Goal: Information Seeking & Learning: Learn about a topic

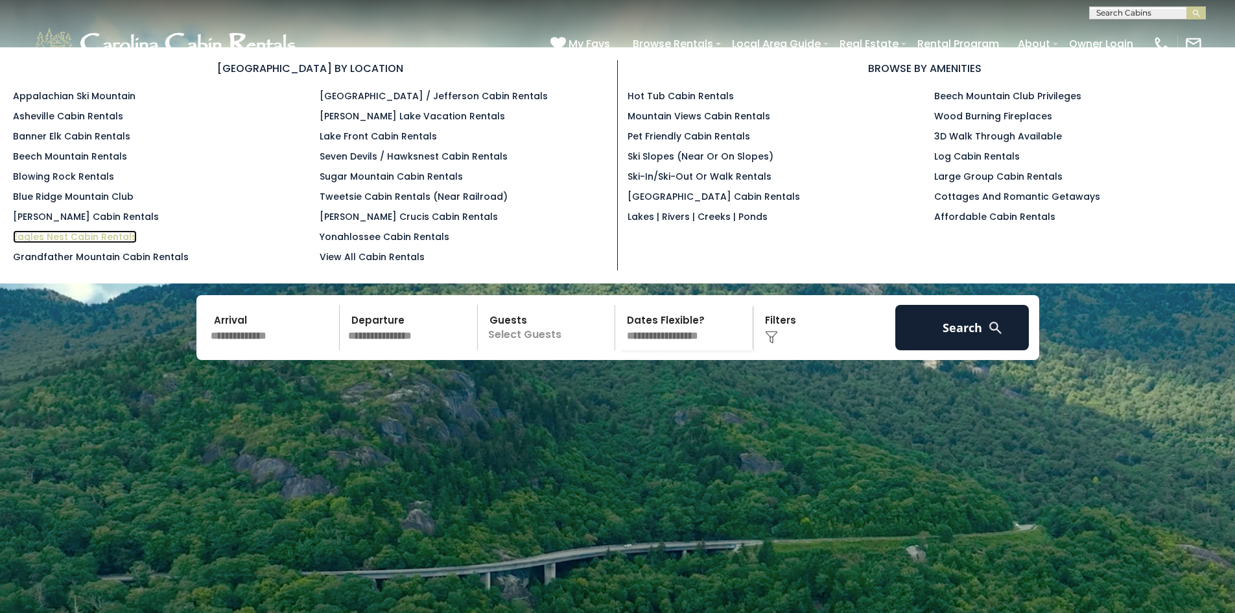
click at [84, 236] on link "Eagles Nest Cabin Rentals" at bounding box center [75, 236] width 124 height 13
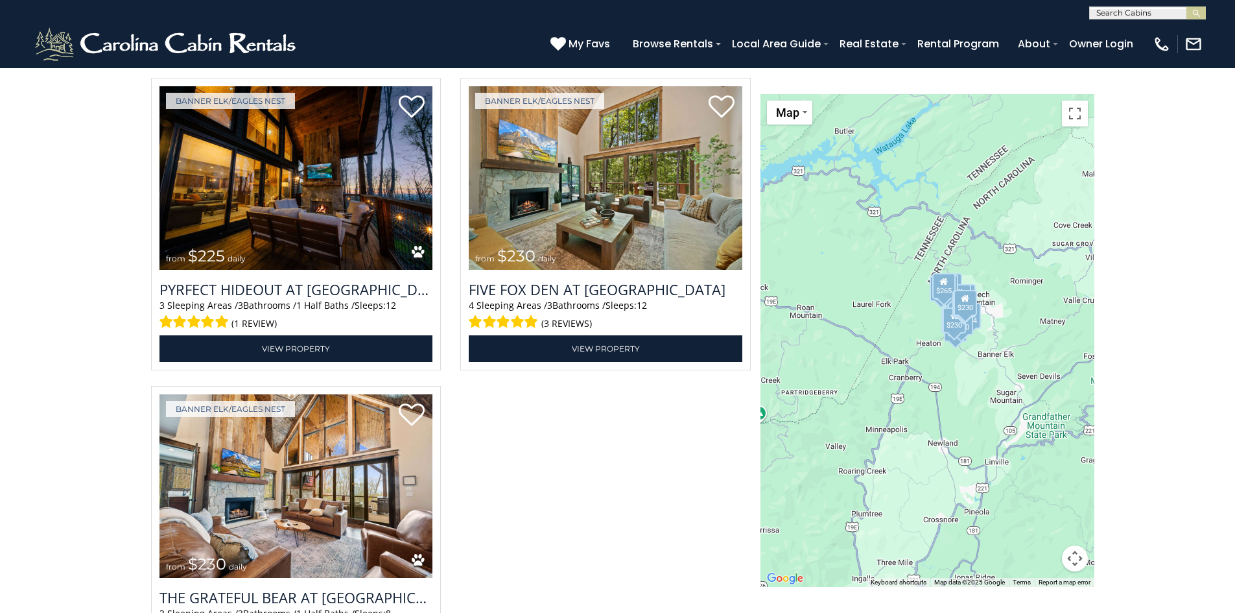
scroll to position [4064, 0]
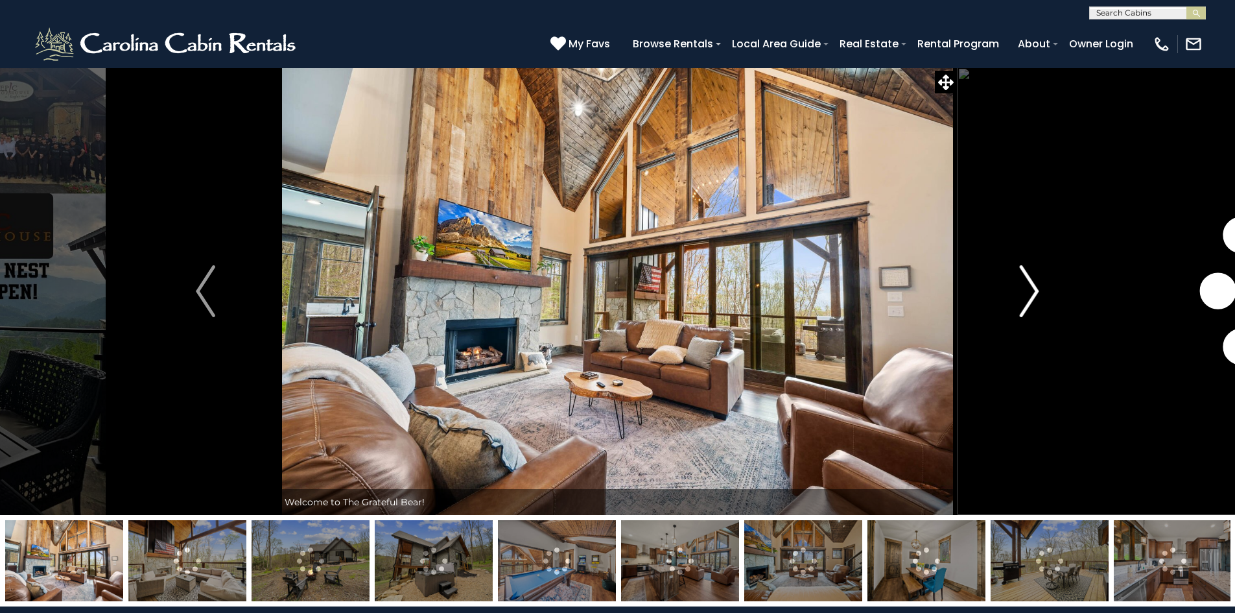
click at [1038, 292] on img "Next" at bounding box center [1029, 291] width 19 height 52
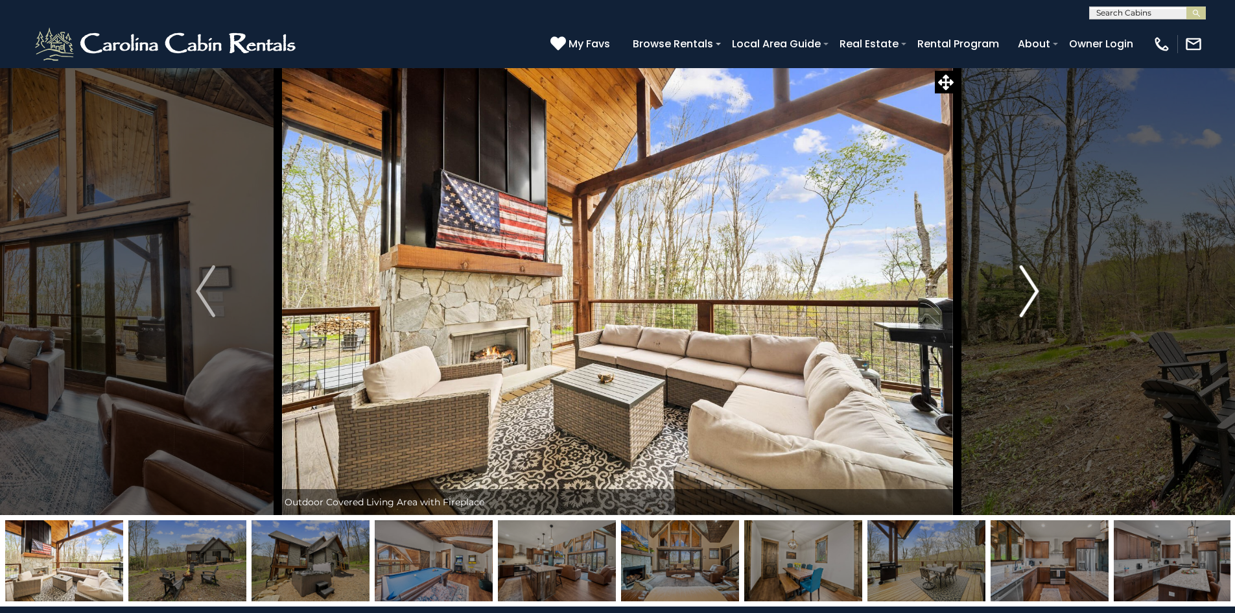
click at [1038, 292] on img "Next" at bounding box center [1029, 291] width 19 height 52
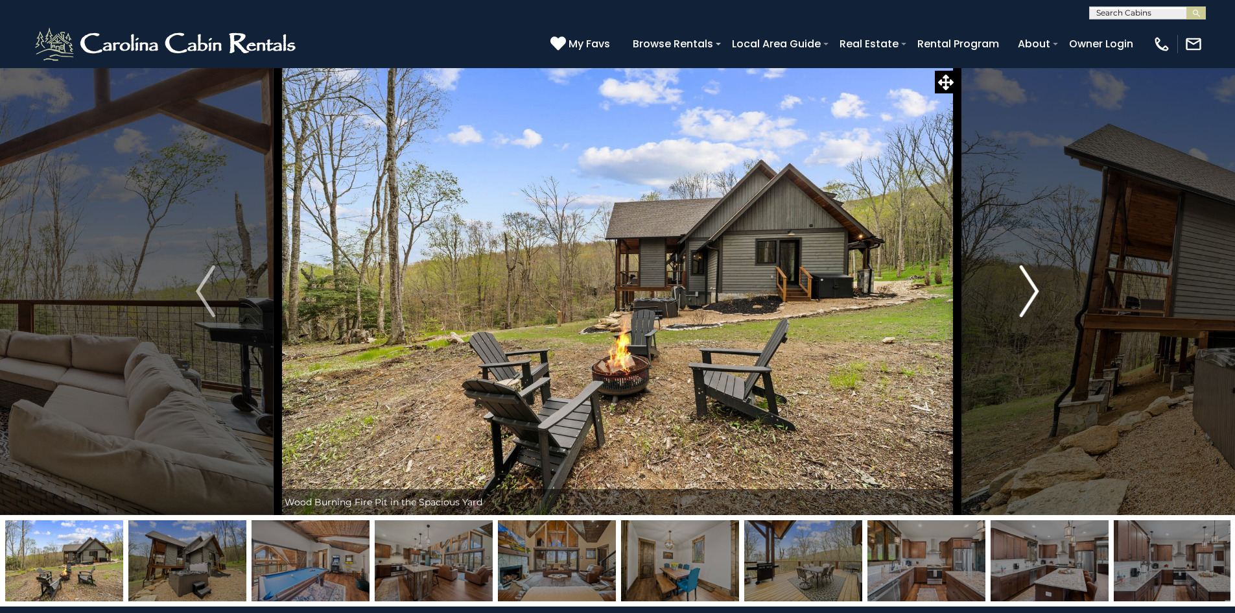
click at [1038, 292] on img "Next" at bounding box center [1029, 291] width 19 height 52
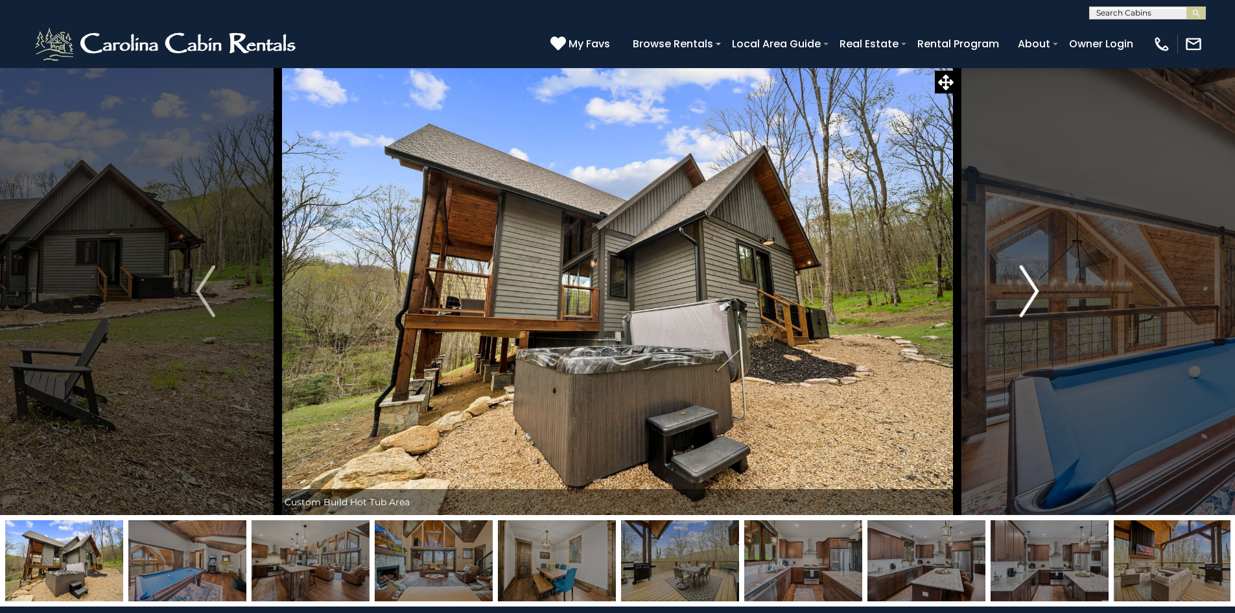
click at [1038, 292] on img "Next" at bounding box center [1029, 291] width 19 height 52
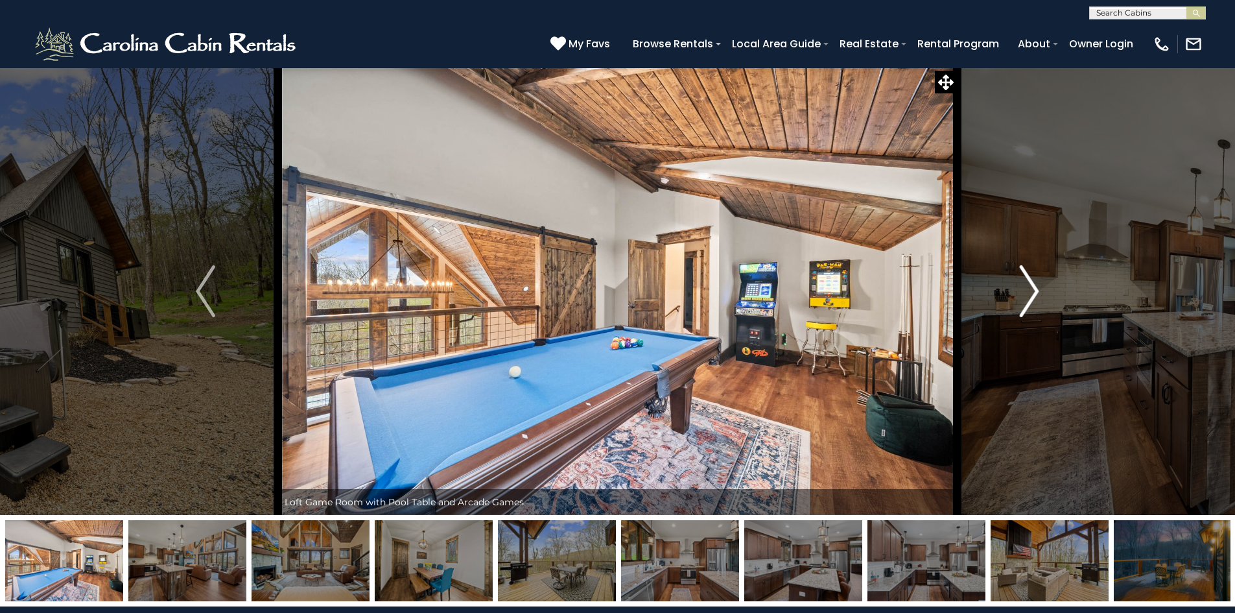
click at [1038, 292] on img "Next" at bounding box center [1029, 291] width 19 height 52
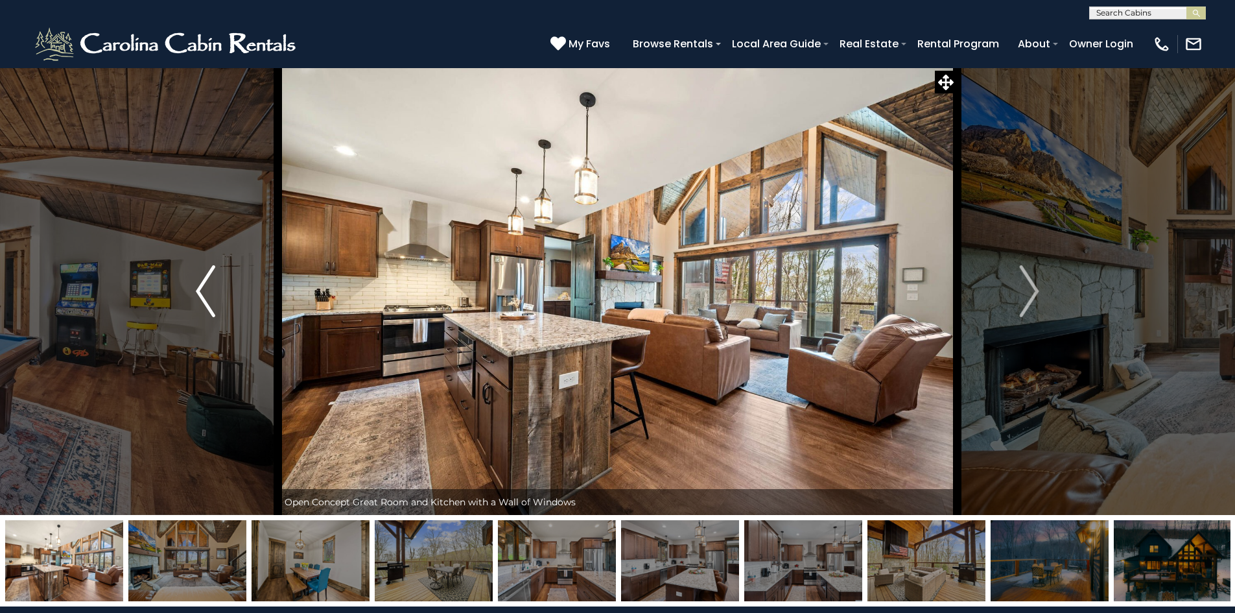
click at [209, 291] on img "Previous" at bounding box center [205, 291] width 19 height 52
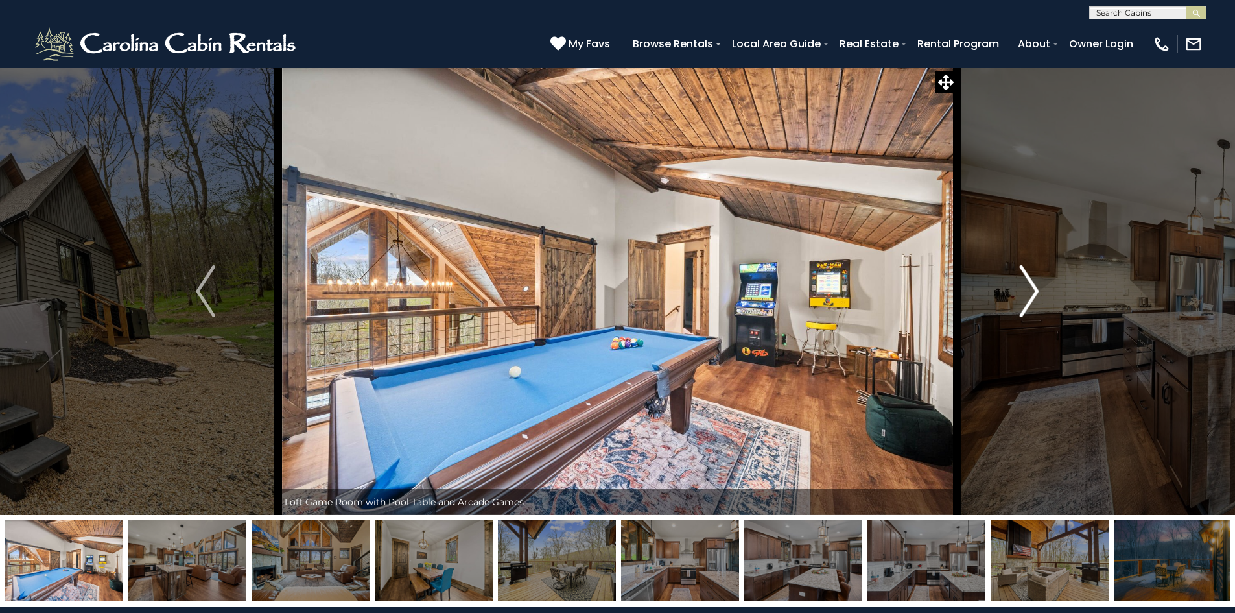
click at [1038, 291] on img "Next" at bounding box center [1029, 291] width 19 height 52
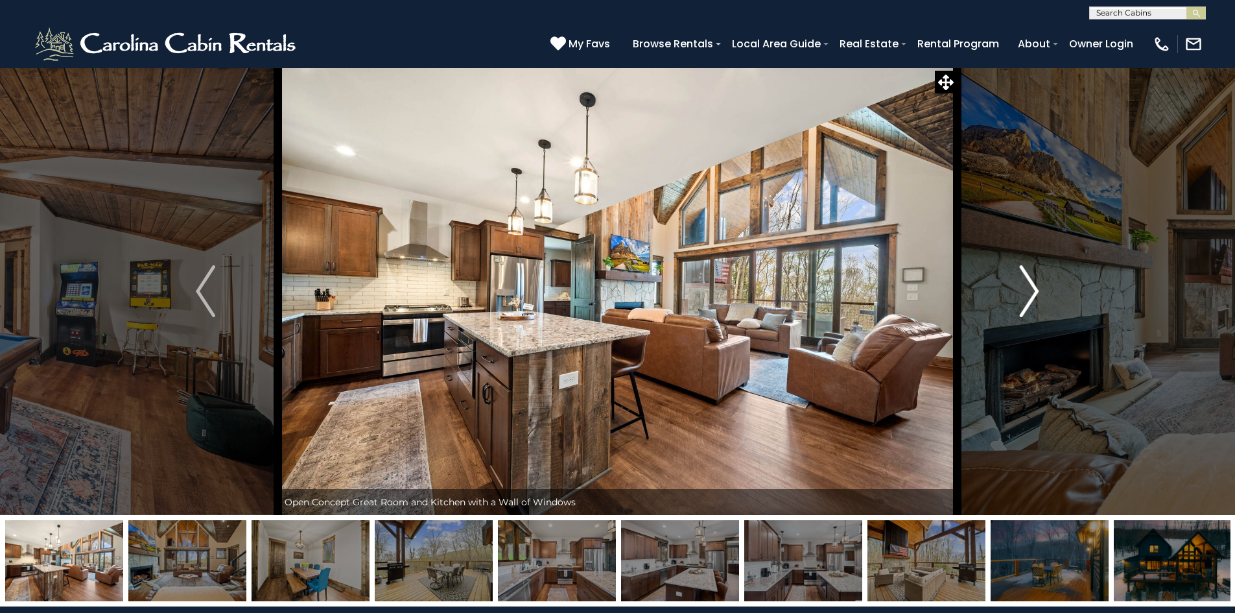
click at [1038, 291] on img "Next" at bounding box center [1029, 291] width 19 height 52
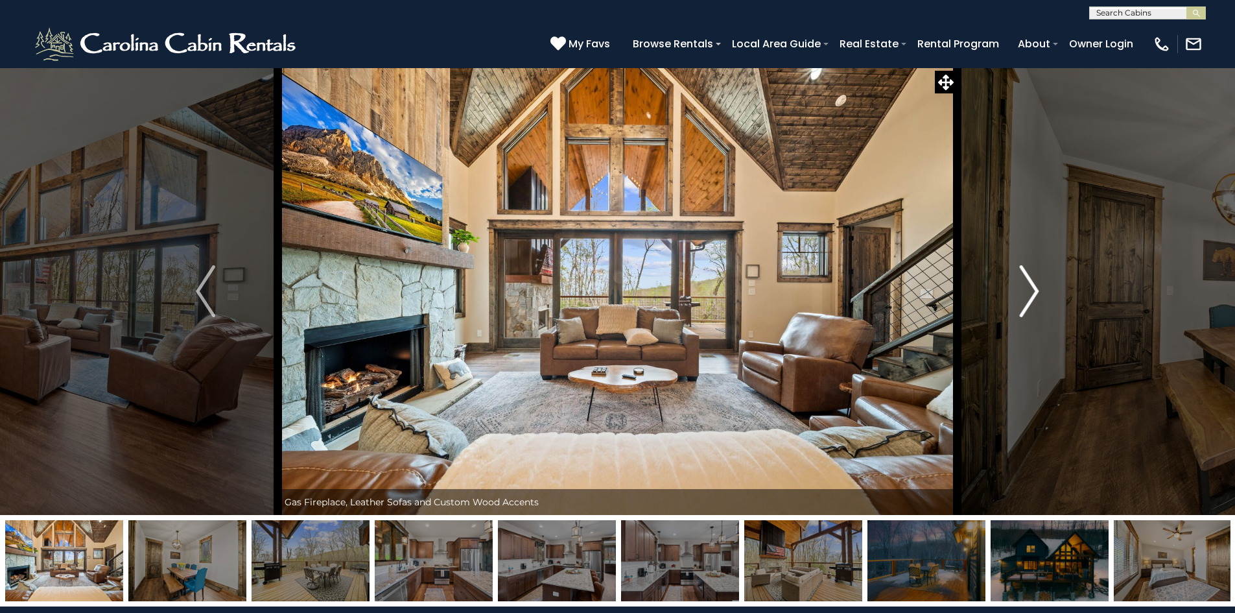
click at [1038, 291] on img "Next" at bounding box center [1029, 291] width 19 height 52
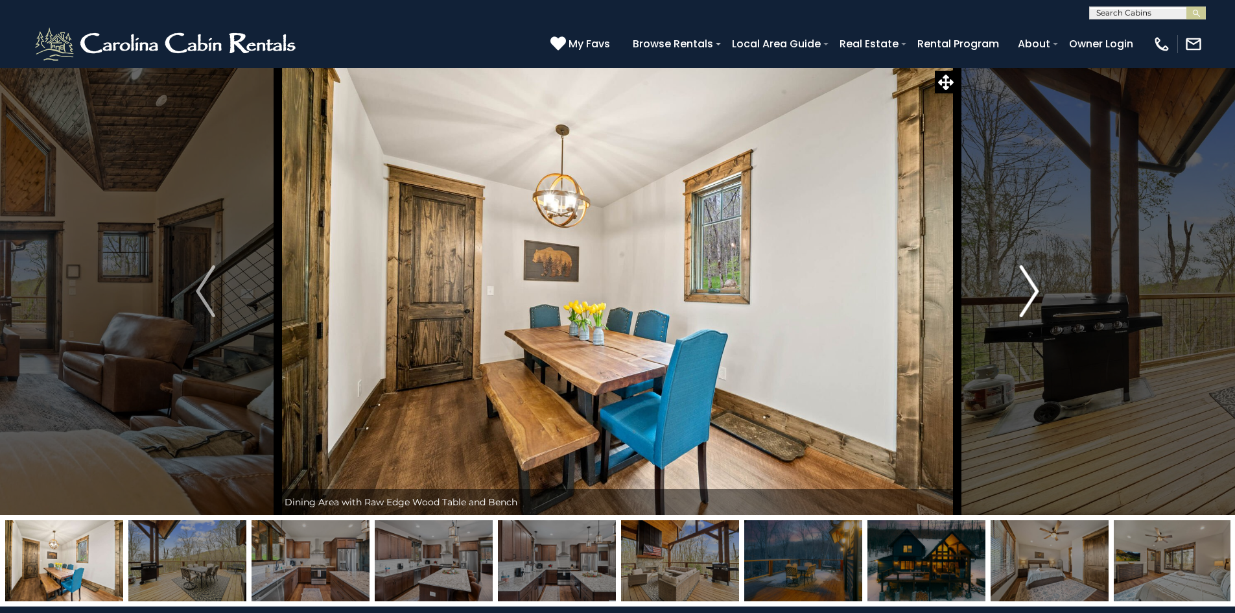
click at [1038, 291] on img "Next" at bounding box center [1029, 291] width 19 height 52
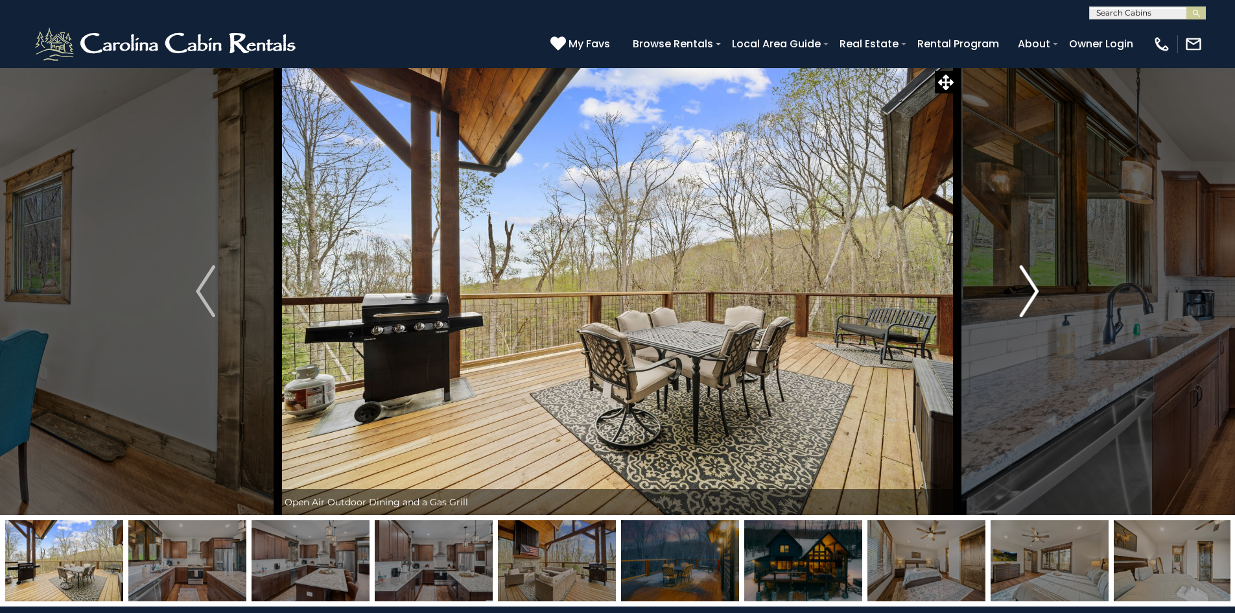
click at [1038, 291] on img "Next" at bounding box center [1029, 291] width 19 height 52
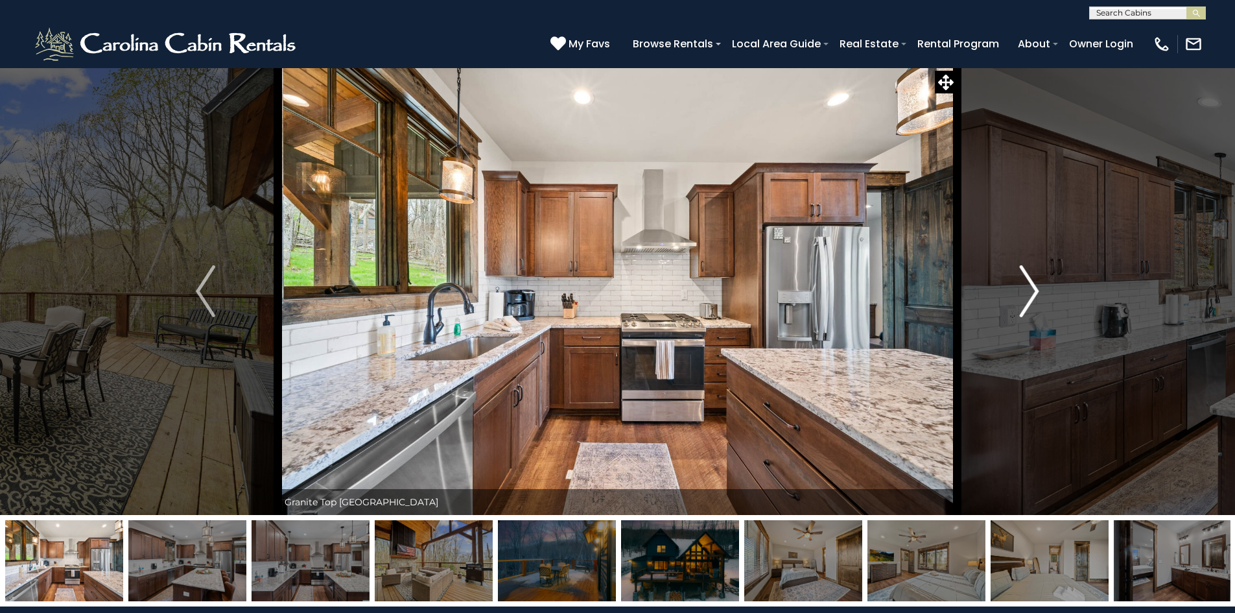
click at [1038, 291] on img "Next" at bounding box center [1029, 291] width 19 height 52
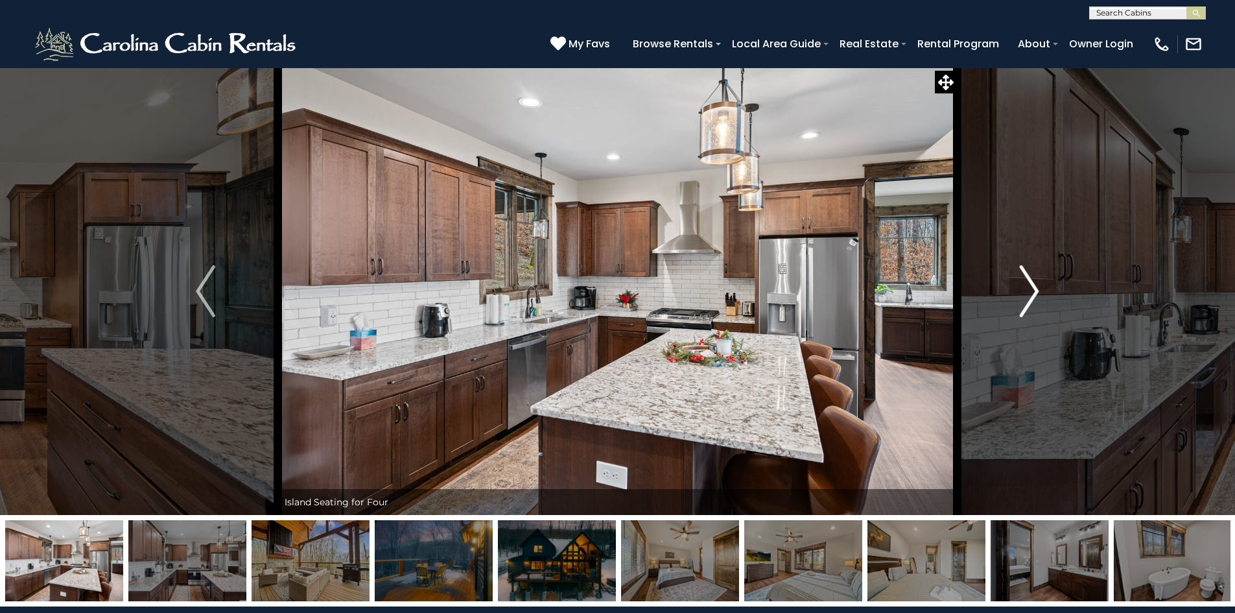
click at [1038, 291] on img "Next" at bounding box center [1029, 291] width 19 height 52
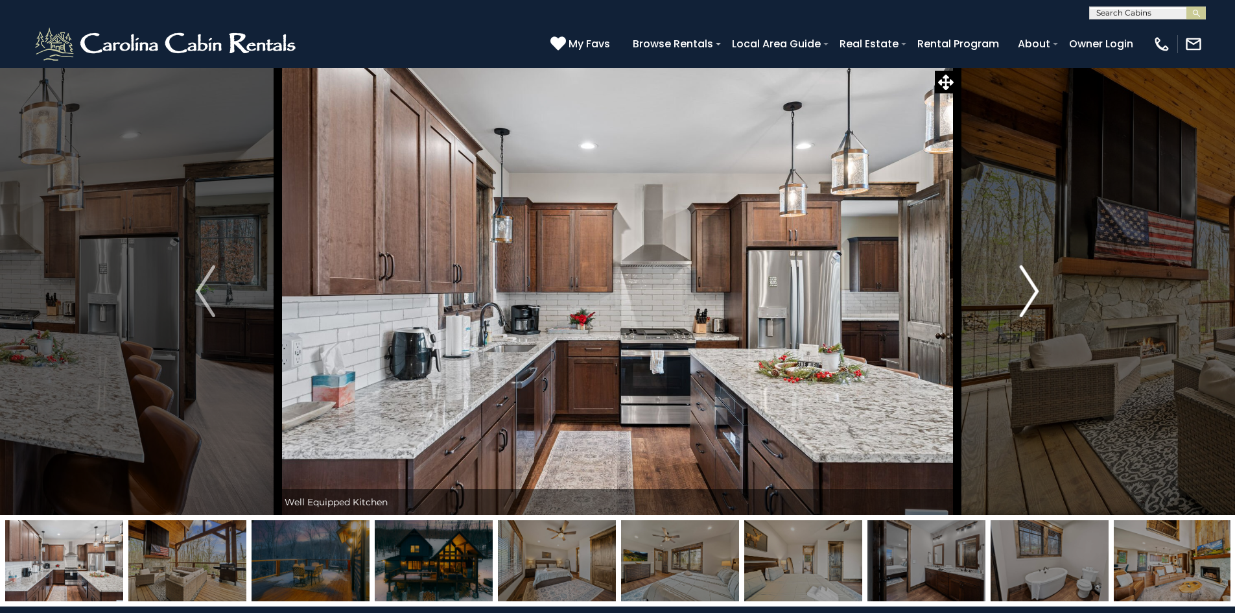
click at [1038, 291] on img "Next" at bounding box center [1029, 291] width 19 height 52
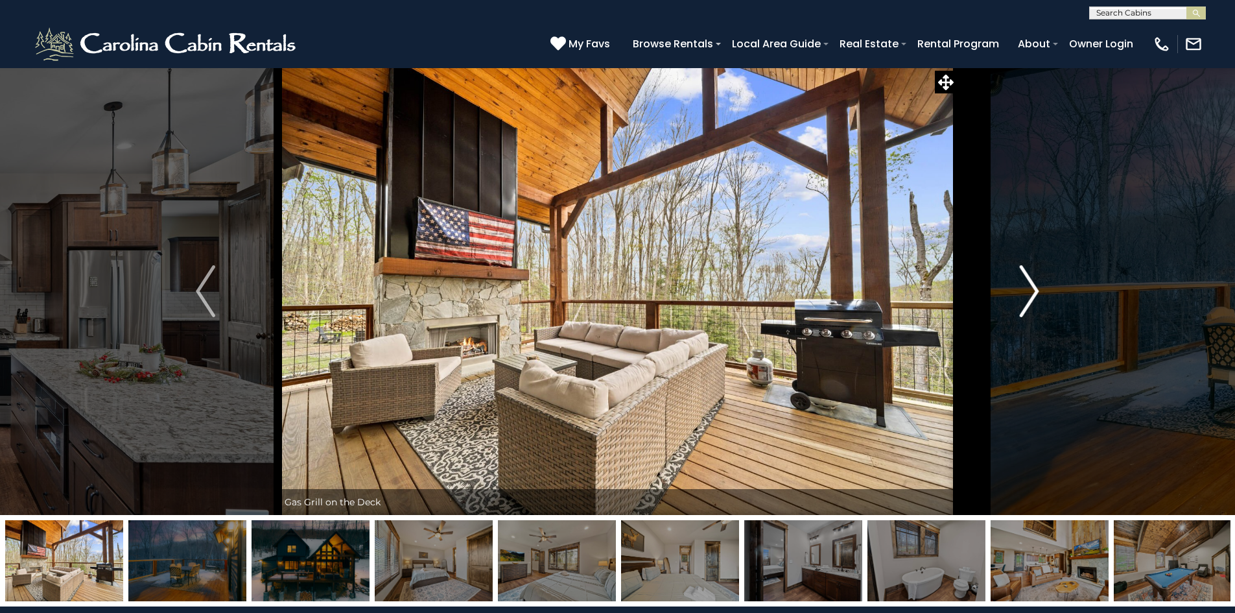
click at [1038, 291] on img "Next" at bounding box center [1029, 291] width 19 height 52
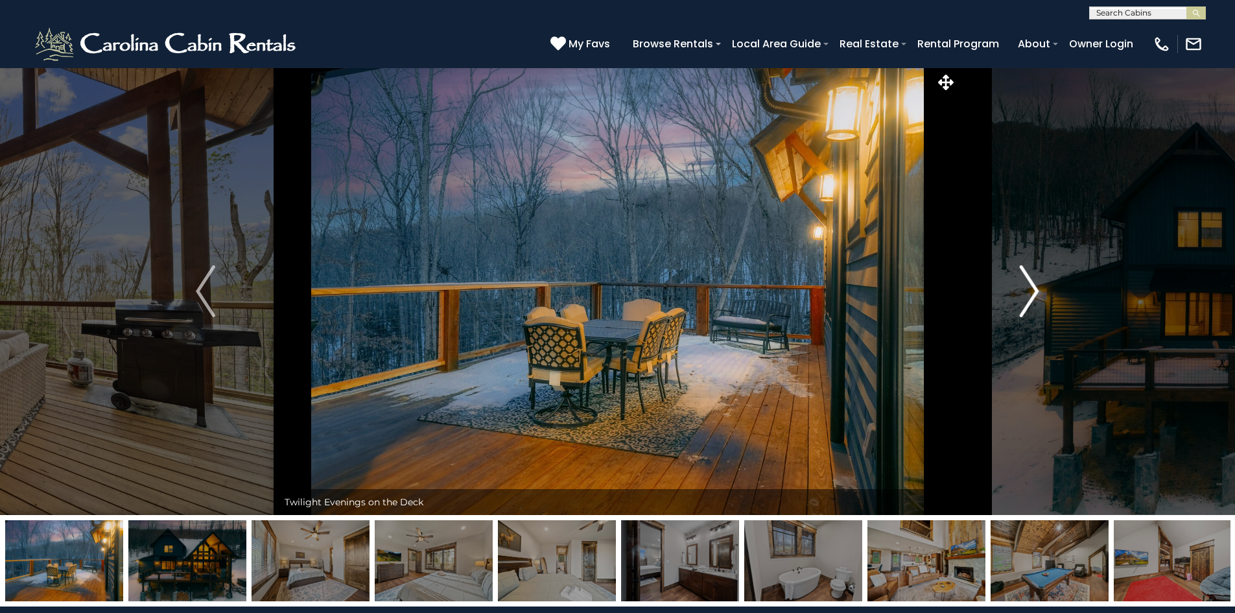
click at [1038, 291] on img "Next" at bounding box center [1029, 291] width 19 height 52
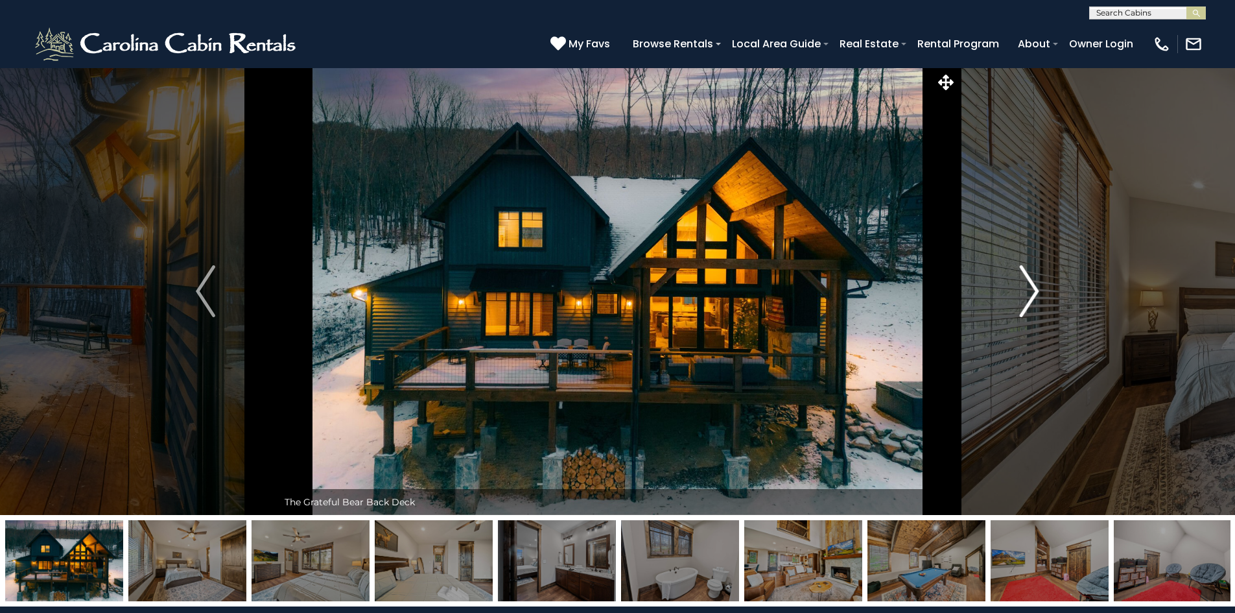
click at [1038, 291] on img "Next" at bounding box center [1029, 291] width 19 height 52
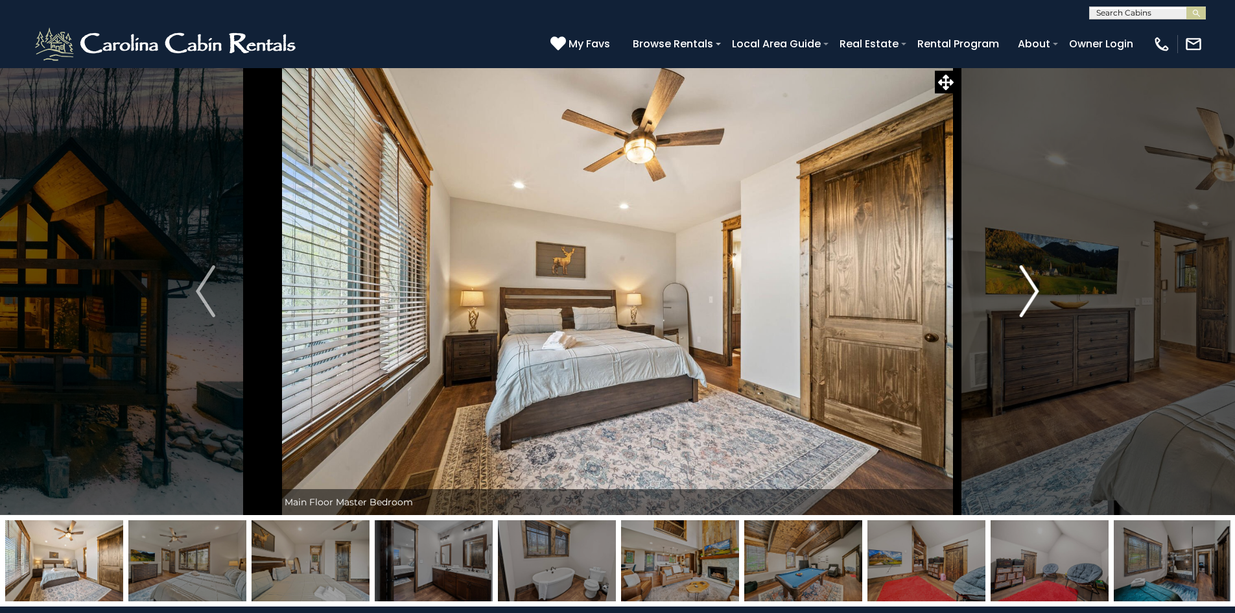
click at [1038, 291] on img "Next" at bounding box center [1029, 291] width 19 height 52
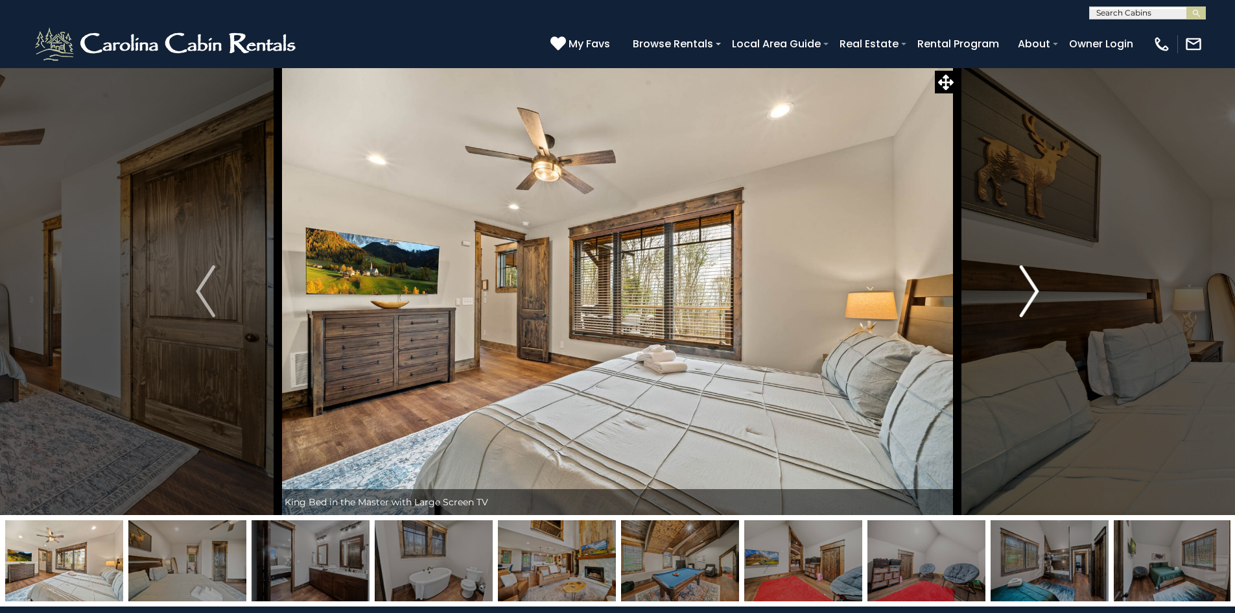
click at [1038, 291] on img "Next" at bounding box center [1029, 291] width 19 height 52
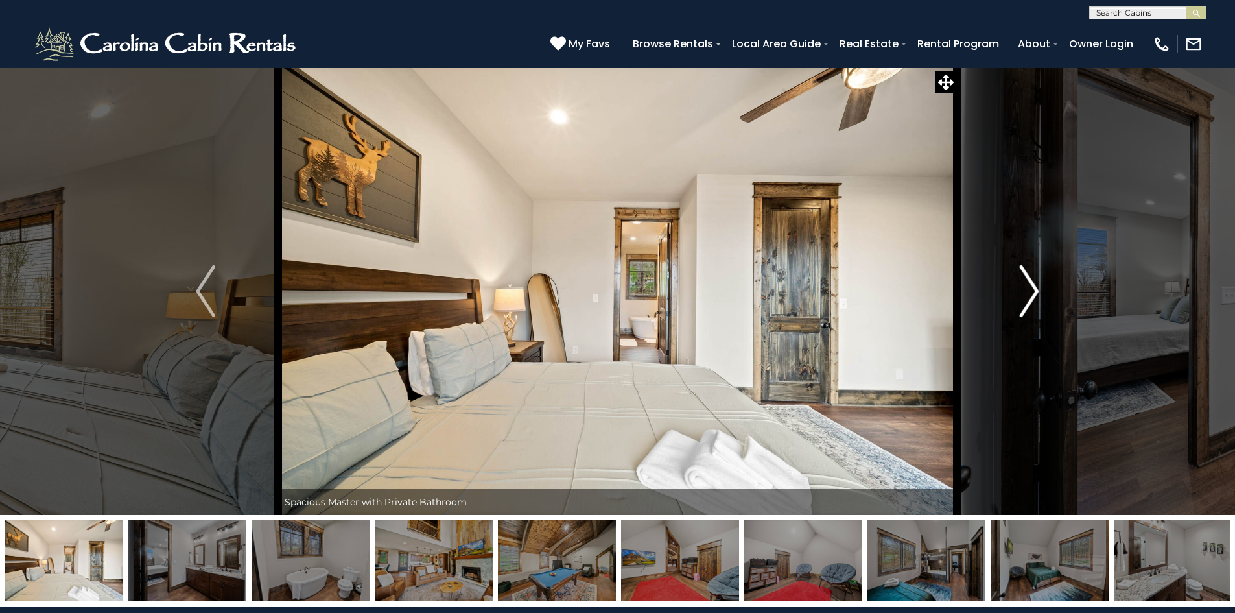
click at [1038, 291] on img "Next" at bounding box center [1029, 291] width 19 height 52
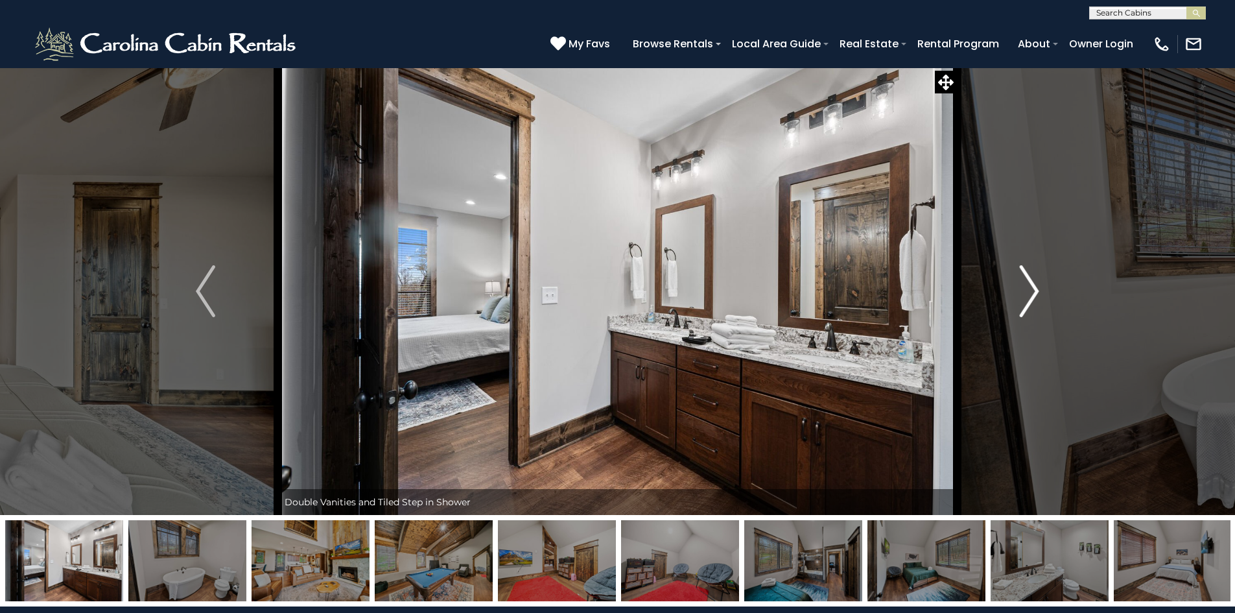
click at [1038, 291] on img "Next" at bounding box center [1029, 291] width 19 height 52
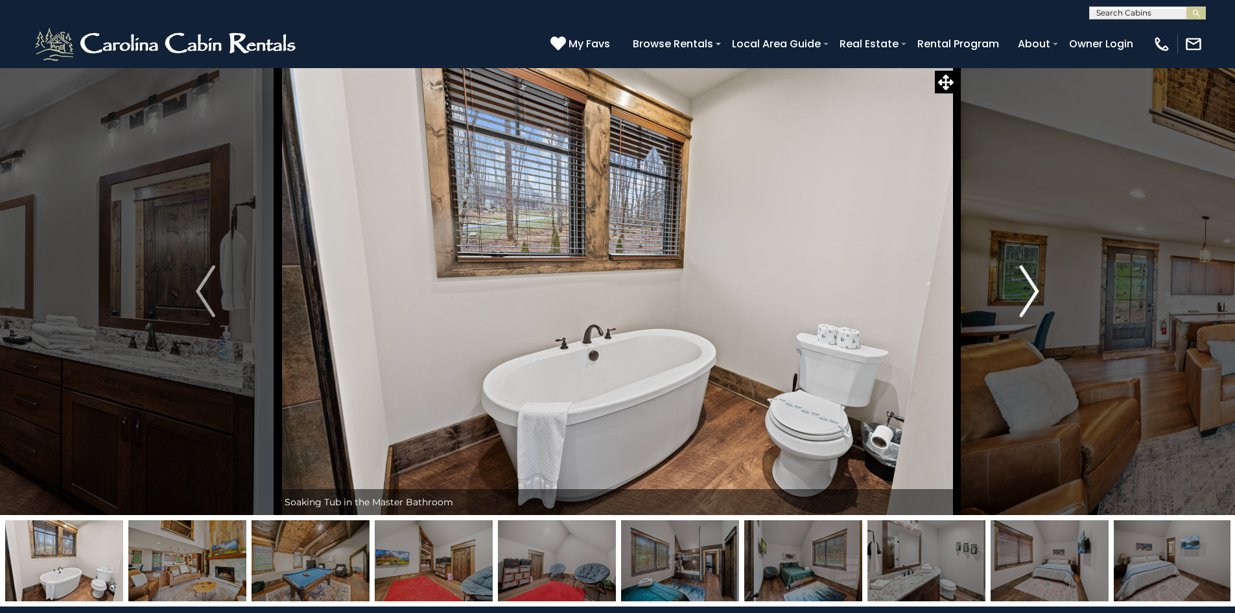
click at [1038, 291] on img "Next" at bounding box center [1029, 291] width 19 height 52
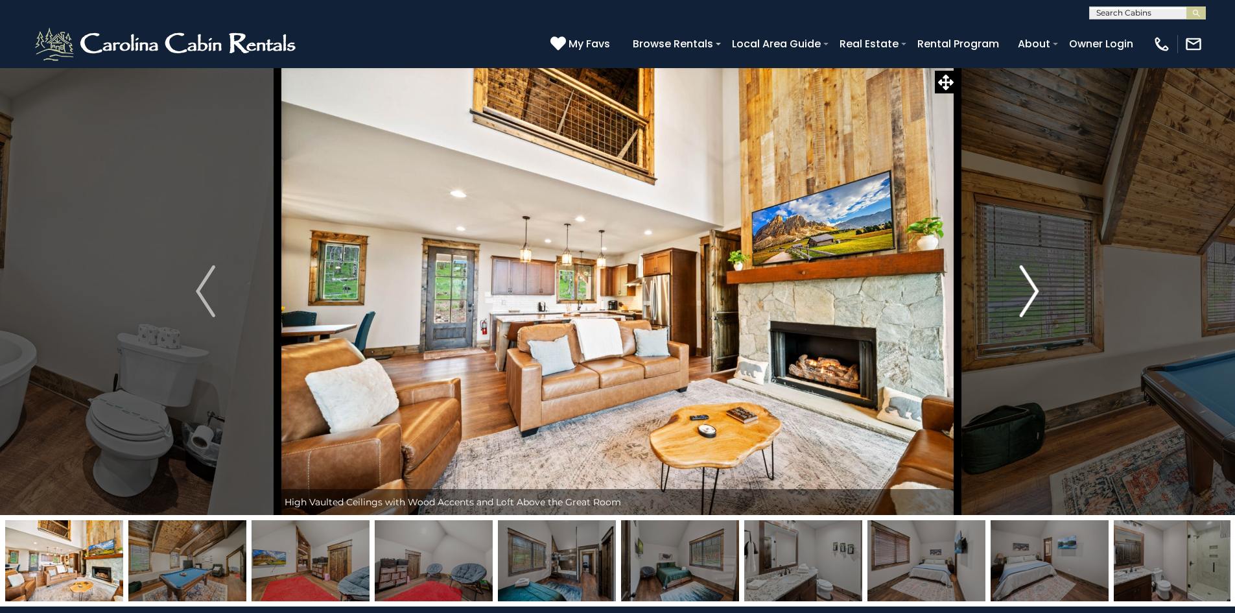
click at [1038, 291] on img "Next" at bounding box center [1029, 291] width 19 height 52
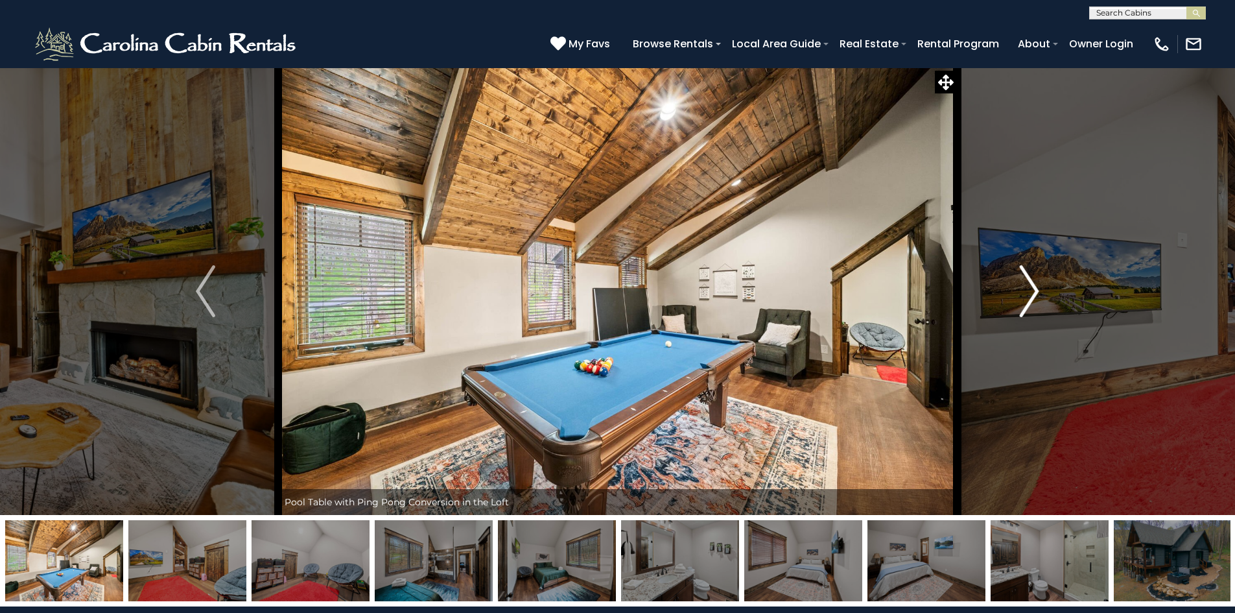
click at [1038, 291] on img "Next" at bounding box center [1029, 291] width 19 height 52
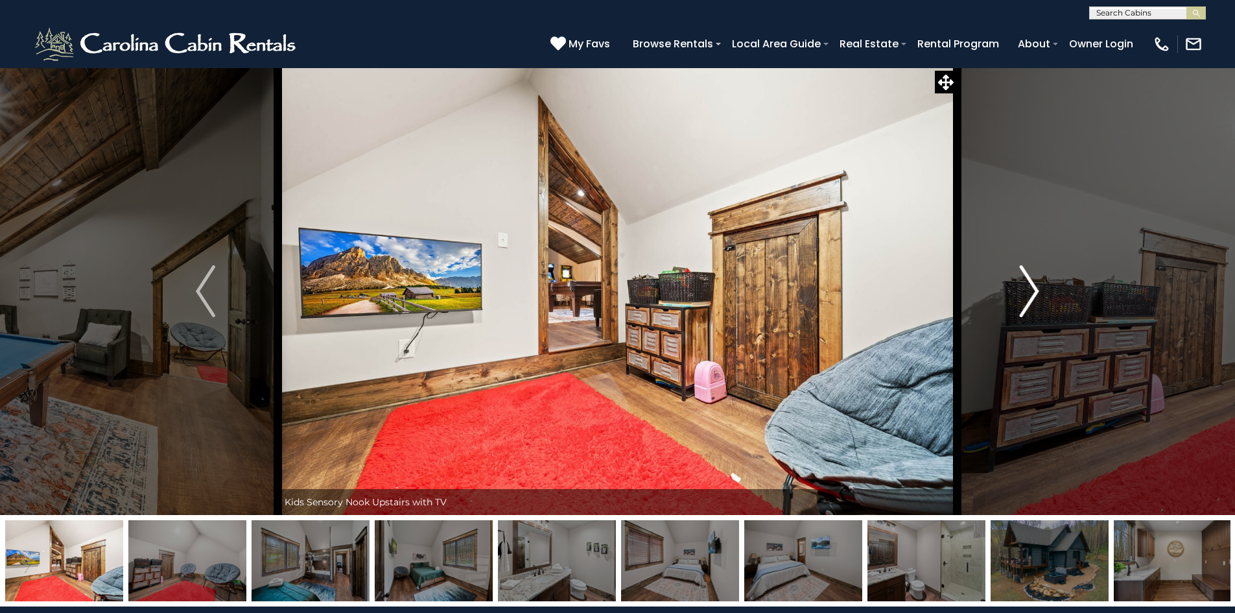
click at [1038, 291] on img "Next" at bounding box center [1029, 291] width 19 height 52
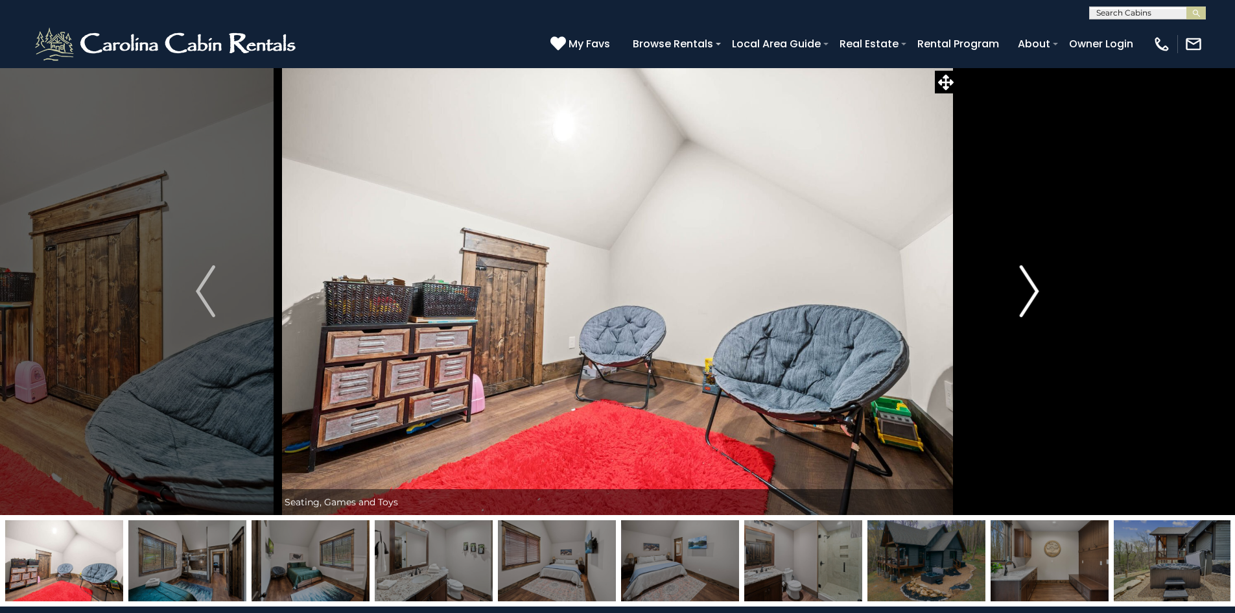
click at [1038, 291] on img "Next" at bounding box center [1029, 291] width 19 height 52
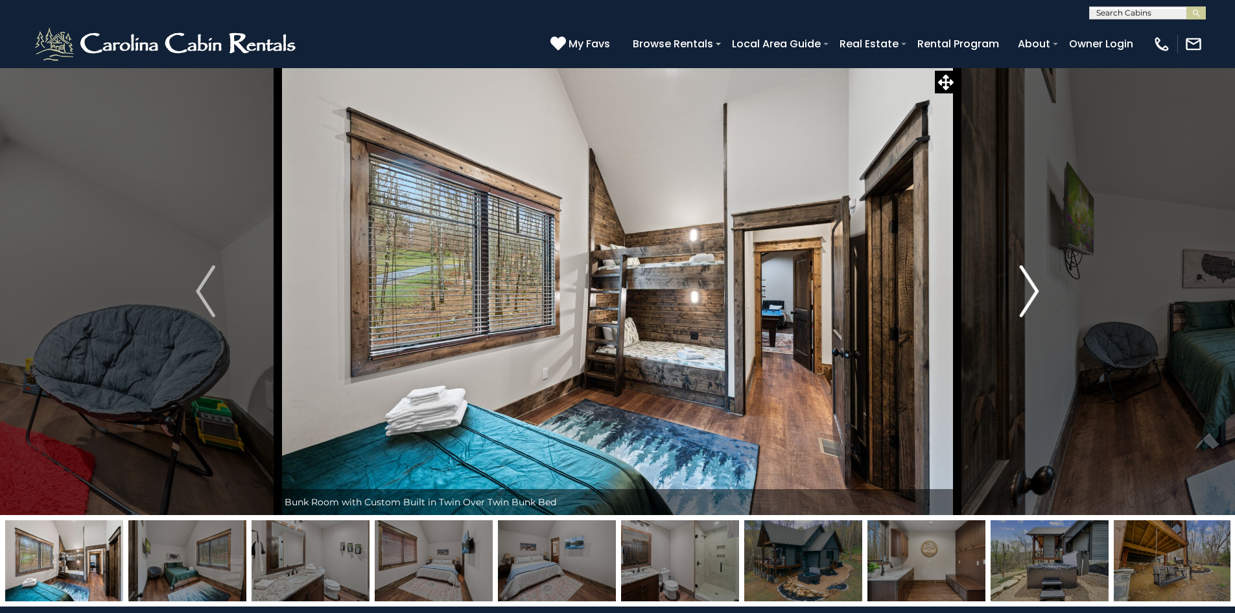
click at [1038, 291] on img "Next" at bounding box center [1029, 291] width 19 height 52
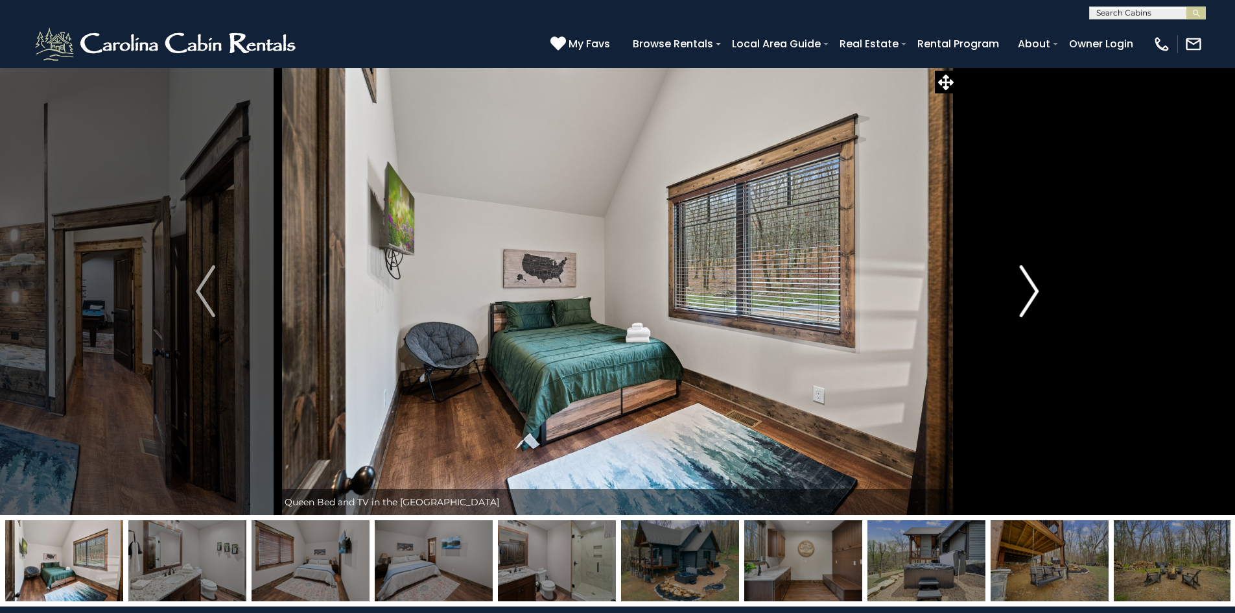
click at [1038, 291] on img "Next" at bounding box center [1029, 291] width 19 height 52
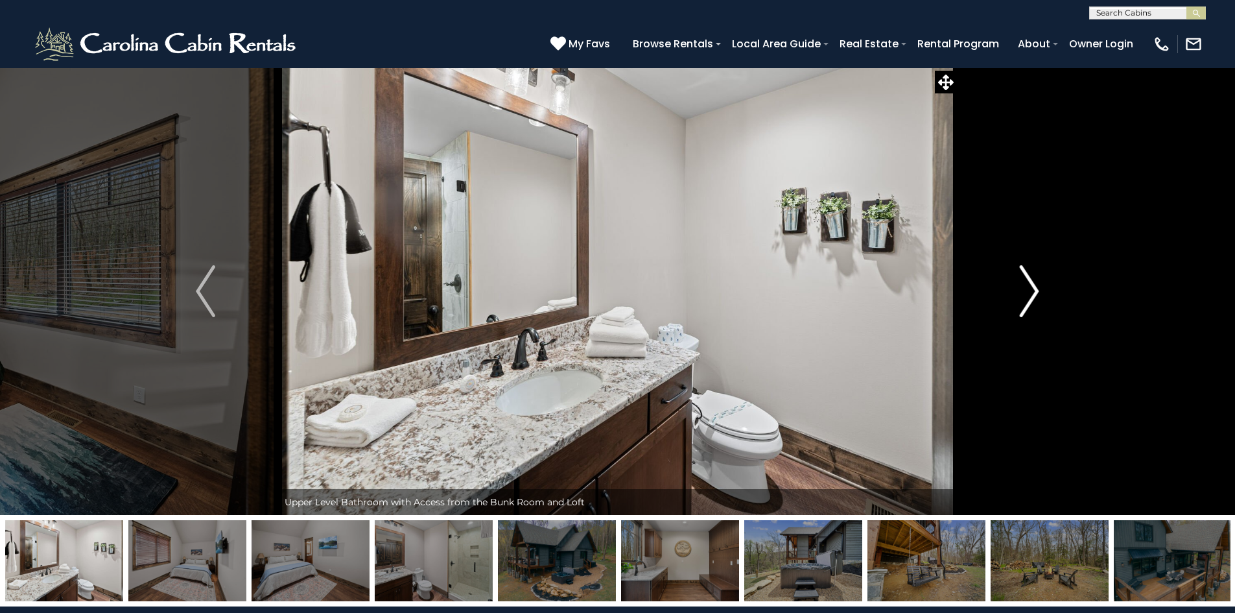
click at [1038, 291] on img "Next" at bounding box center [1029, 291] width 19 height 52
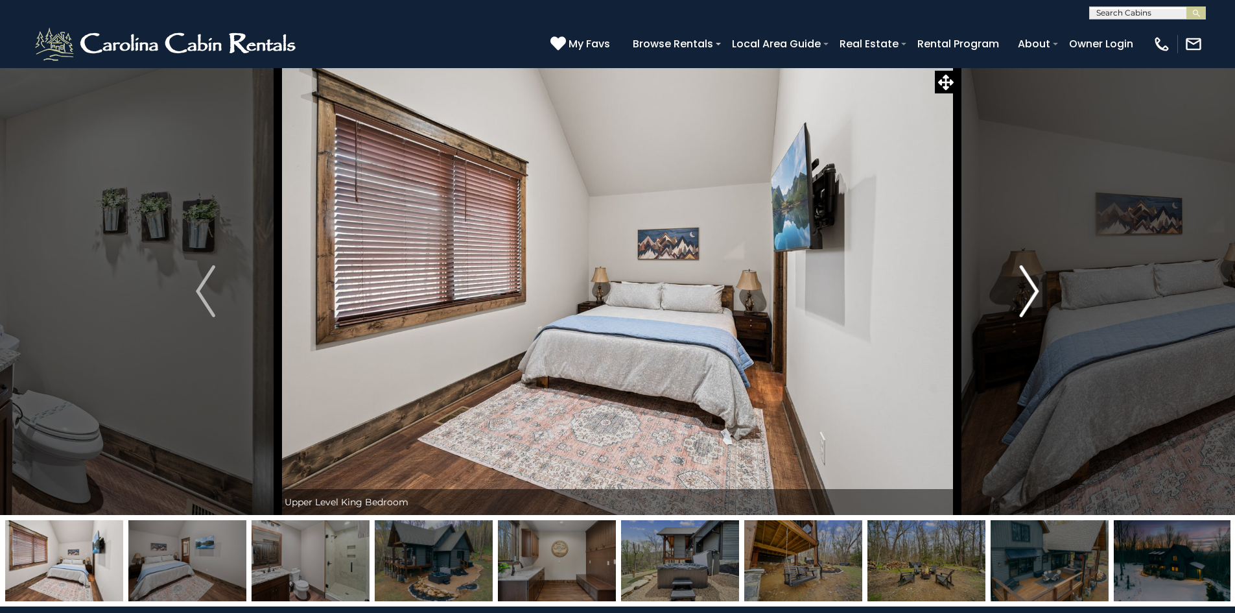
click at [1038, 291] on img "Next" at bounding box center [1029, 291] width 19 height 52
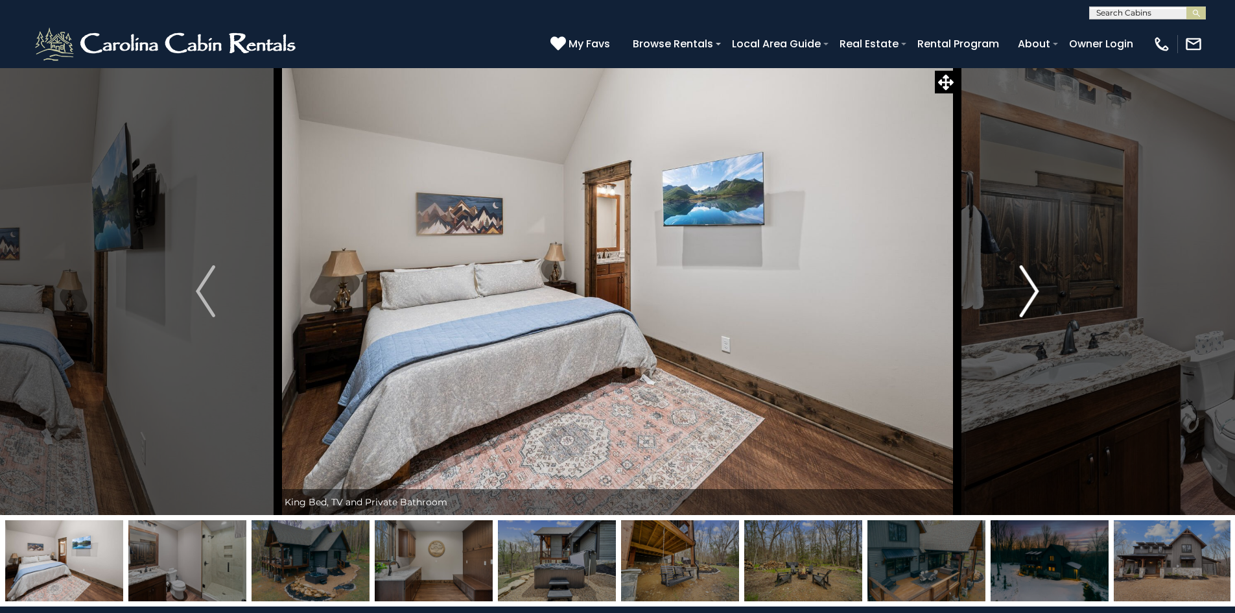
click at [1038, 291] on img "Next" at bounding box center [1029, 291] width 19 height 52
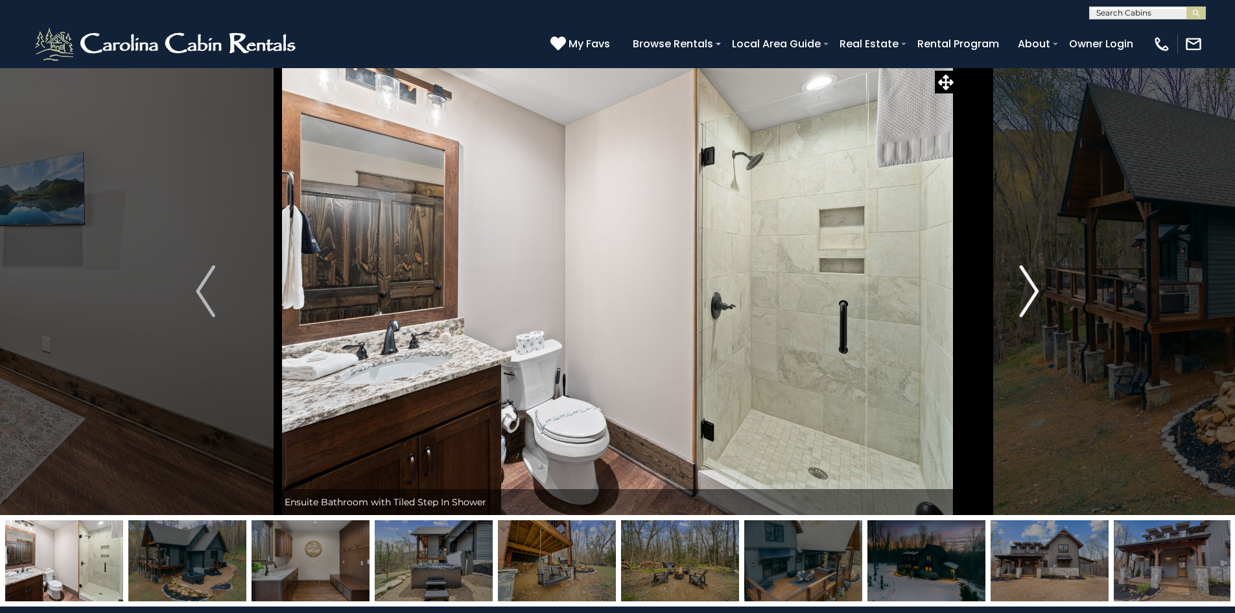
click at [1038, 291] on img "Next" at bounding box center [1029, 291] width 19 height 52
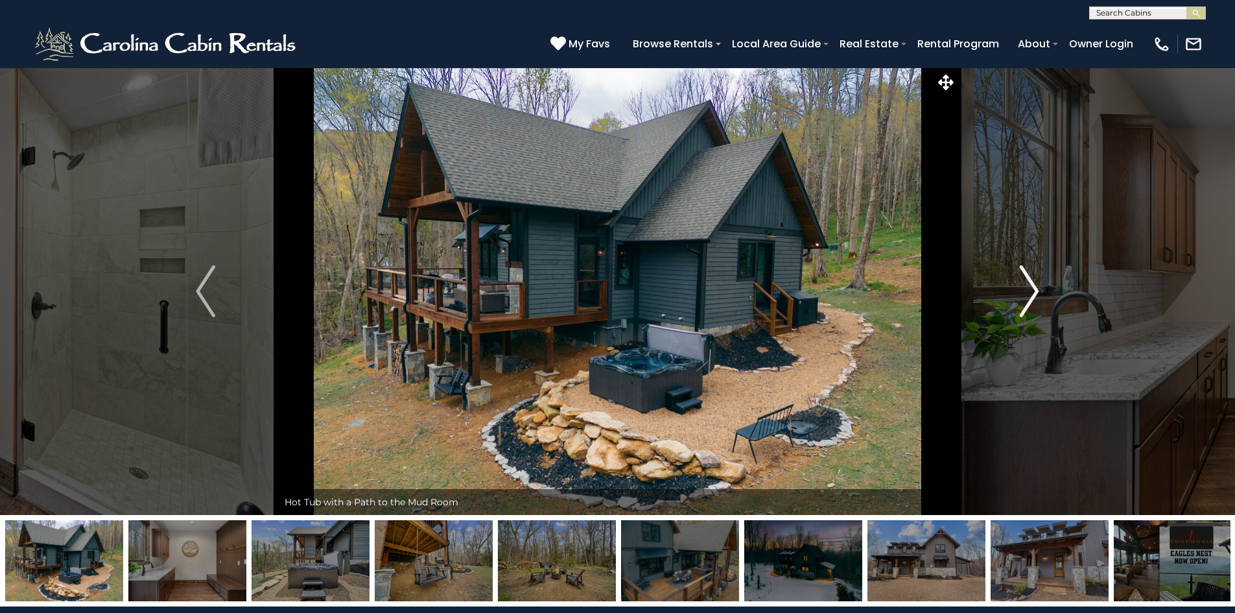
click at [1038, 291] on img "Next" at bounding box center [1029, 291] width 19 height 52
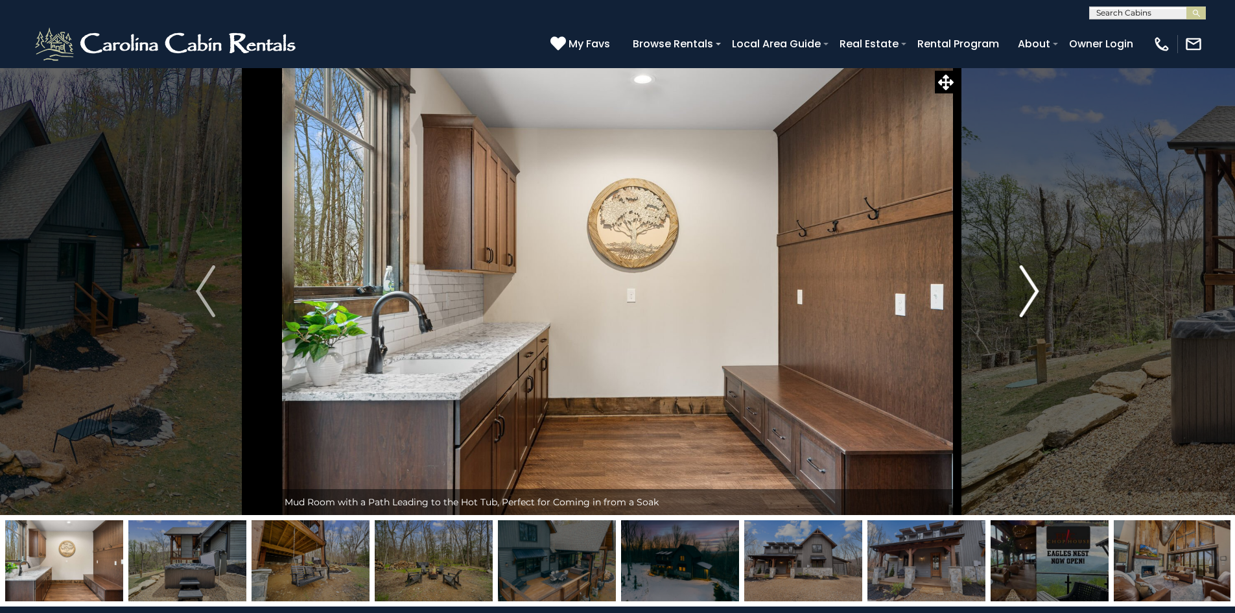
click at [1038, 291] on img "Next" at bounding box center [1029, 291] width 19 height 52
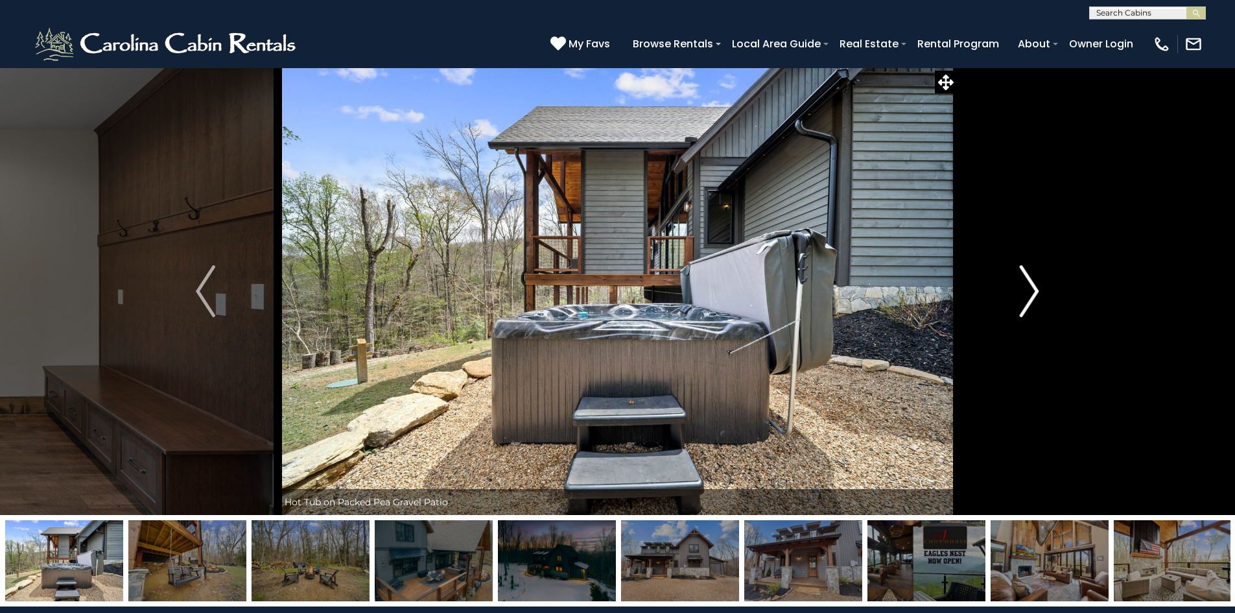
click at [1038, 291] on img "Next" at bounding box center [1029, 291] width 19 height 52
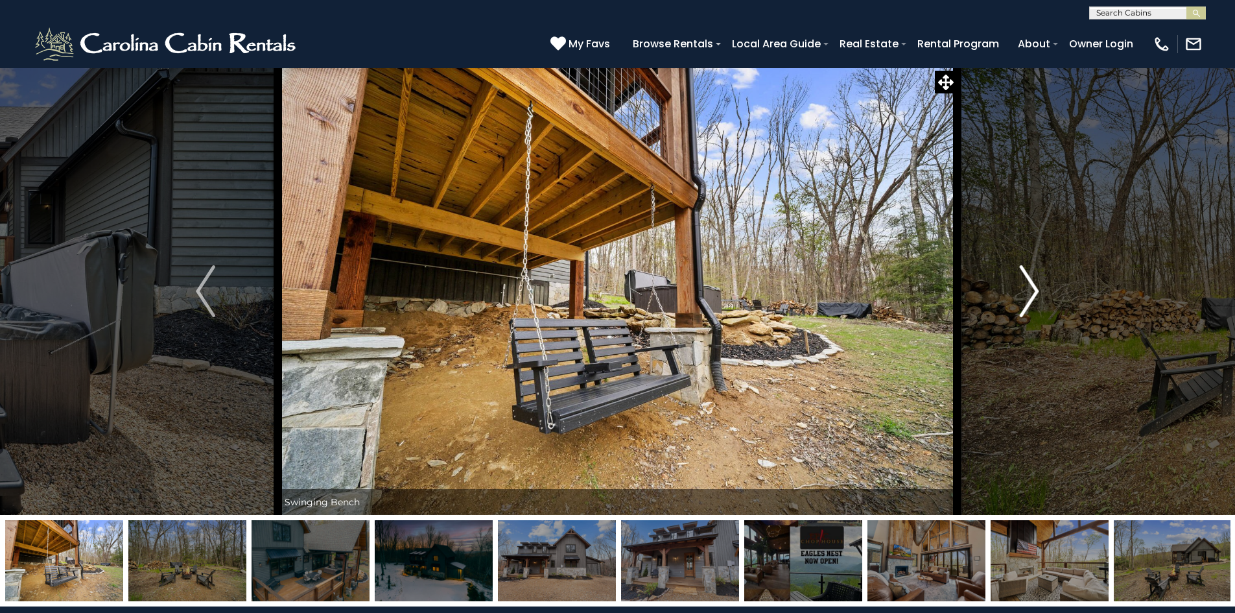
click at [1038, 291] on img "Next" at bounding box center [1029, 291] width 19 height 52
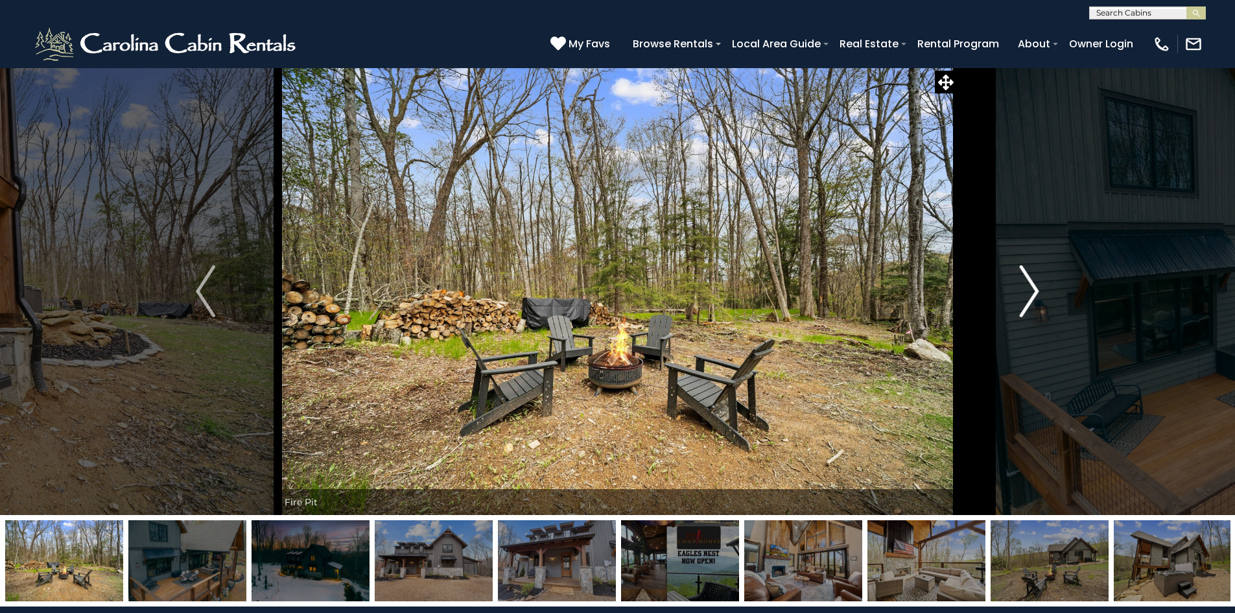
click at [1038, 291] on img "Next" at bounding box center [1029, 291] width 19 height 52
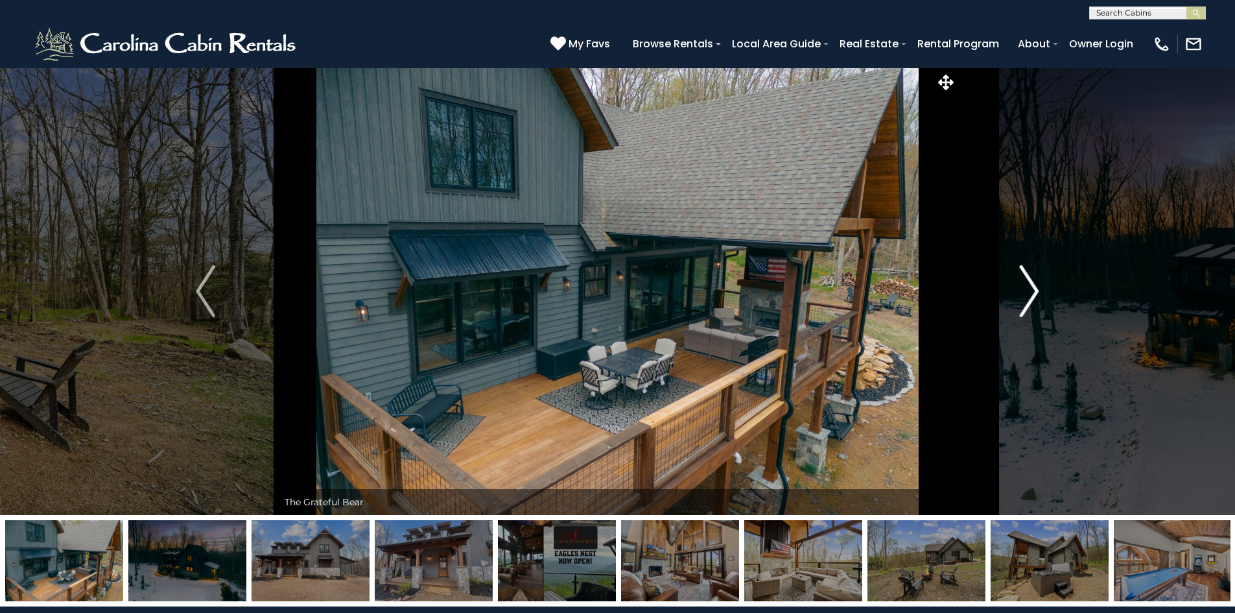
click at [1038, 291] on img "Next" at bounding box center [1029, 291] width 19 height 52
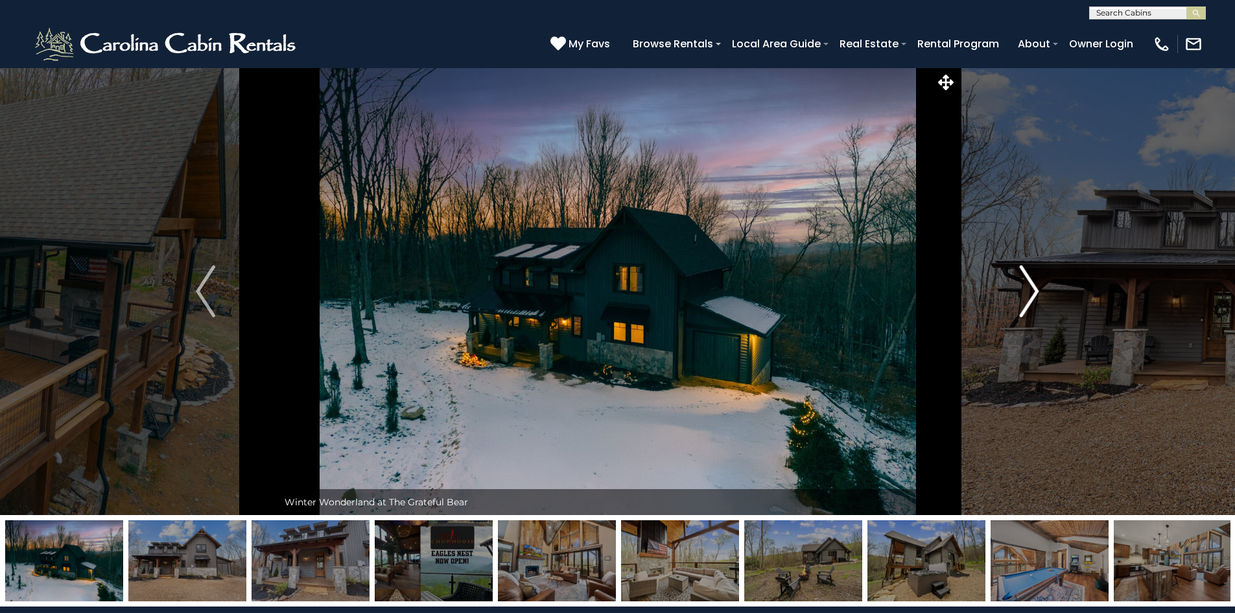
click at [1038, 291] on img "Next" at bounding box center [1029, 291] width 19 height 52
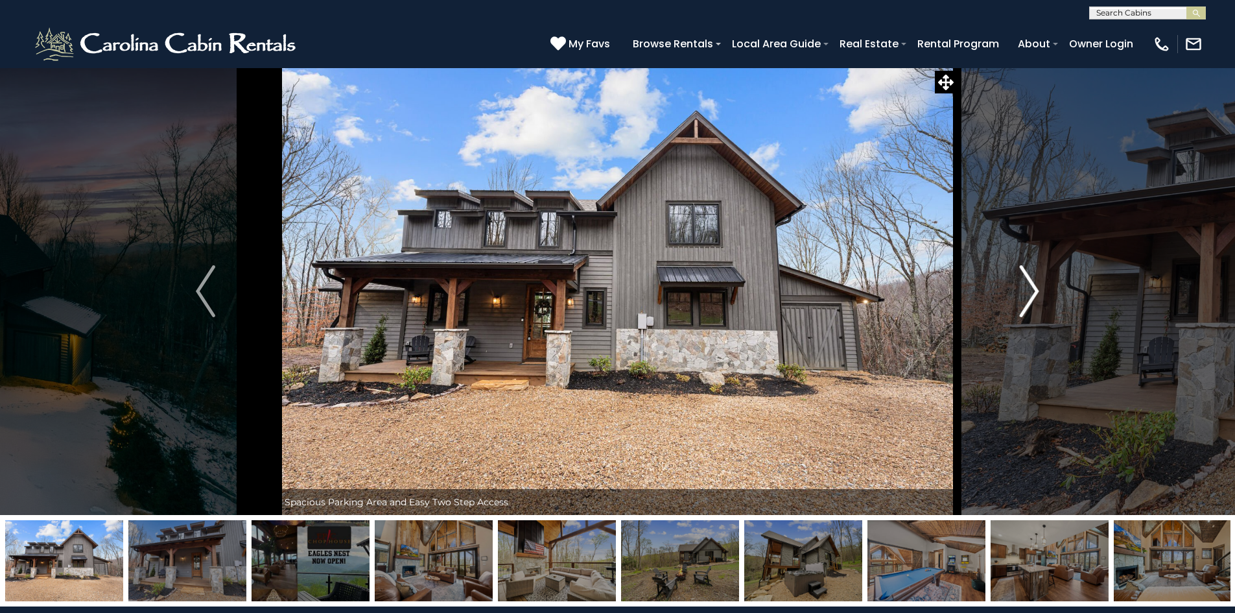
click at [1038, 291] on img "Next" at bounding box center [1029, 291] width 19 height 52
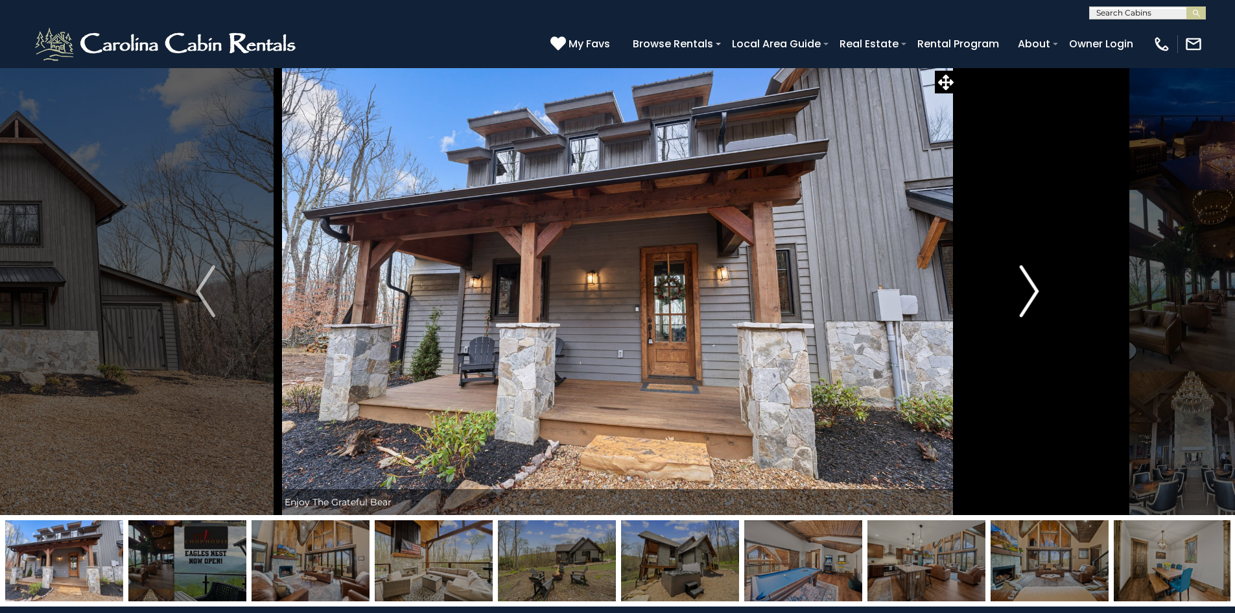
click at [1038, 291] on img "Next" at bounding box center [1029, 291] width 19 height 52
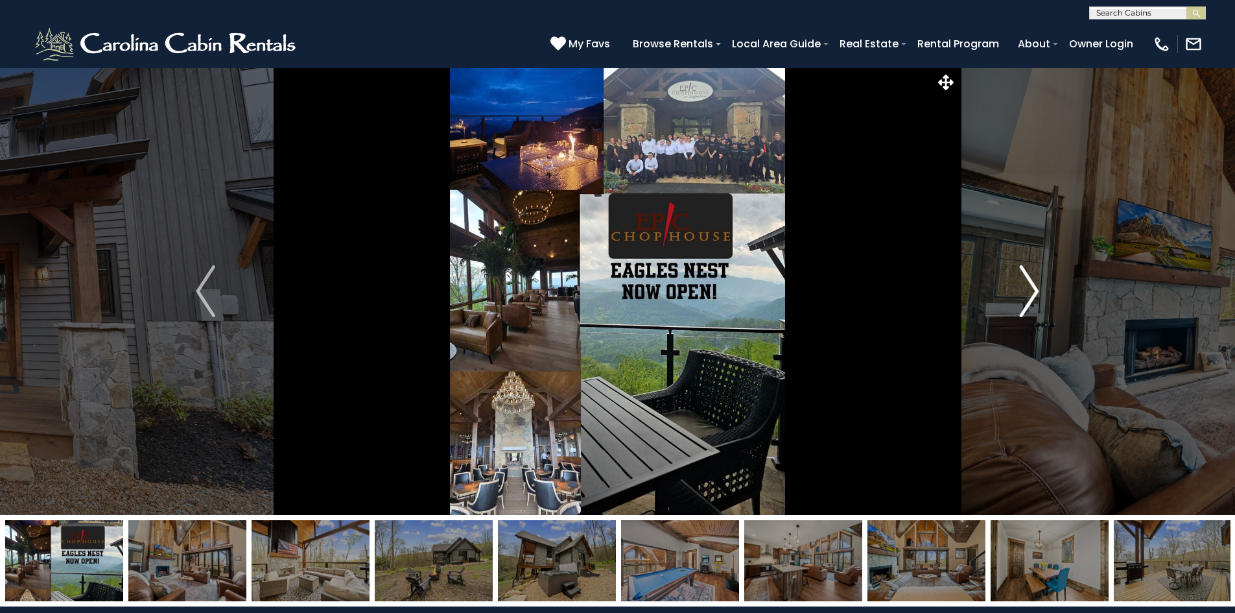
click at [1038, 291] on img "Next" at bounding box center [1029, 291] width 19 height 52
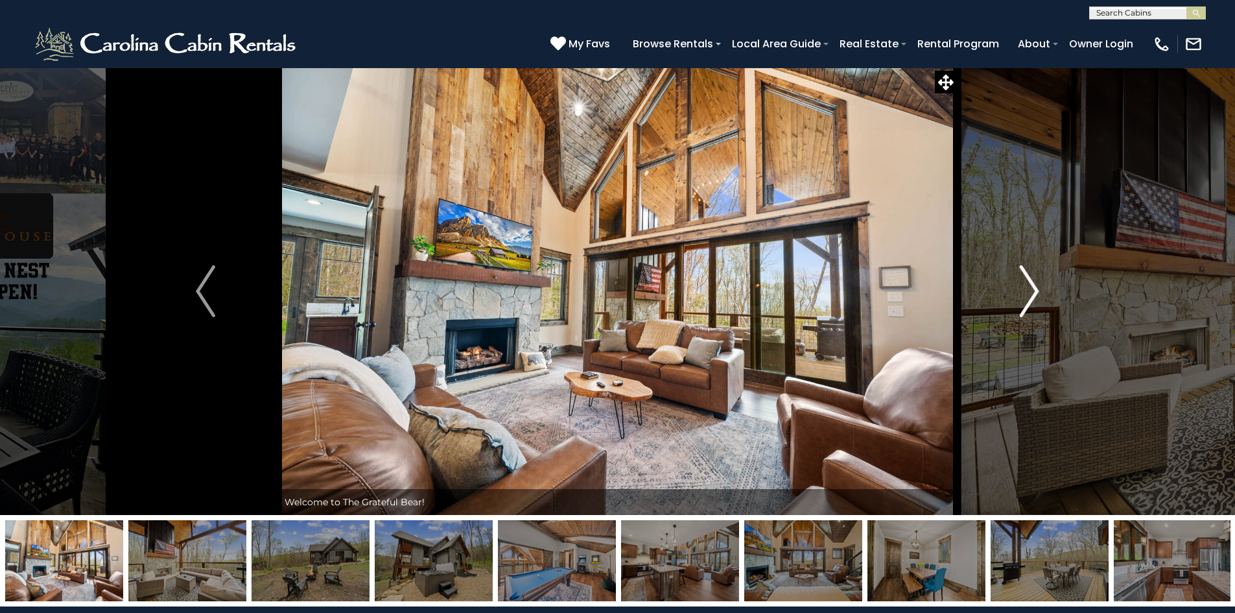
click at [1038, 291] on img "Next" at bounding box center [1029, 291] width 19 height 52
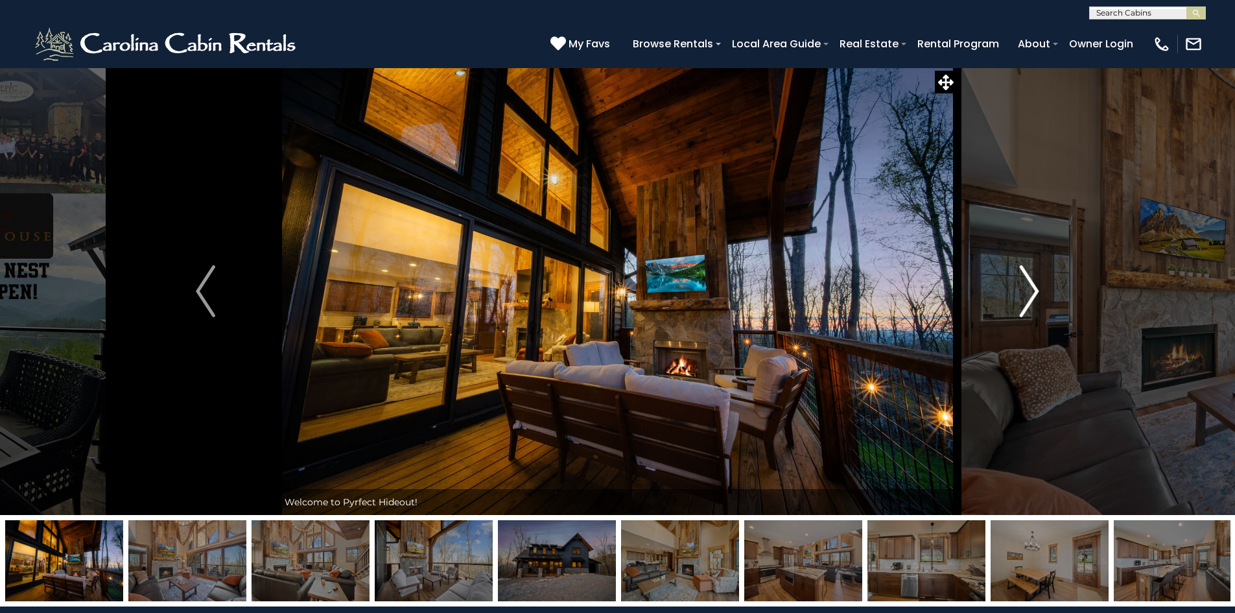
click at [1034, 287] on img "Next" at bounding box center [1029, 291] width 19 height 52
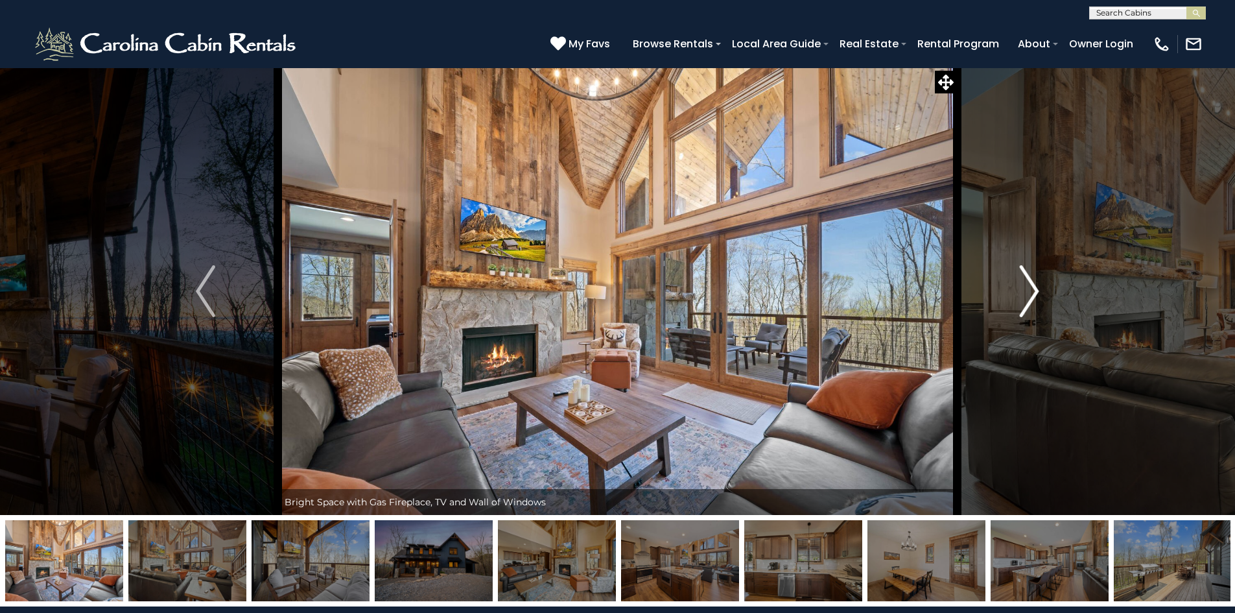
click at [1034, 287] on img "Next" at bounding box center [1029, 291] width 19 height 52
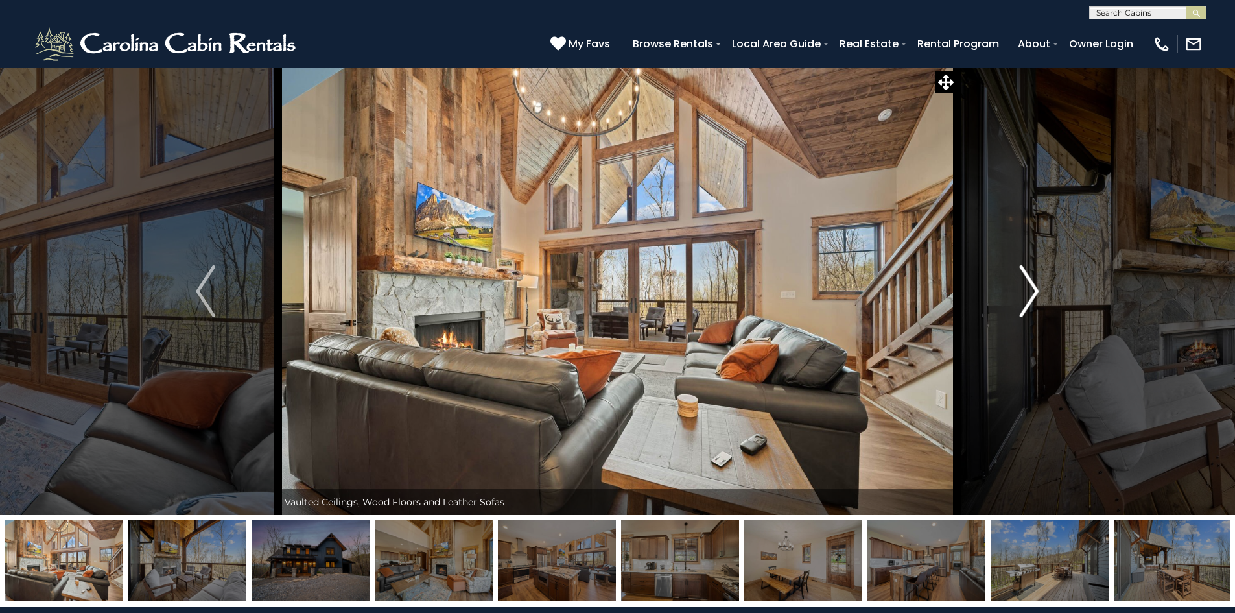
click at [1034, 287] on img "Next" at bounding box center [1029, 291] width 19 height 52
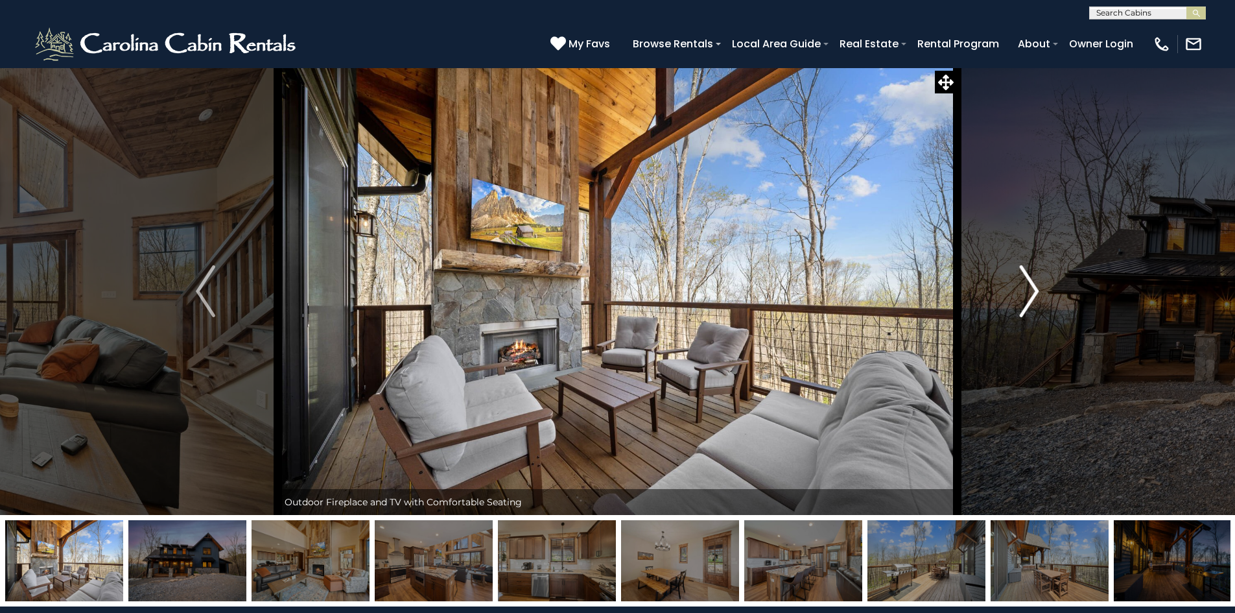
click at [1034, 287] on img "Next" at bounding box center [1029, 291] width 19 height 52
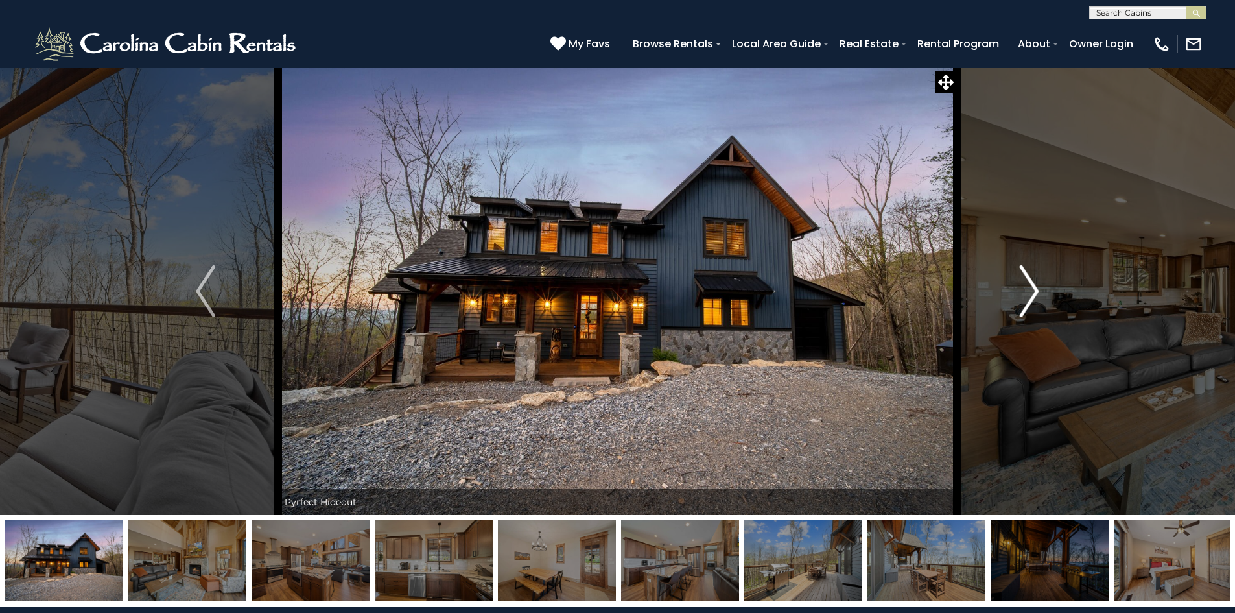
click at [1034, 287] on img "Next" at bounding box center [1029, 291] width 19 height 52
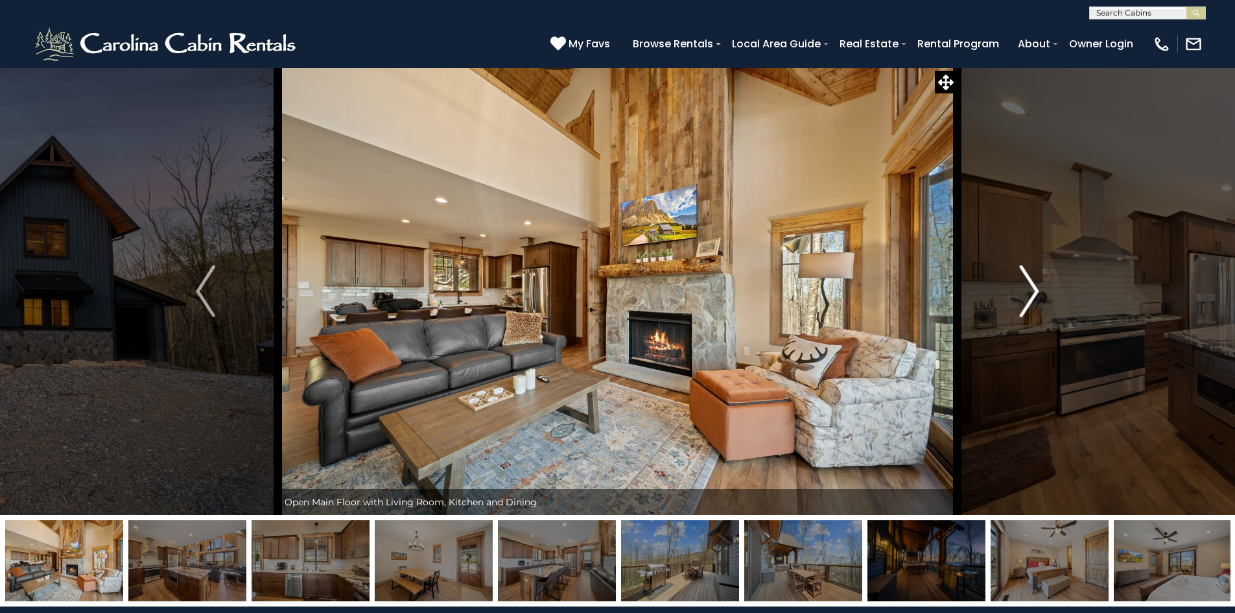
click at [1034, 287] on img "Next" at bounding box center [1029, 291] width 19 height 52
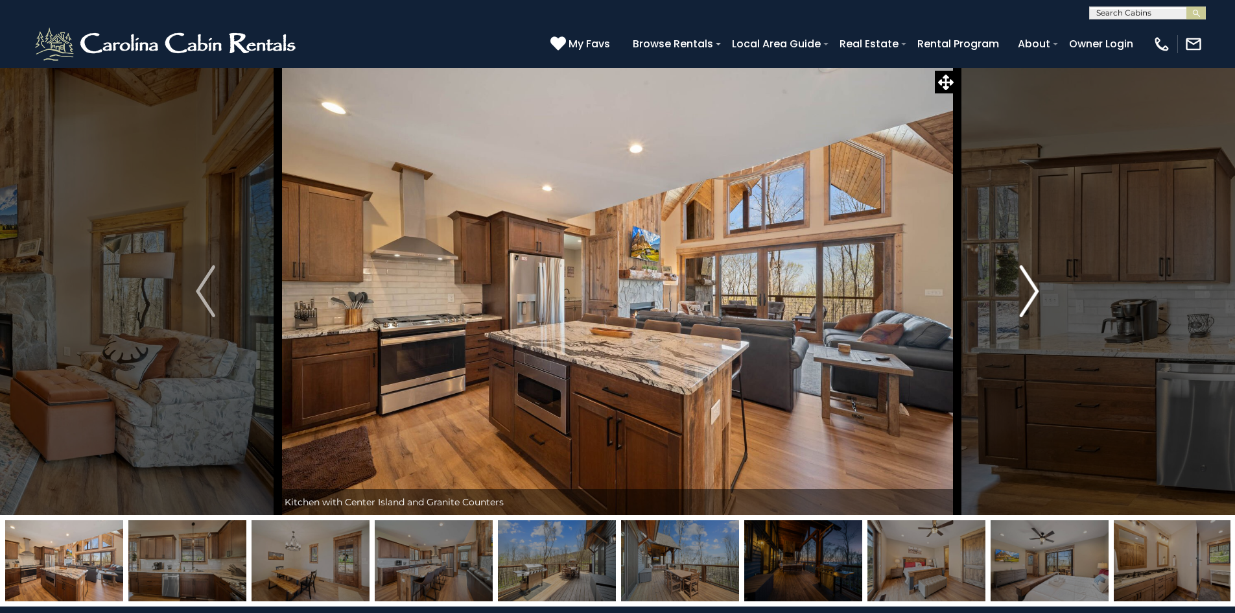
click at [1034, 287] on img "Next" at bounding box center [1029, 291] width 19 height 52
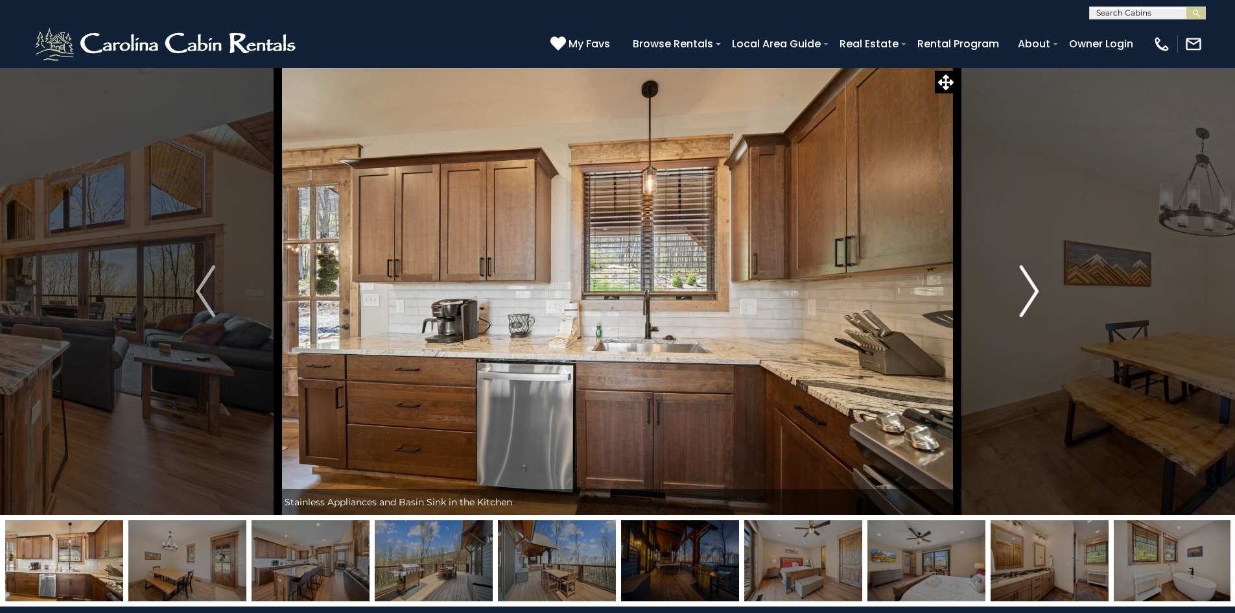
click at [1034, 287] on img "Next" at bounding box center [1029, 291] width 19 height 52
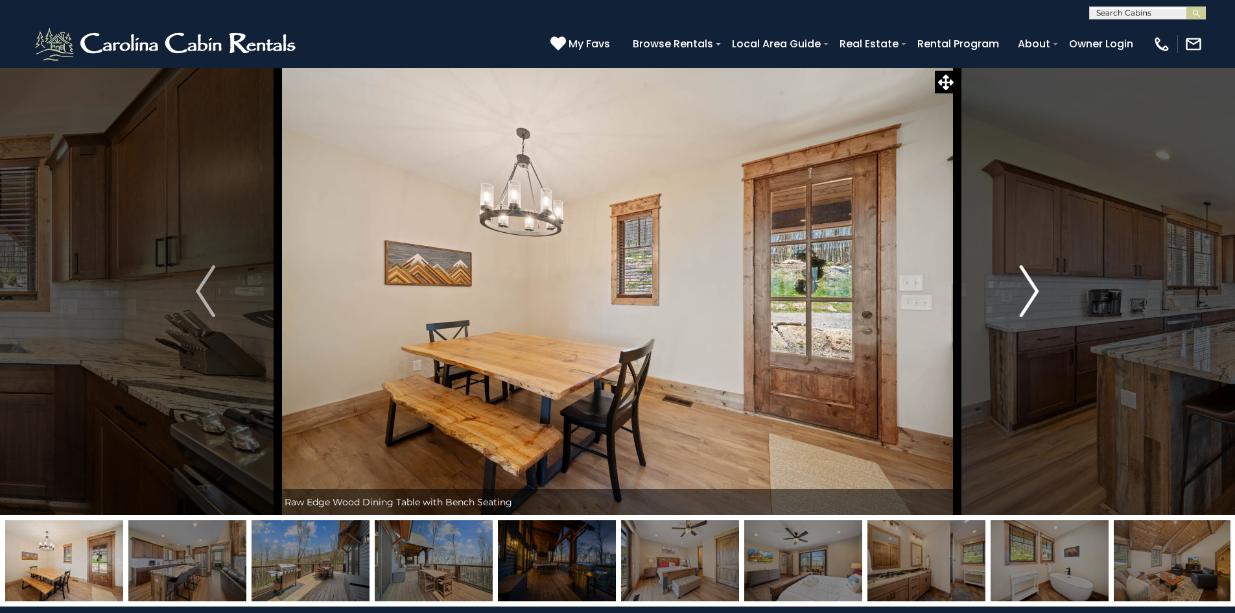
click at [1034, 287] on img "Next" at bounding box center [1029, 291] width 19 height 52
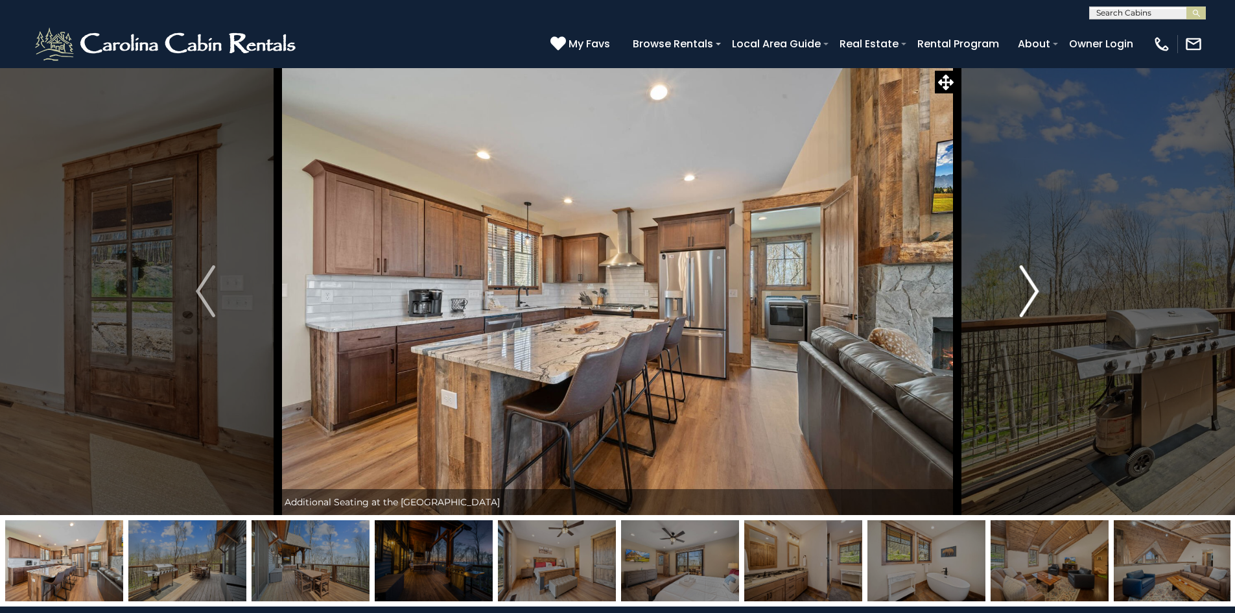
click at [1034, 287] on img "Next" at bounding box center [1029, 291] width 19 height 52
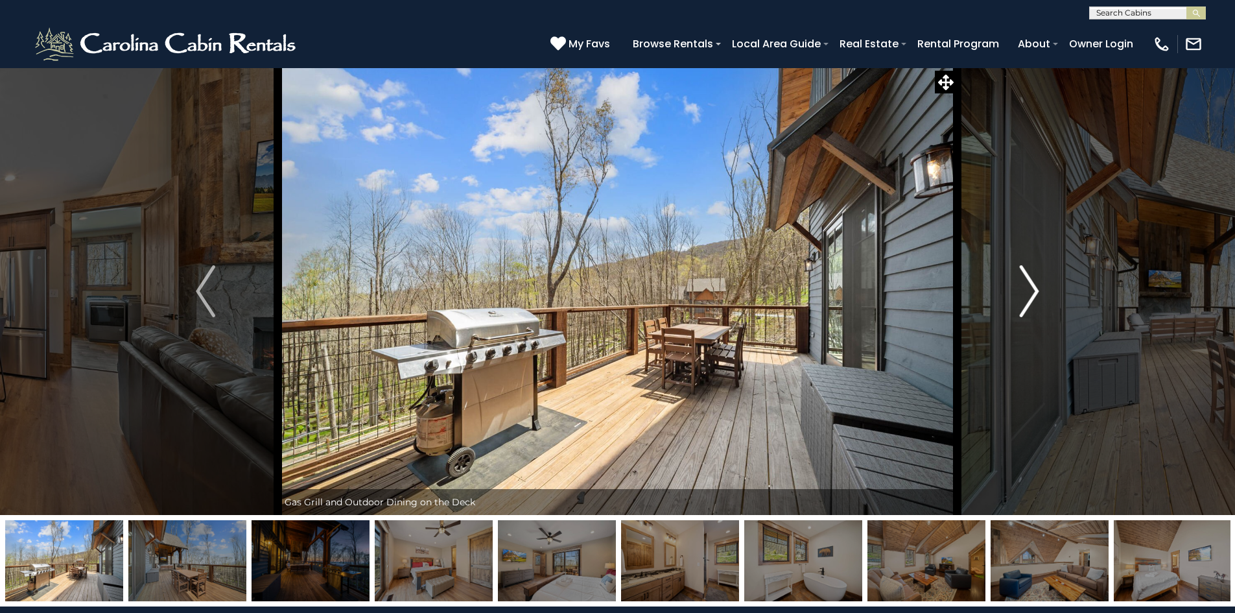
click at [1034, 287] on img "Next" at bounding box center [1029, 291] width 19 height 52
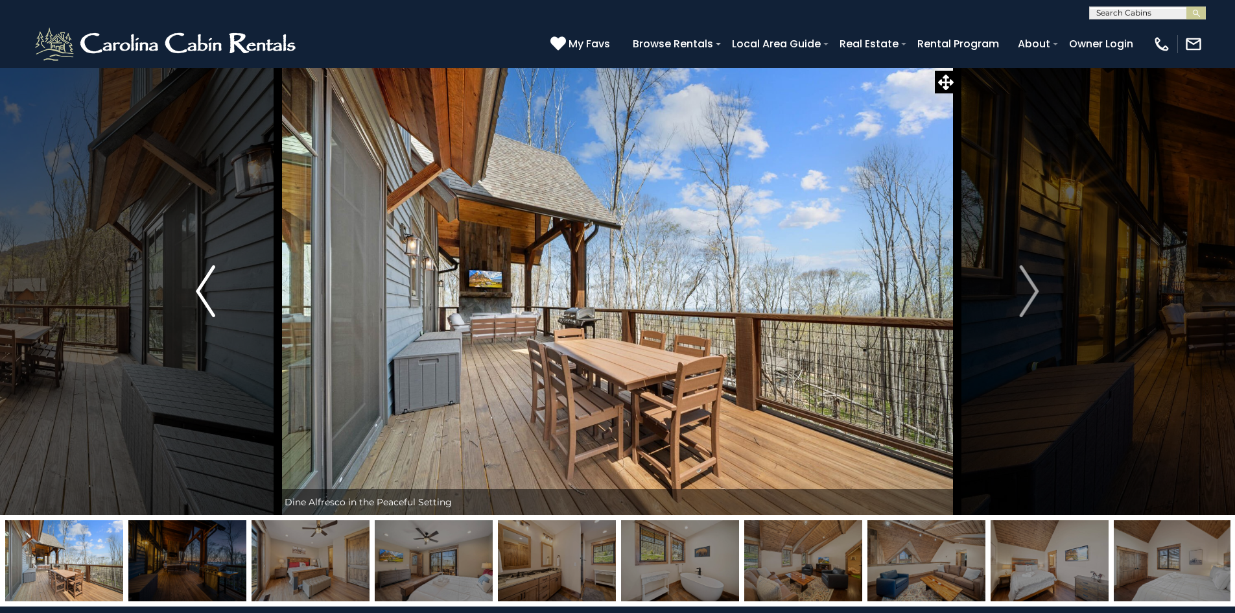
click at [206, 290] on img "Previous" at bounding box center [205, 291] width 19 height 52
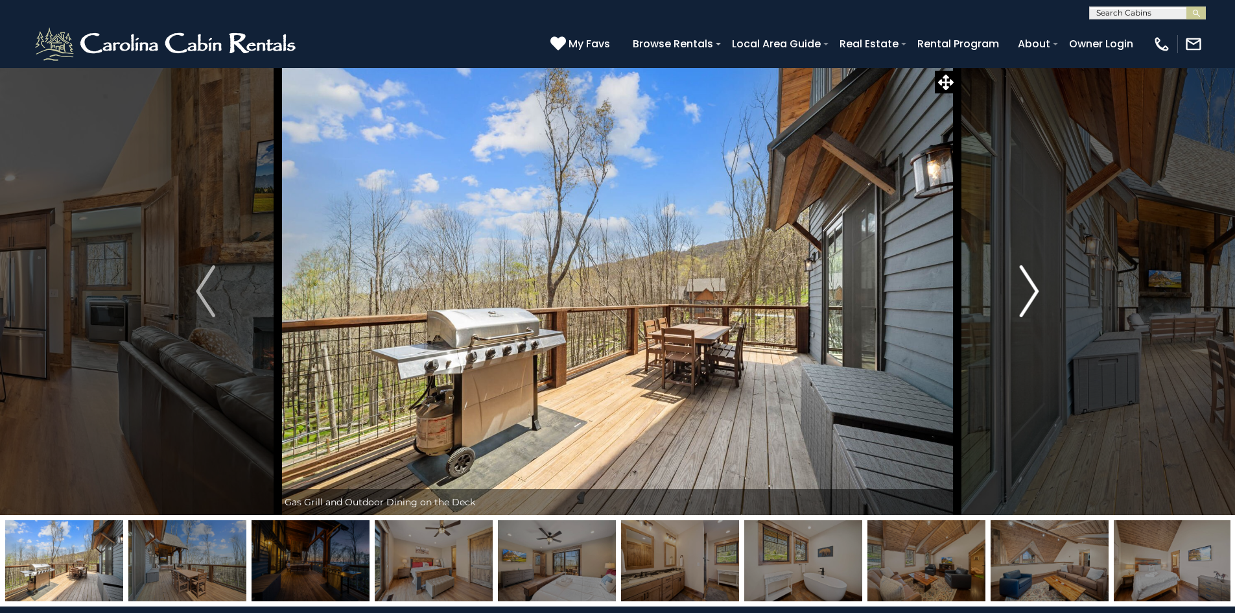
click at [1034, 287] on img "Next" at bounding box center [1029, 291] width 19 height 52
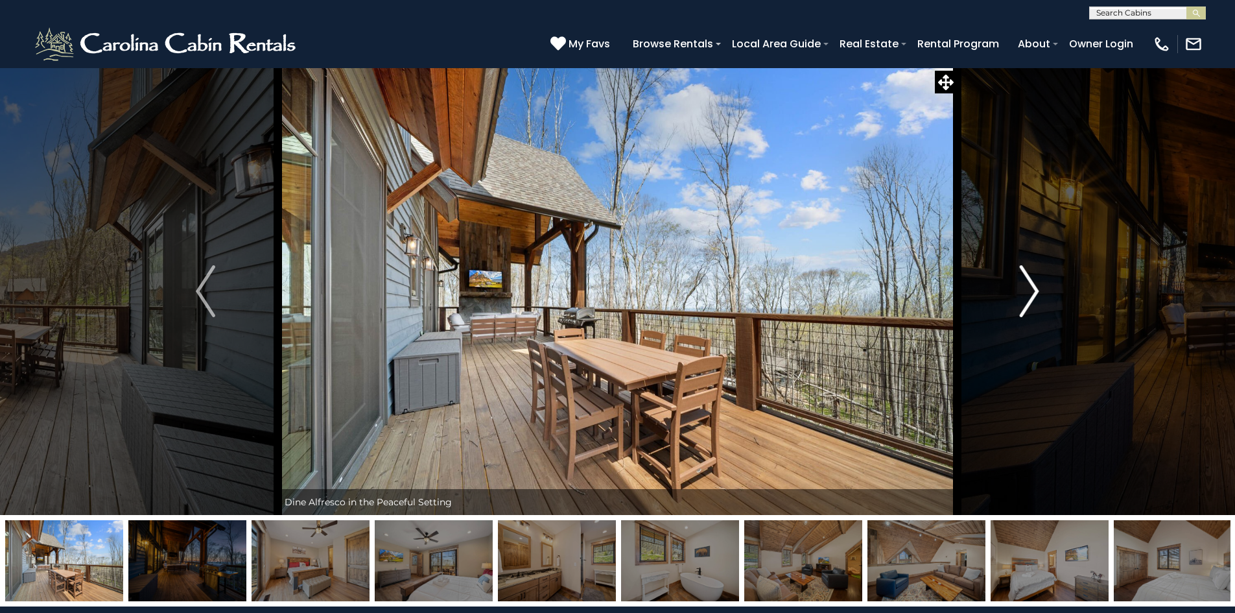
click at [1034, 287] on img "Next" at bounding box center [1029, 291] width 19 height 52
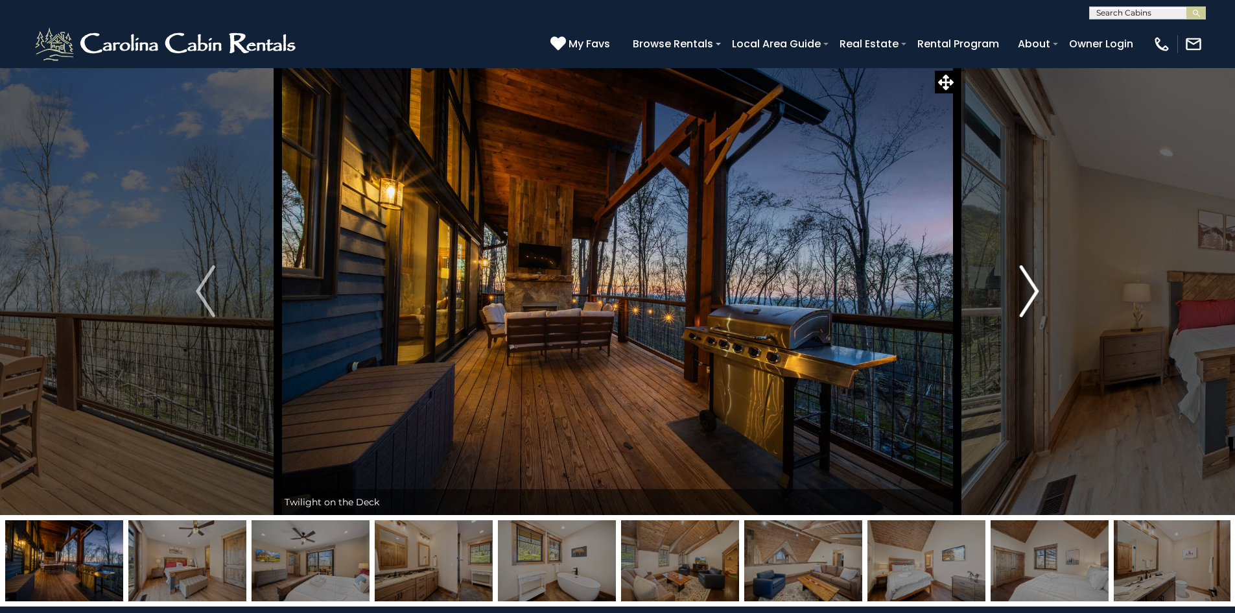
click at [1034, 287] on img "Next" at bounding box center [1029, 291] width 19 height 52
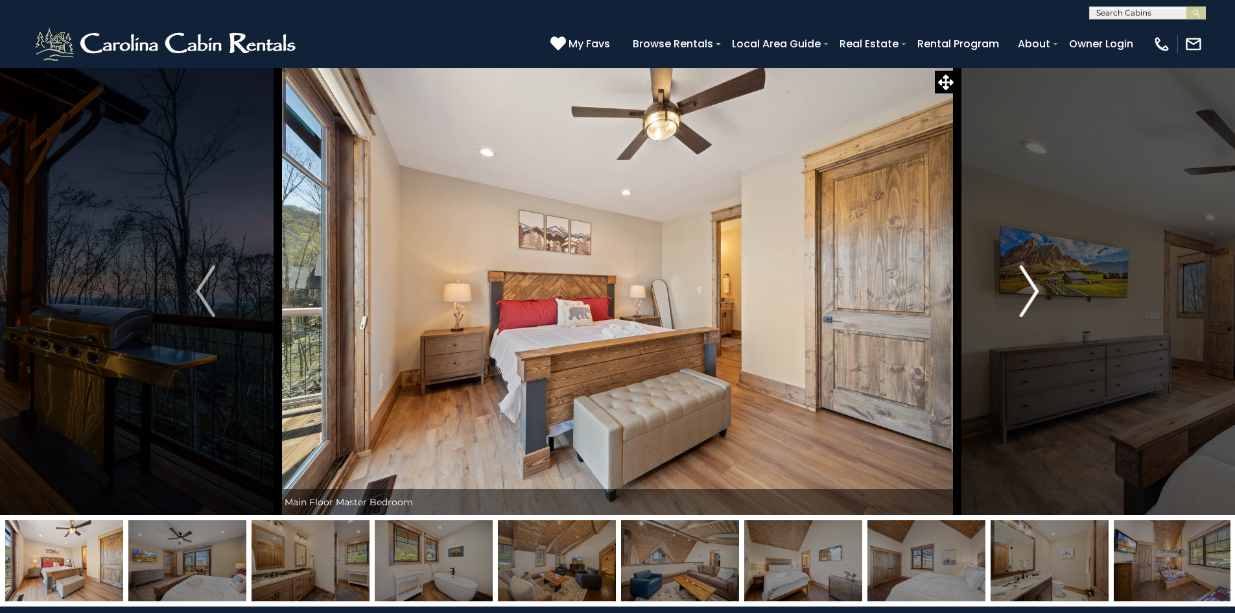
click at [1034, 287] on img "Next" at bounding box center [1029, 291] width 19 height 52
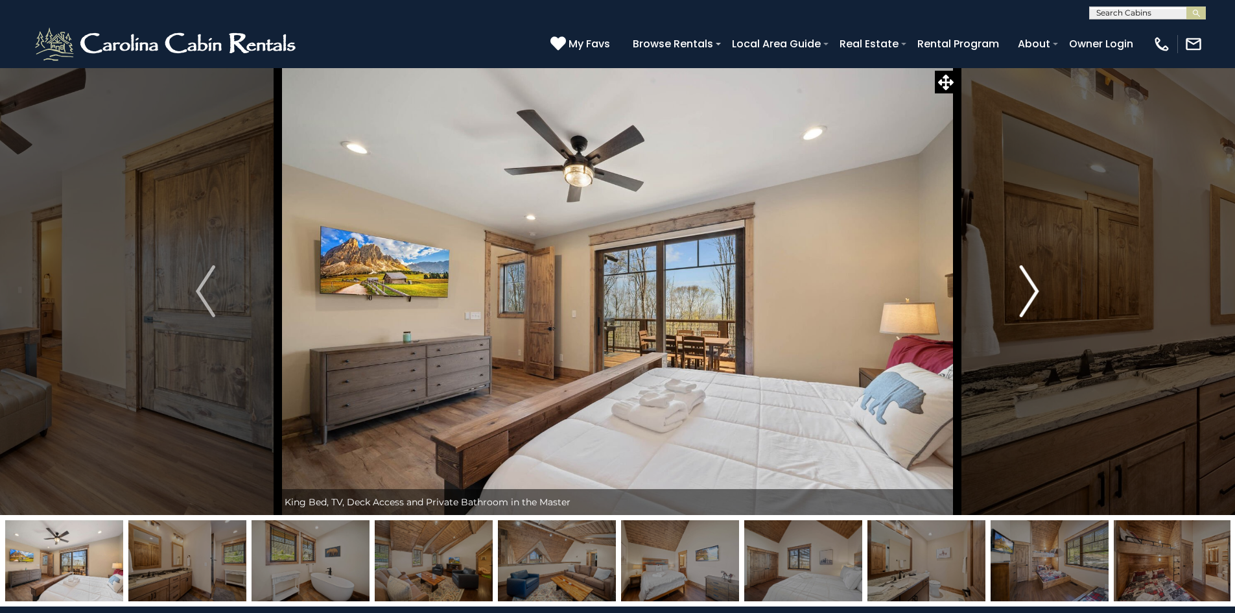
click at [1034, 287] on img "Next" at bounding box center [1029, 291] width 19 height 52
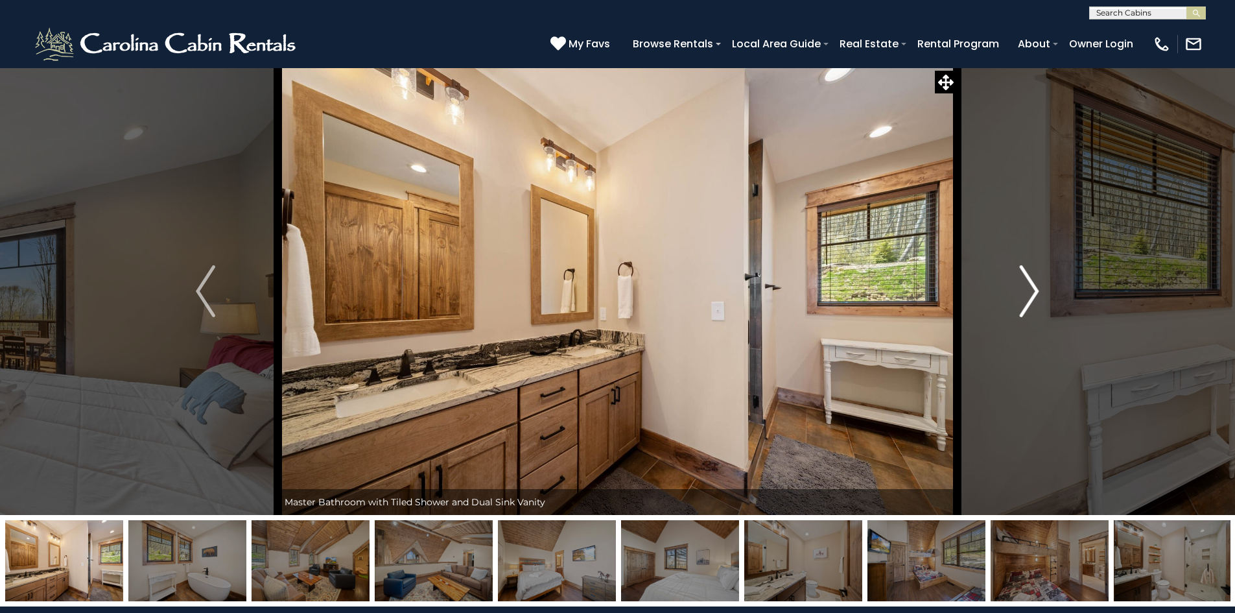
click at [1034, 287] on img "Next" at bounding box center [1029, 291] width 19 height 52
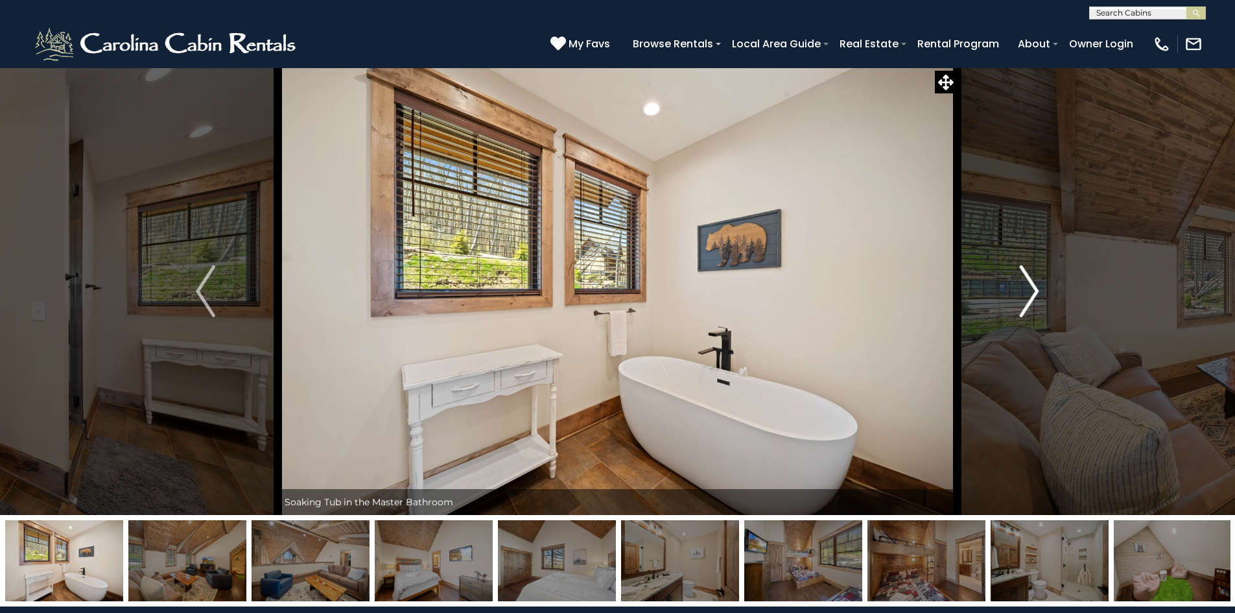
click at [1034, 287] on img "Next" at bounding box center [1029, 291] width 19 height 52
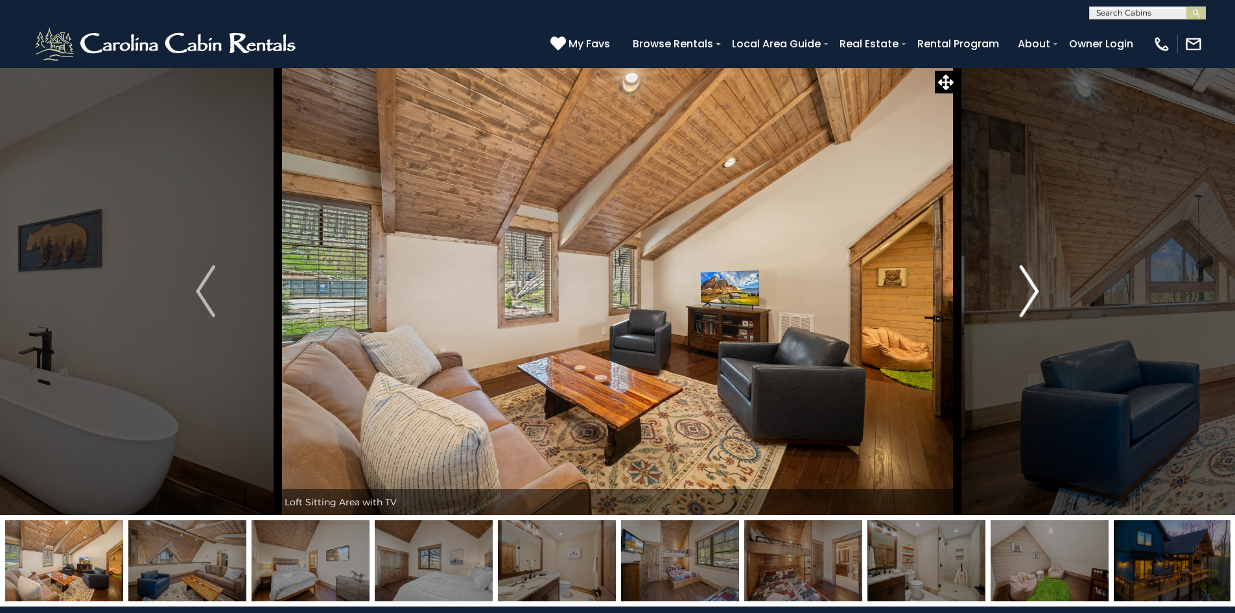
click at [1034, 287] on img "Next" at bounding box center [1029, 291] width 19 height 52
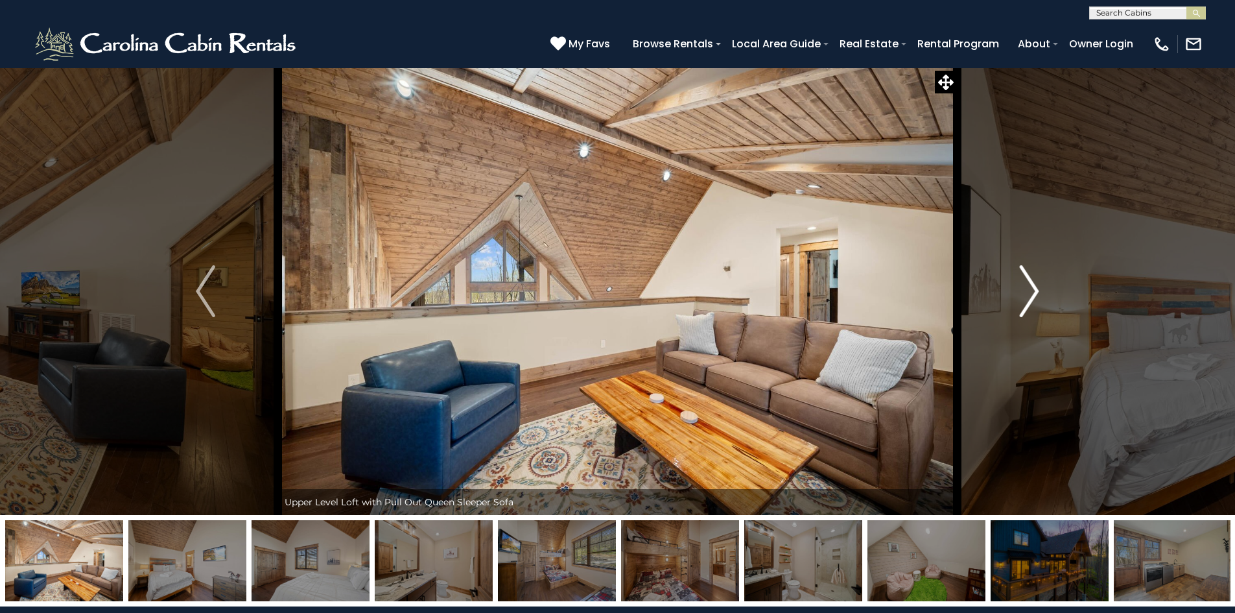
click at [1034, 287] on img "Next" at bounding box center [1029, 291] width 19 height 52
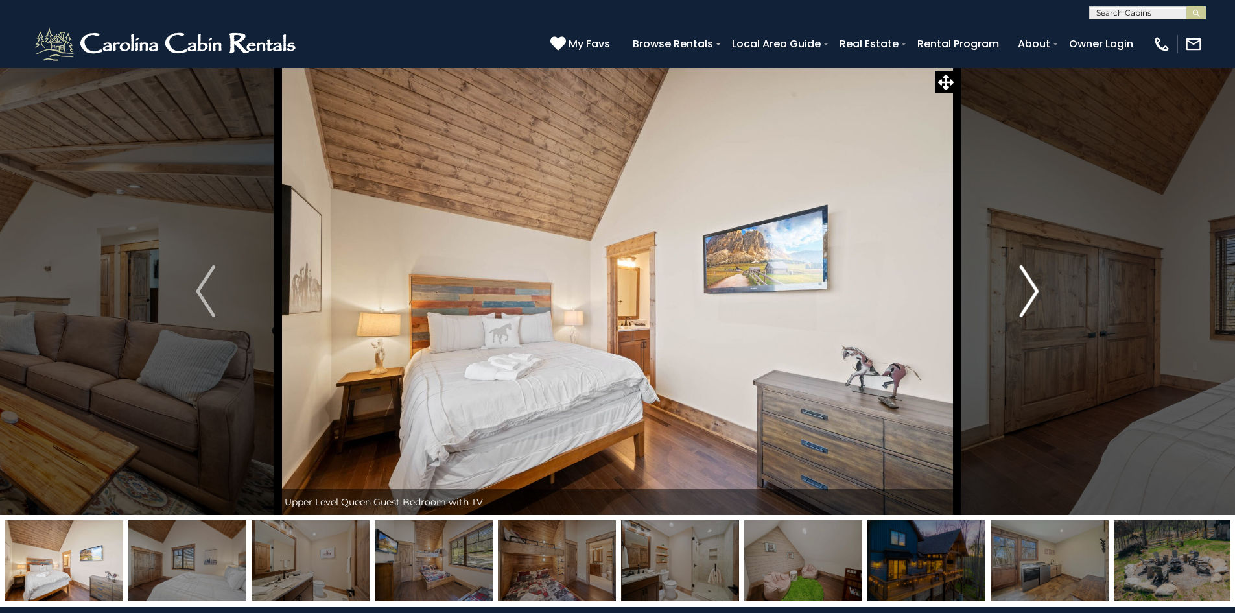
click at [1034, 287] on img "Next" at bounding box center [1029, 291] width 19 height 52
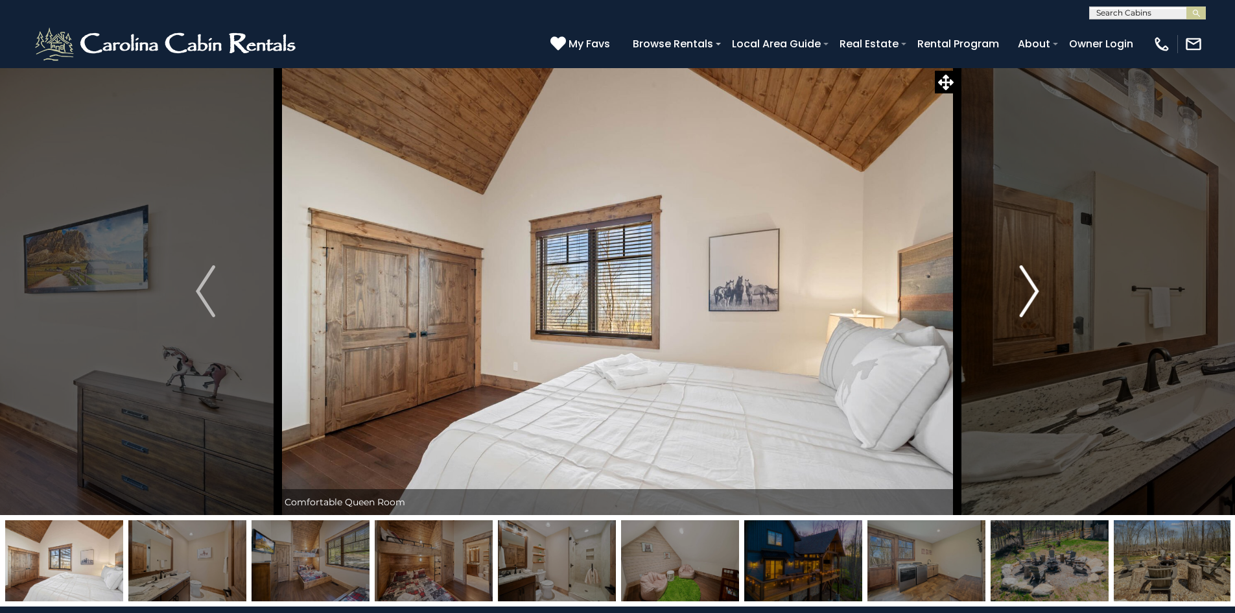
click at [1034, 287] on img "Next" at bounding box center [1029, 291] width 19 height 52
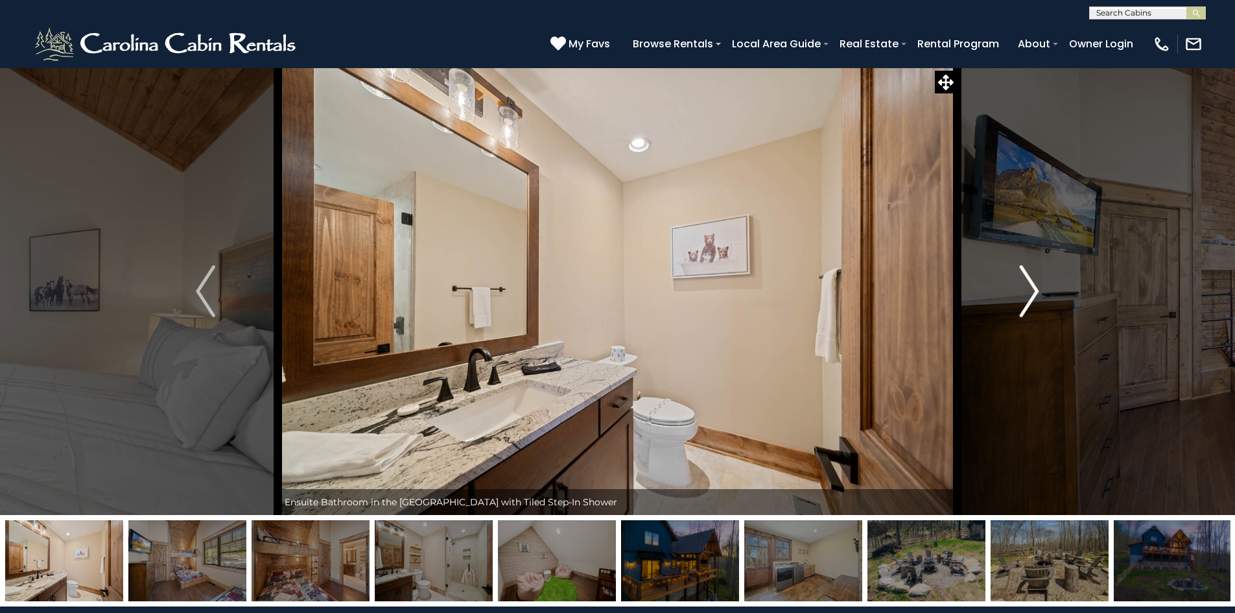
click at [1034, 287] on img "Next" at bounding box center [1029, 291] width 19 height 52
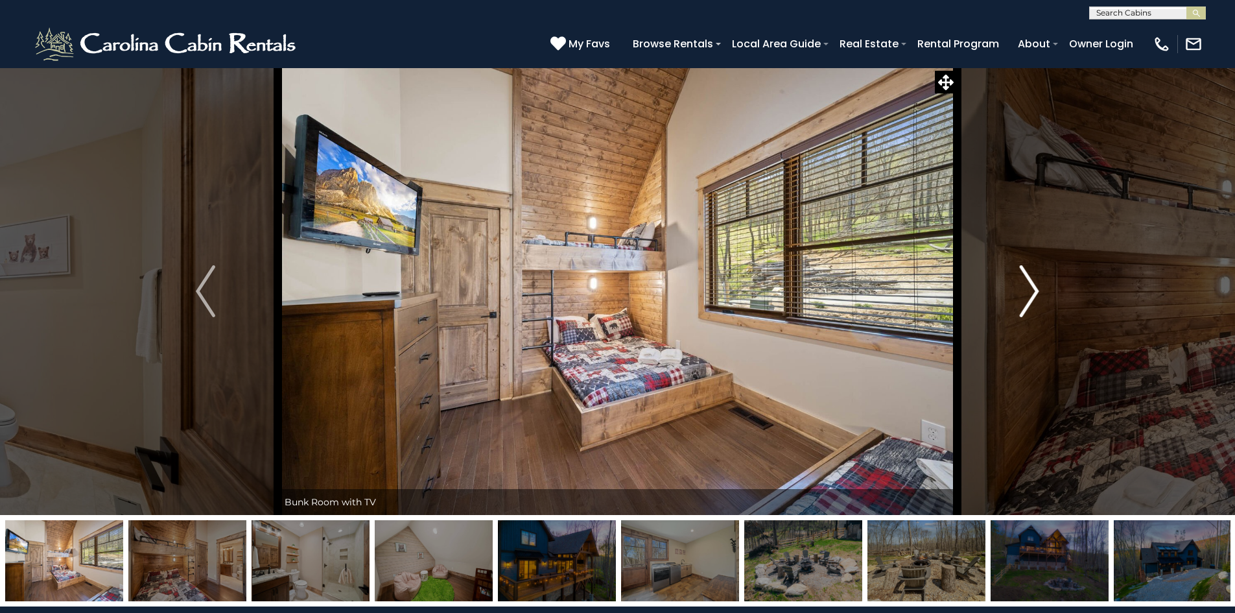
click at [1034, 287] on img "Next" at bounding box center [1029, 291] width 19 height 52
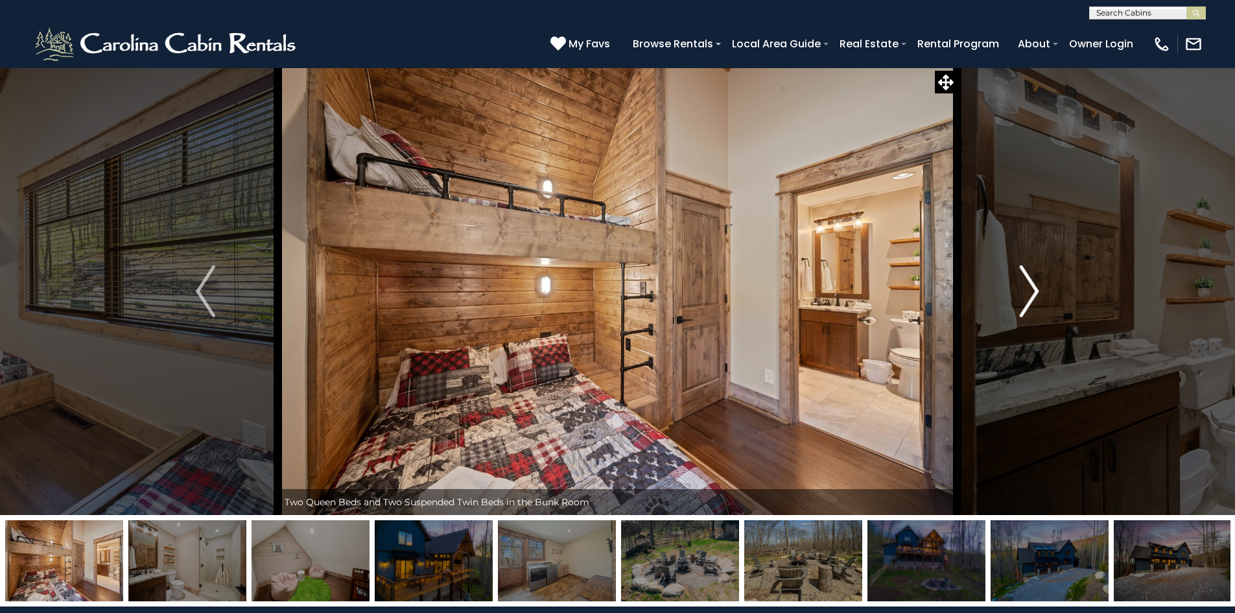
click at [1034, 287] on img "Next" at bounding box center [1029, 291] width 19 height 52
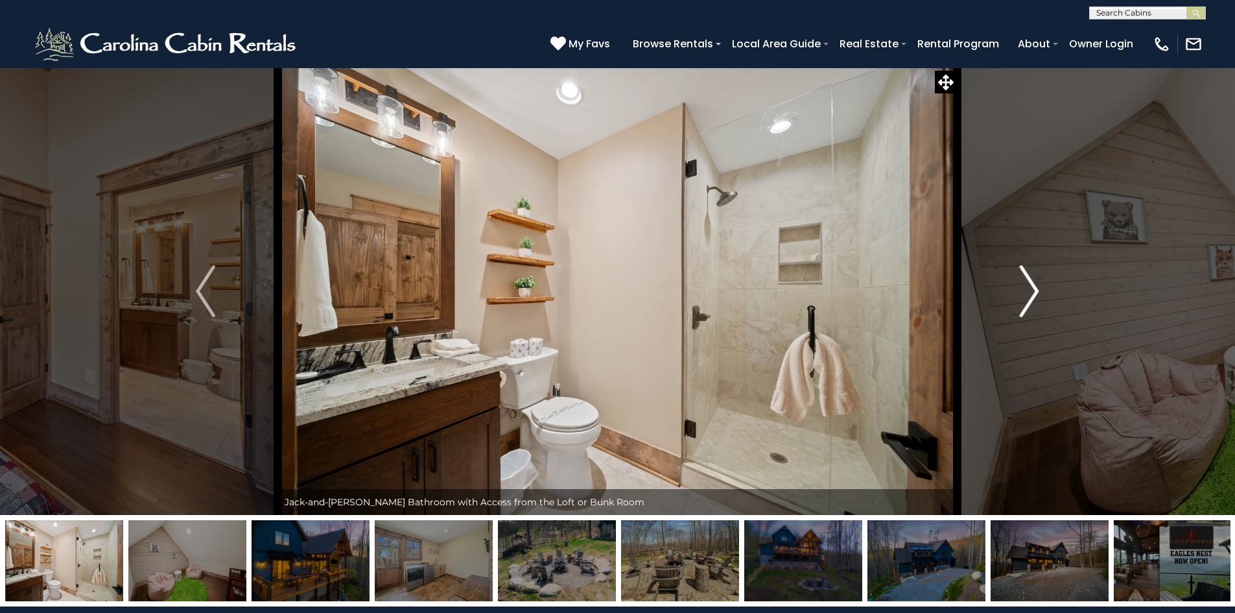
click at [1034, 287] on img "Next" at bounding box center [1029, 291] width 19 height 52
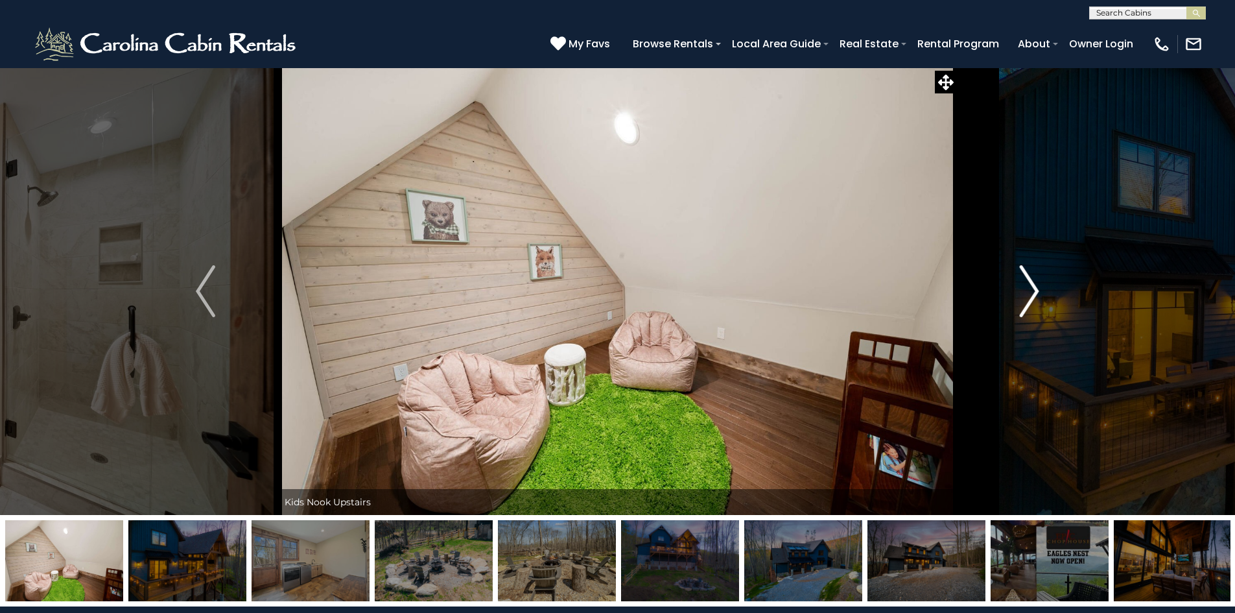
click at [1034, 287] on img "Next" at bounding box center [1029, 291] width 19 height 52
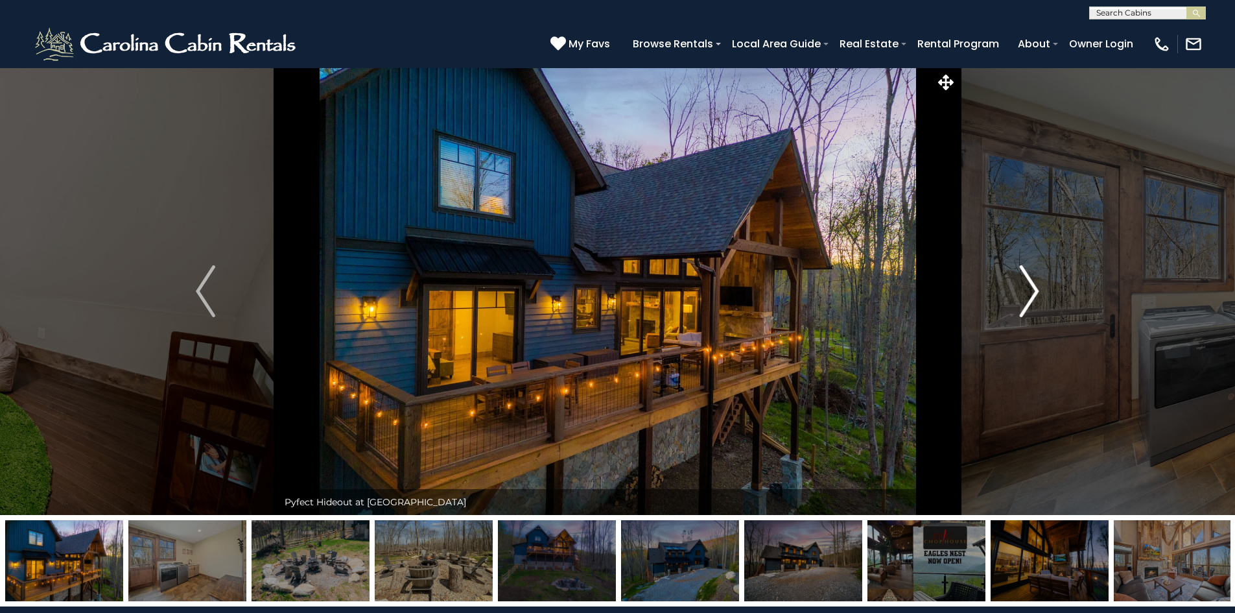
click at [1034, 287] on img "Next" at bounding box center [1029, 291] width 19 height 52
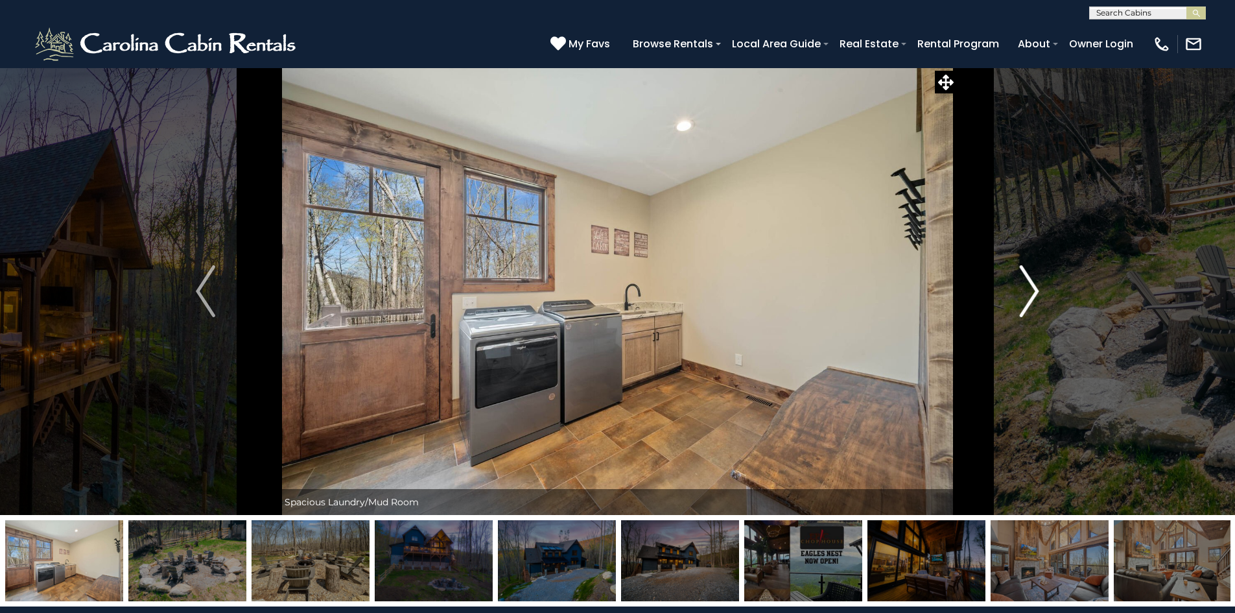
click at [1034, 287] on img "Next" at bounding box center [1029, 291] width 19 height 52
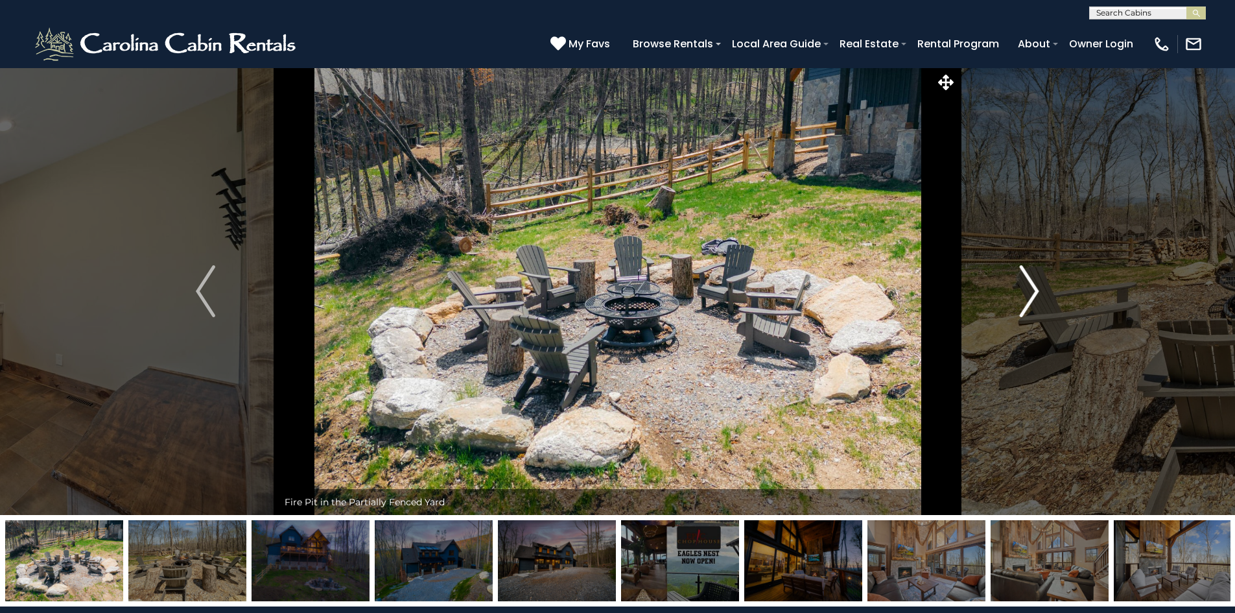
click at [1034, 287] on img "Next" at bounding box center [1029, 291] width 19 height 52
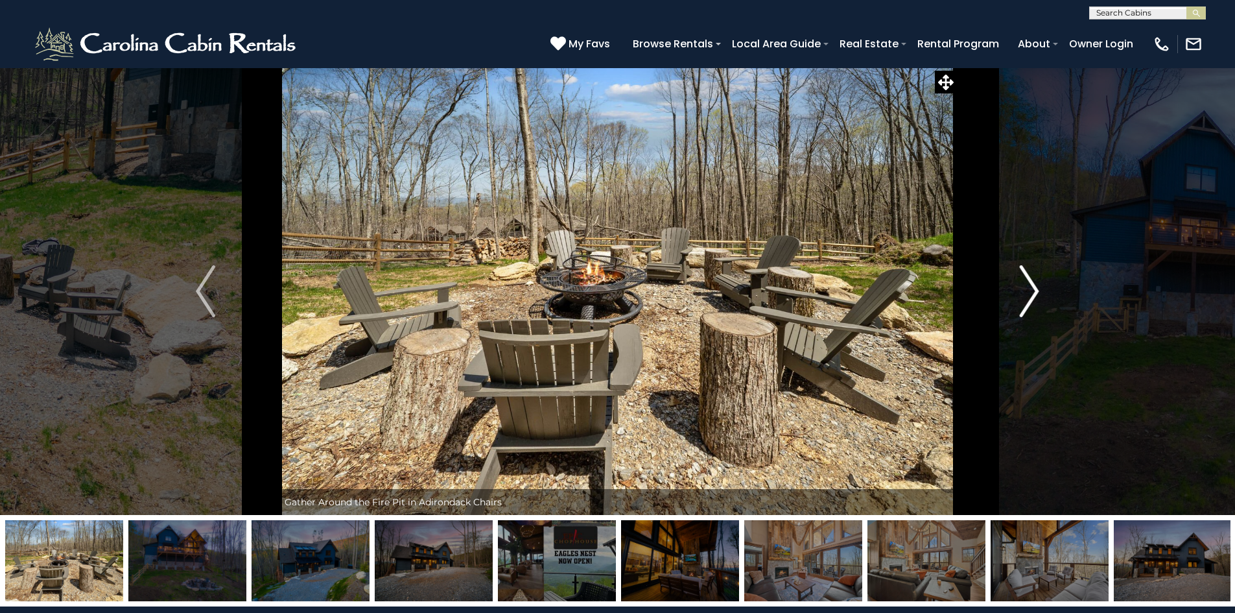
click at [1034, 287] on img "Next" at bounding box center [1029, 291] width 19 height 52
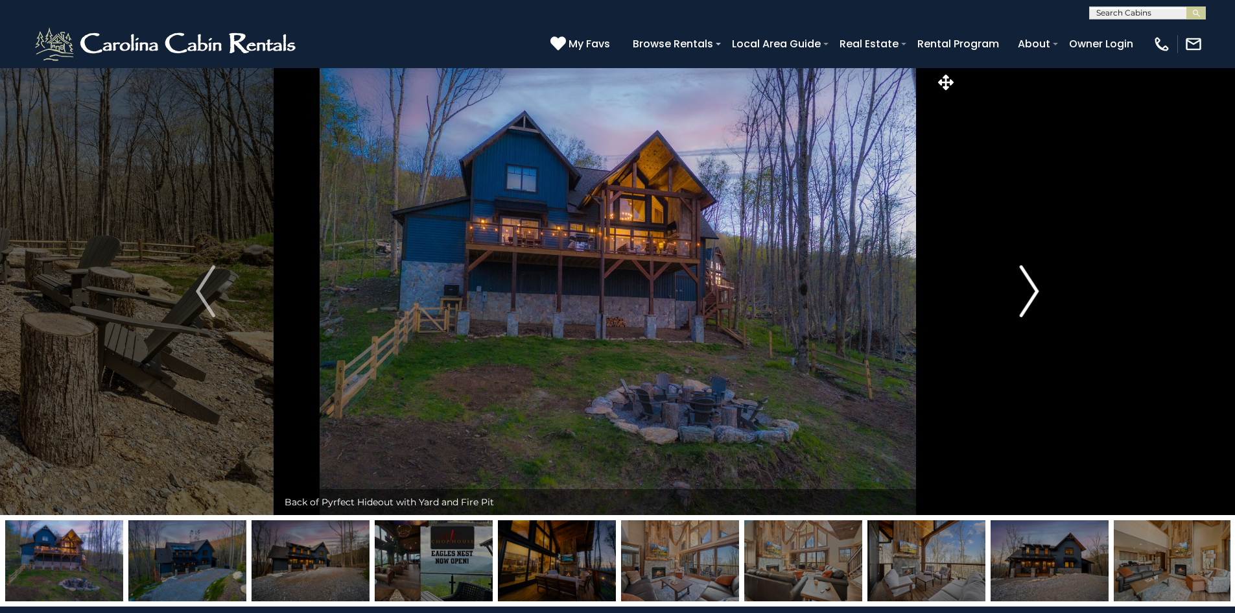
click at [1034, 287] on img "Next" at bounding box center [1029, 291] width 19 height 52
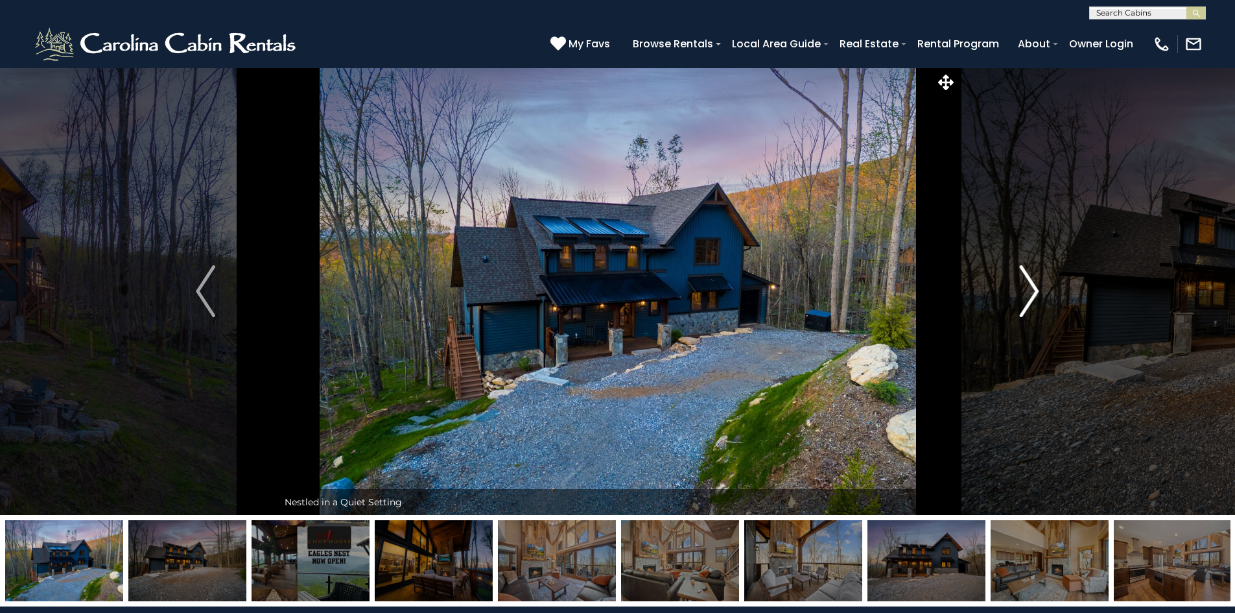
click at [1034, 287] on img "Next" at bounding box center [1029, 291] width 19 height 52
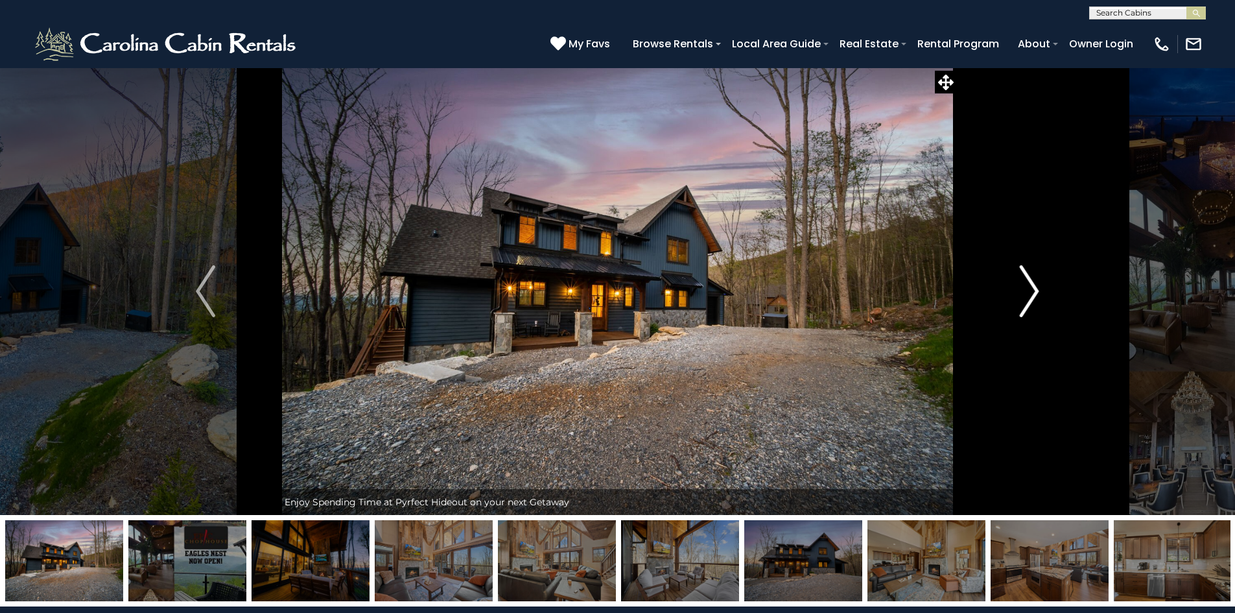
click at [1034, 287] on img "Next" at bounding box center [1029, 291] width 19 height 52
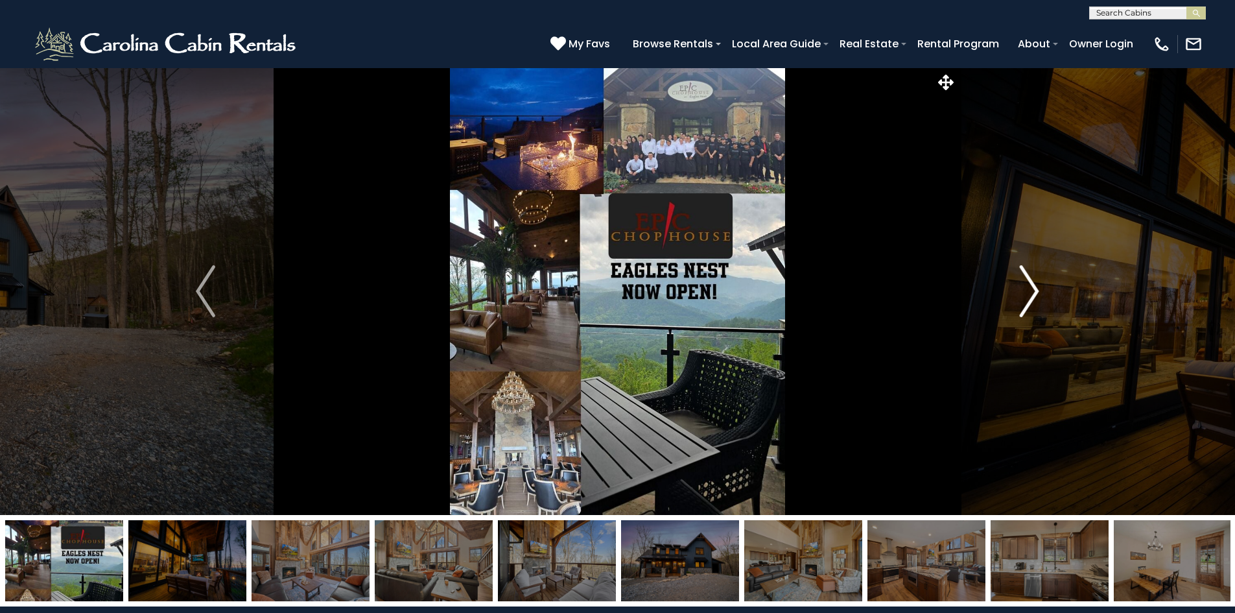
click at [1034, 287] on img "Next" at bounding box center [1029, 291] width 19 height 52
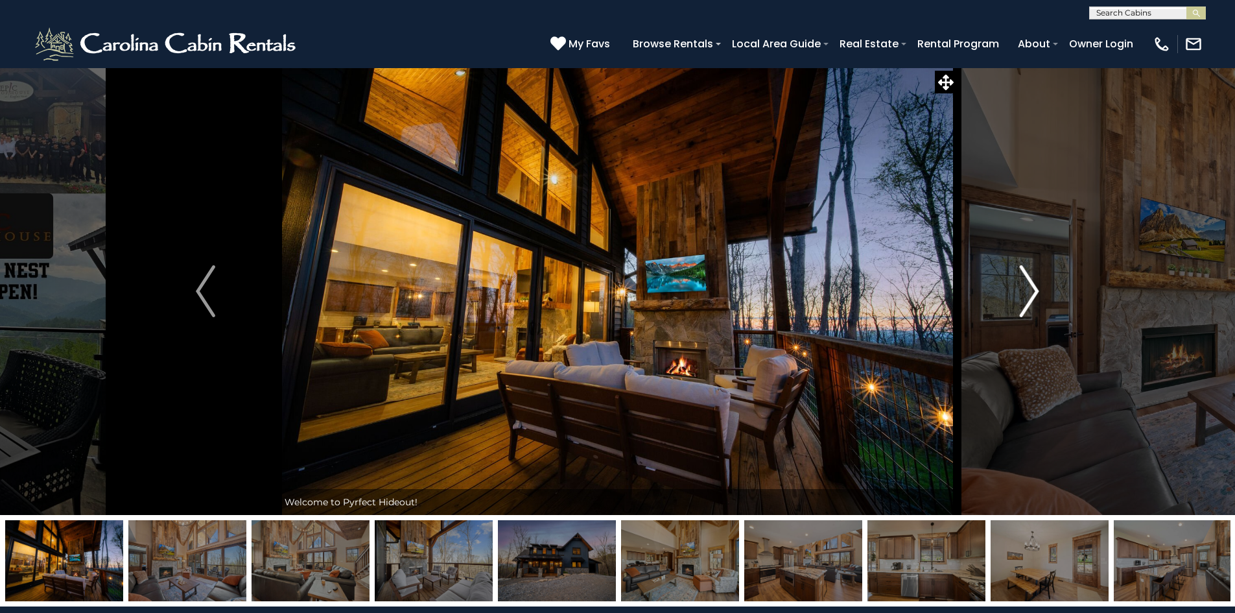
click at [1034, 287] on img "Next" at bounding box center [1029, 291] width 19 height 52
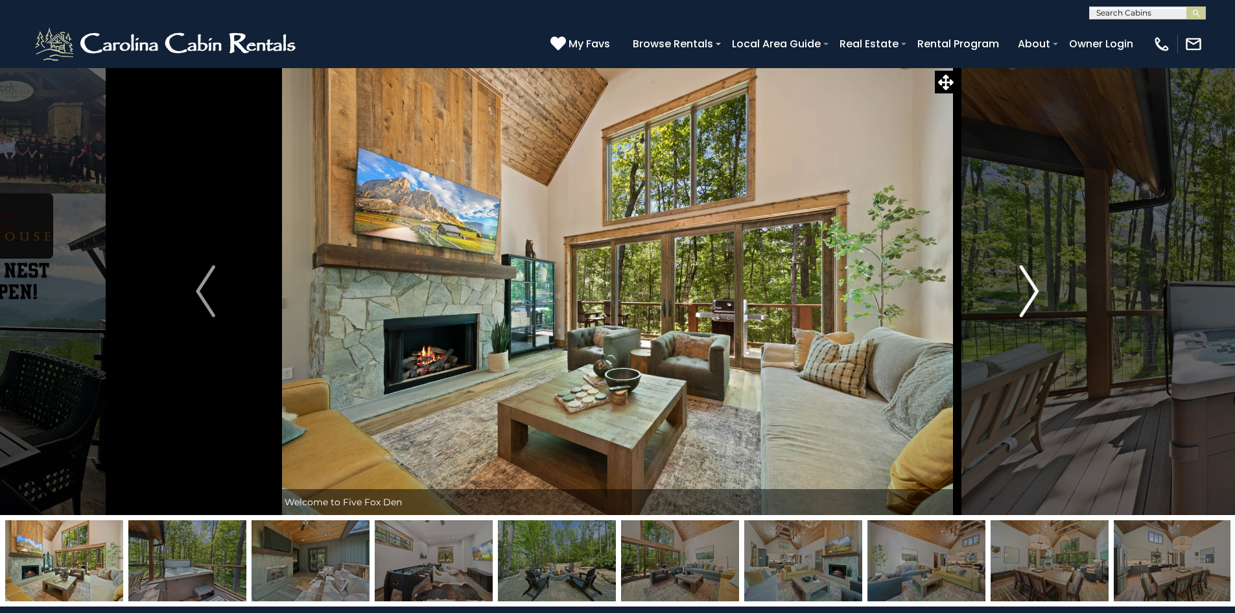
click at [1035, 290] on img "Next" at bounding box center [1029, 291] width 19 height 52
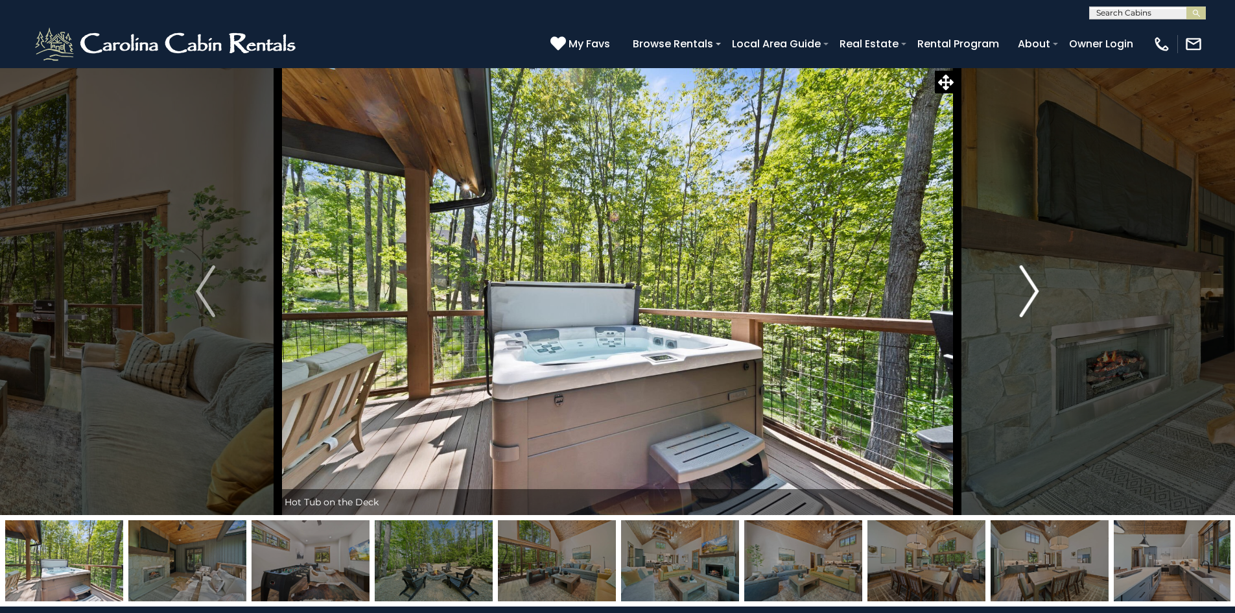
click at [1035, 292] on img "Next" at bounding box center [1029, 291] width 19 height 52
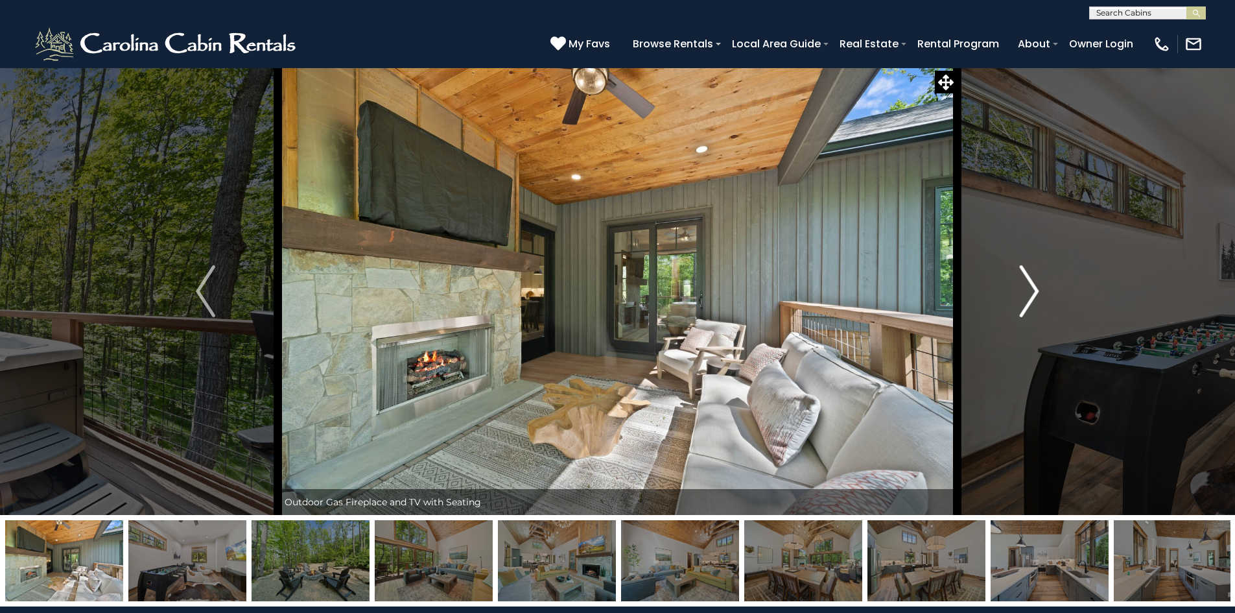
click at [1035, 292] on img "Next" at bounding box center [1029, 291] width 19 height 52
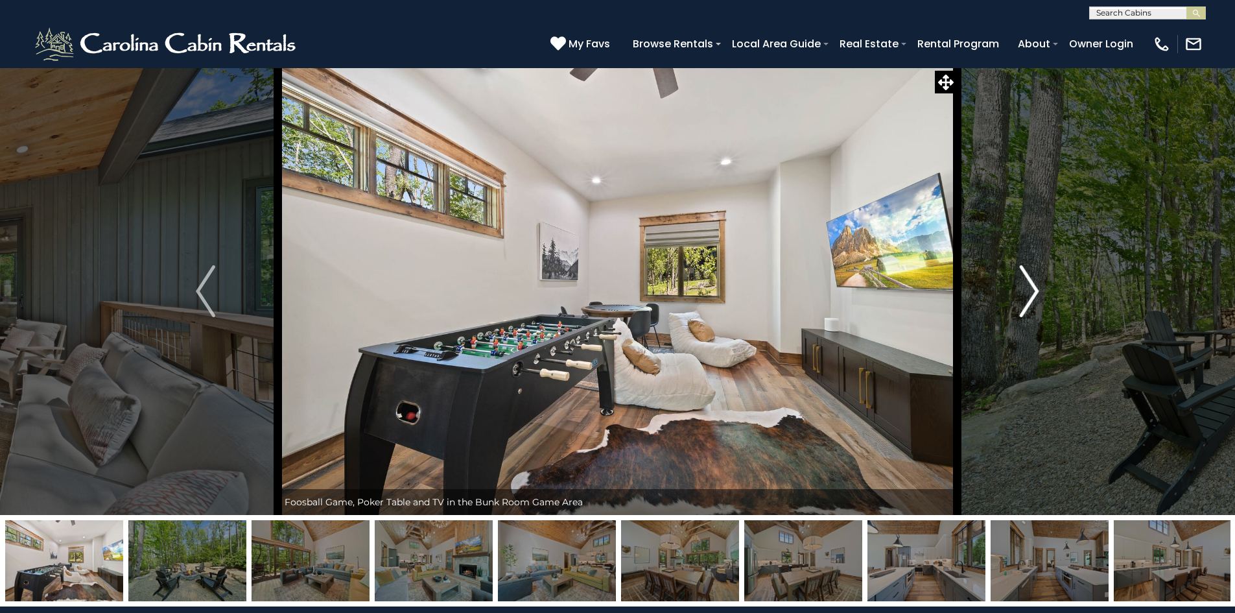
click at [1035, 292] on img "Next" at bounding box center [1029, 291] width 19 height 52
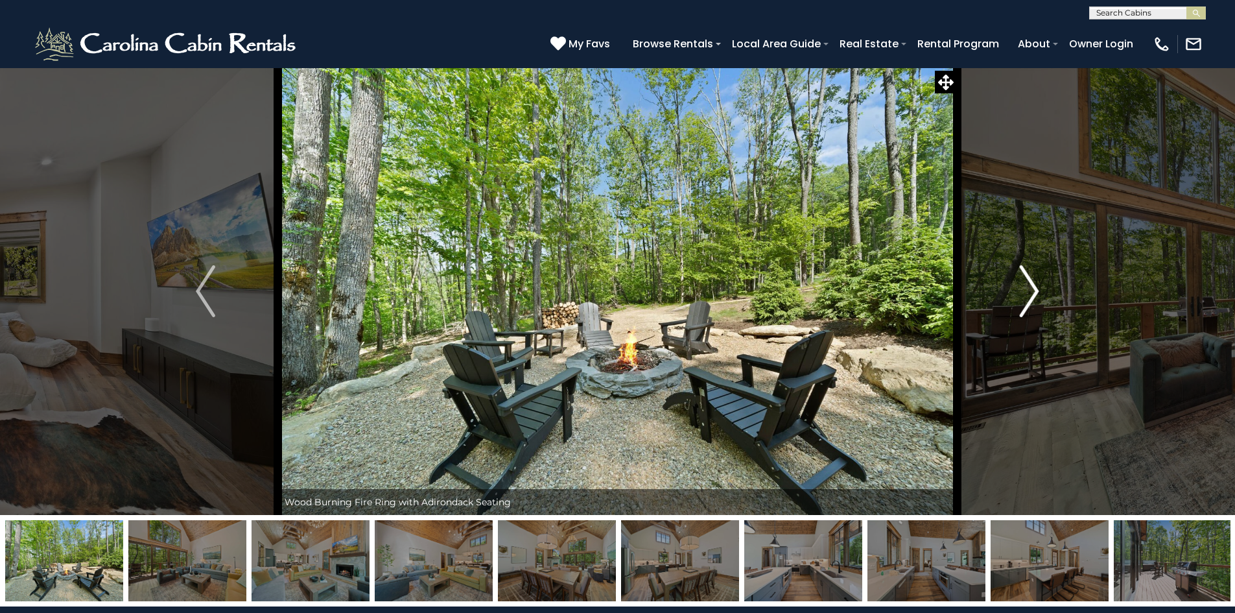
click at [1035, 292] on img "Next" at bounding box center [1029, 291] width 19 height 52
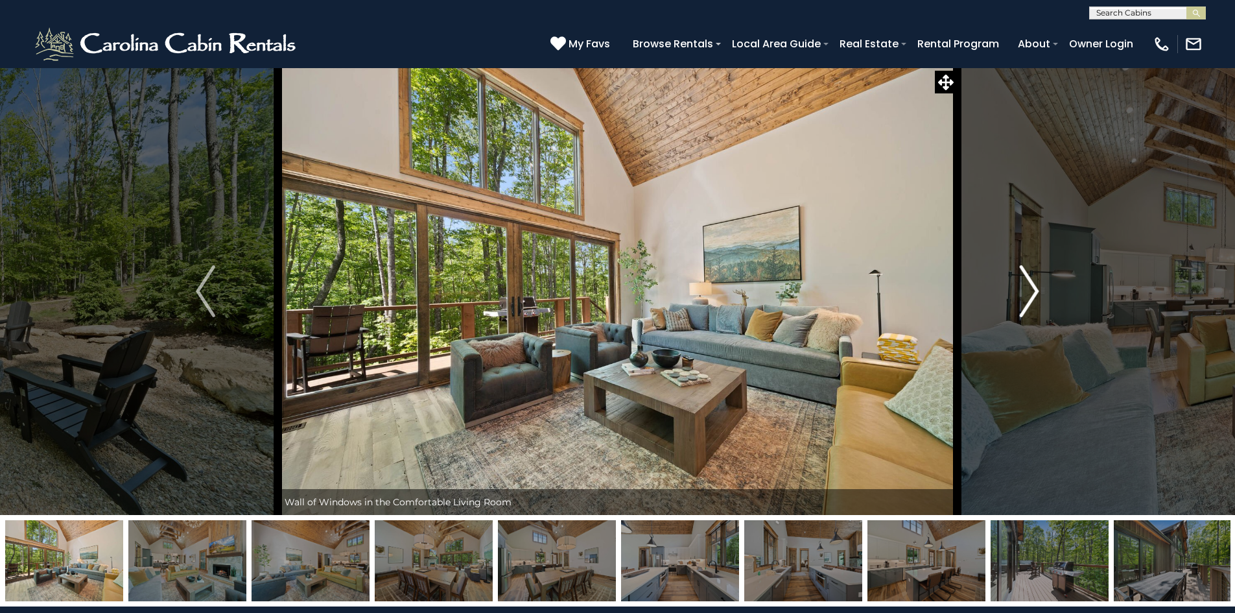
click at [1035, 292] on img "Next" at bounding box center [1029, 291] width 19 height 52
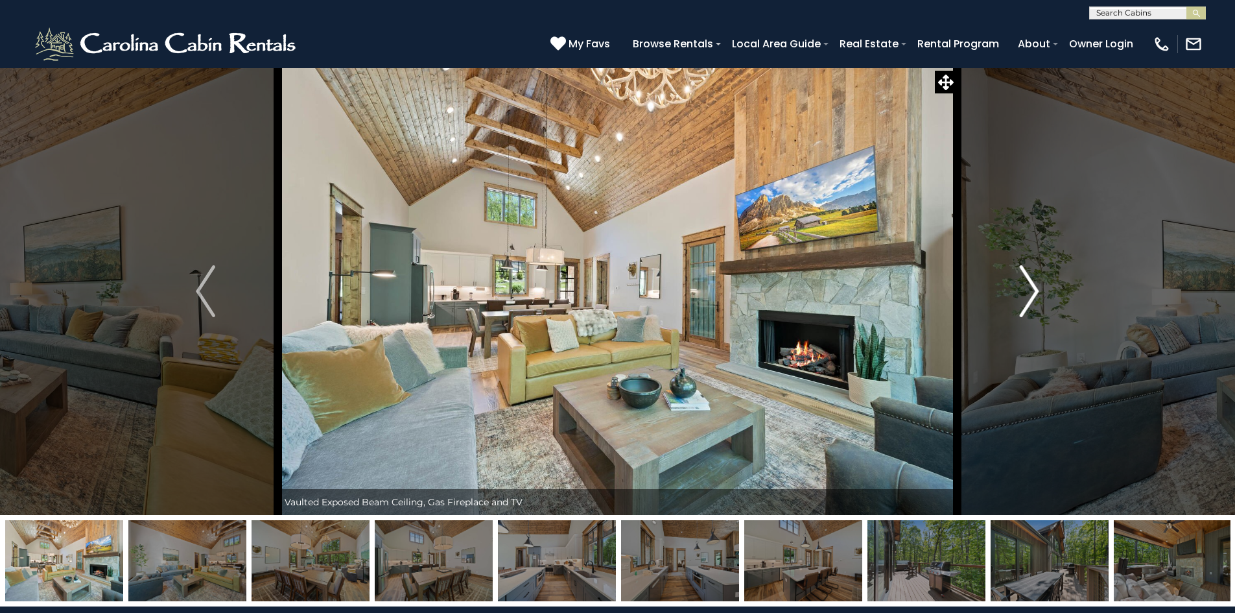
click at [1035, 292] on img "Next" at bounding box center [1029, 291] width 19 height 52
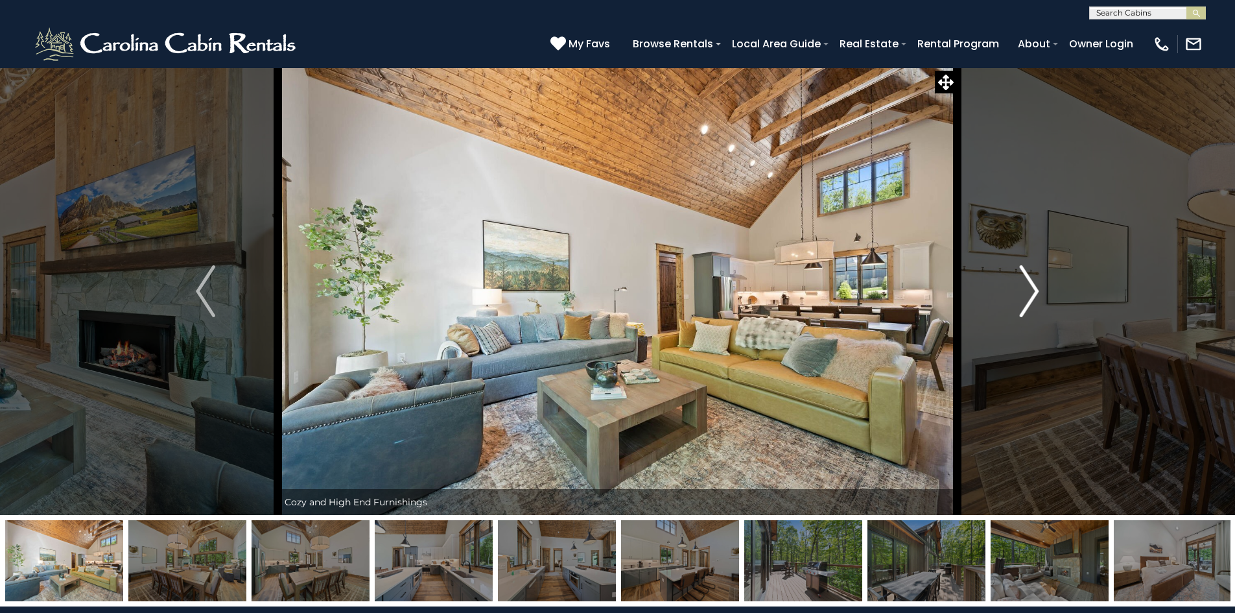
click at [1035, 292] on img "Next" at bounding box center [1029, 291] width 19 height 52
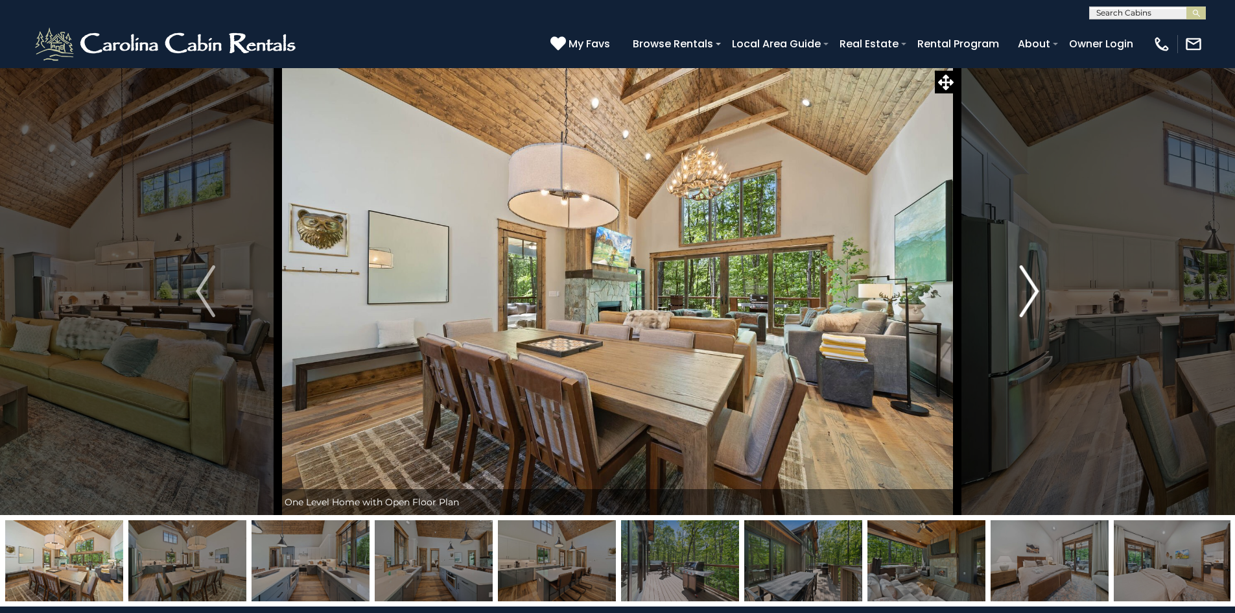
click at [1035, 292] on img "Next" at bounding box center [1029, 291] width 19 height 52
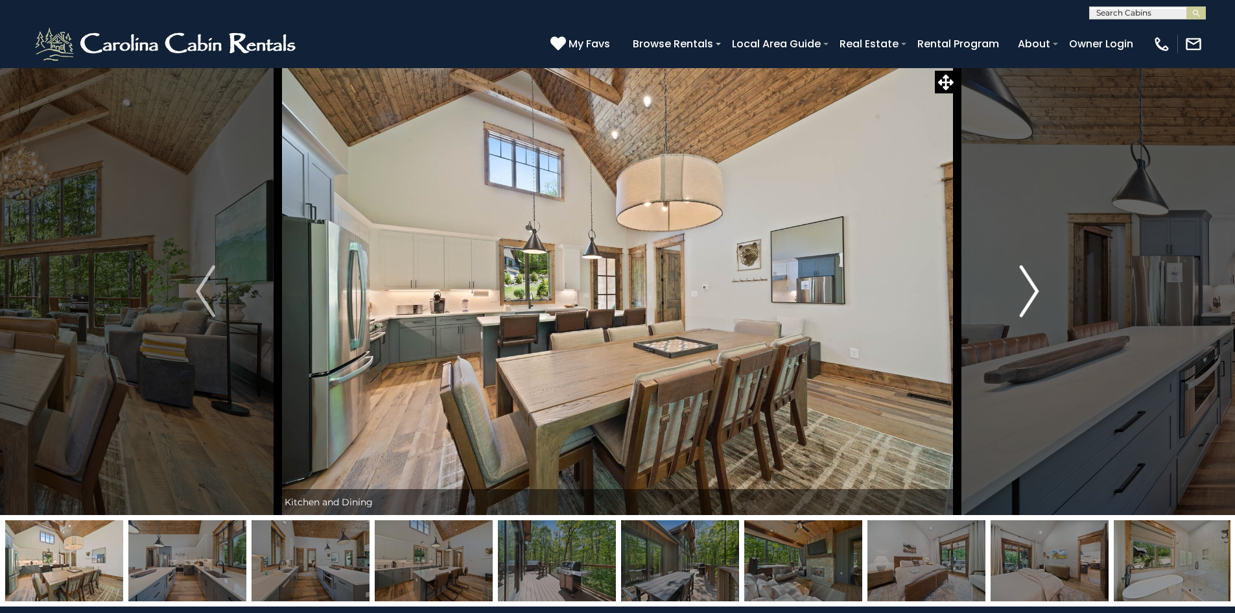
click at [1035, 292] on img "Next" at bounding box center [1029, 291] width 19 height 52
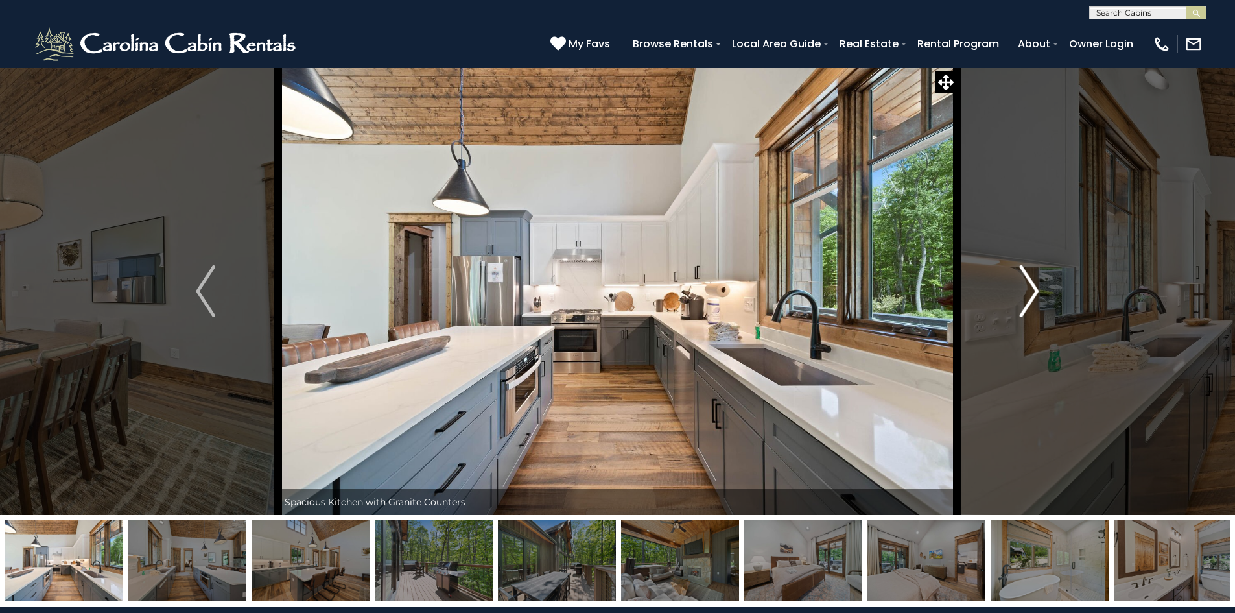
click at [1035, 292] on img "Next" at bounding box center [1029, 291] width 19 height 52
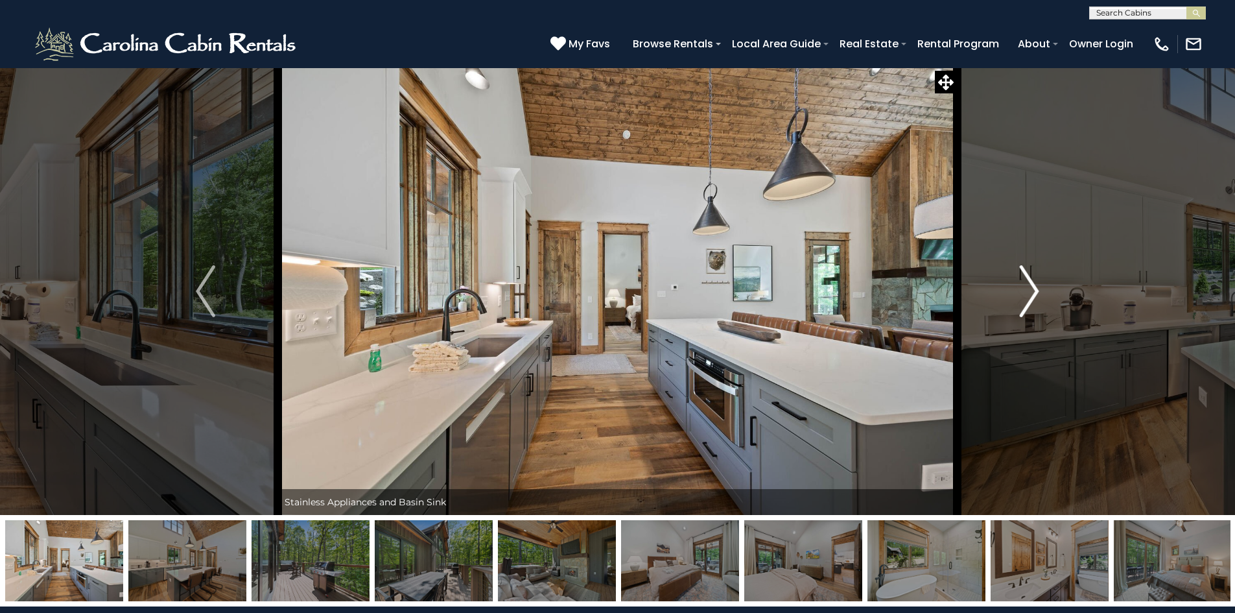
click at [1035, 292] on img "Next" at bounding box center [1029, 291] width 19 height 52
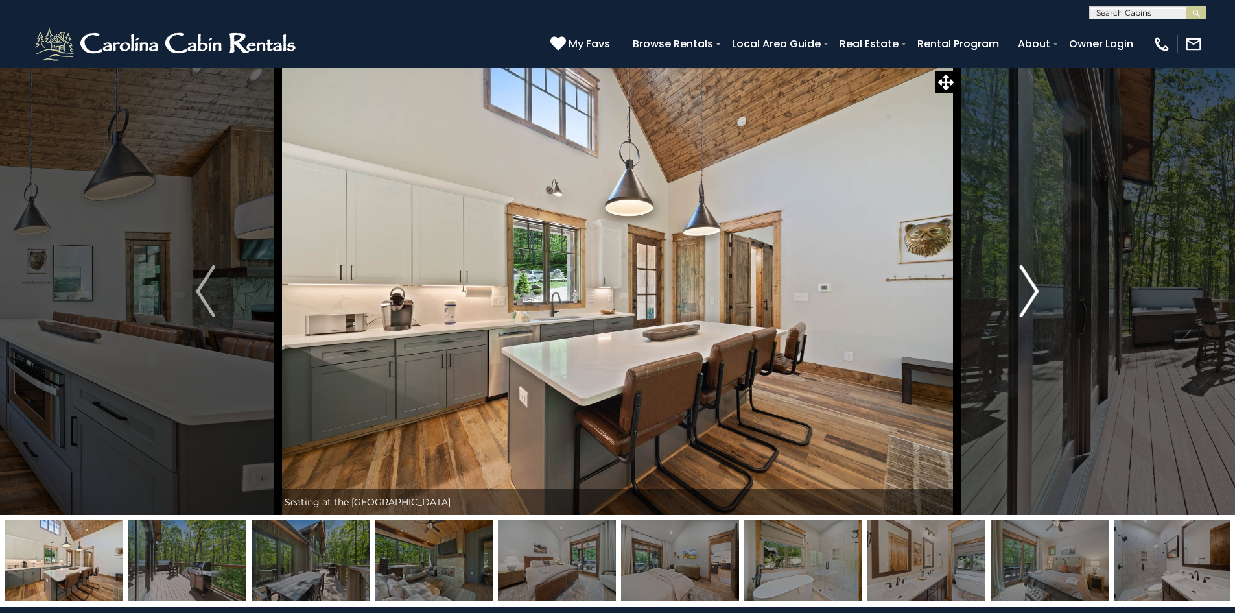
click at [1035, 292] on img "Next" at bounding box center [1029, 291] width 19 height 52
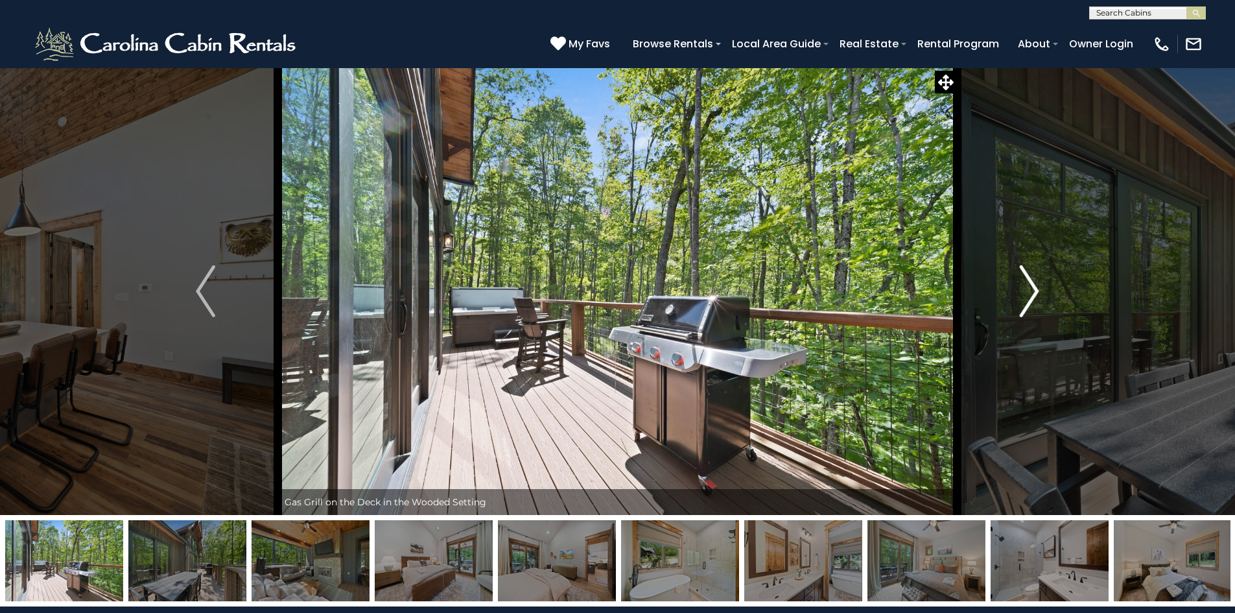
click at [1035, 292] on img "Next" at bounding box center [1029, 291] width 19 height 52
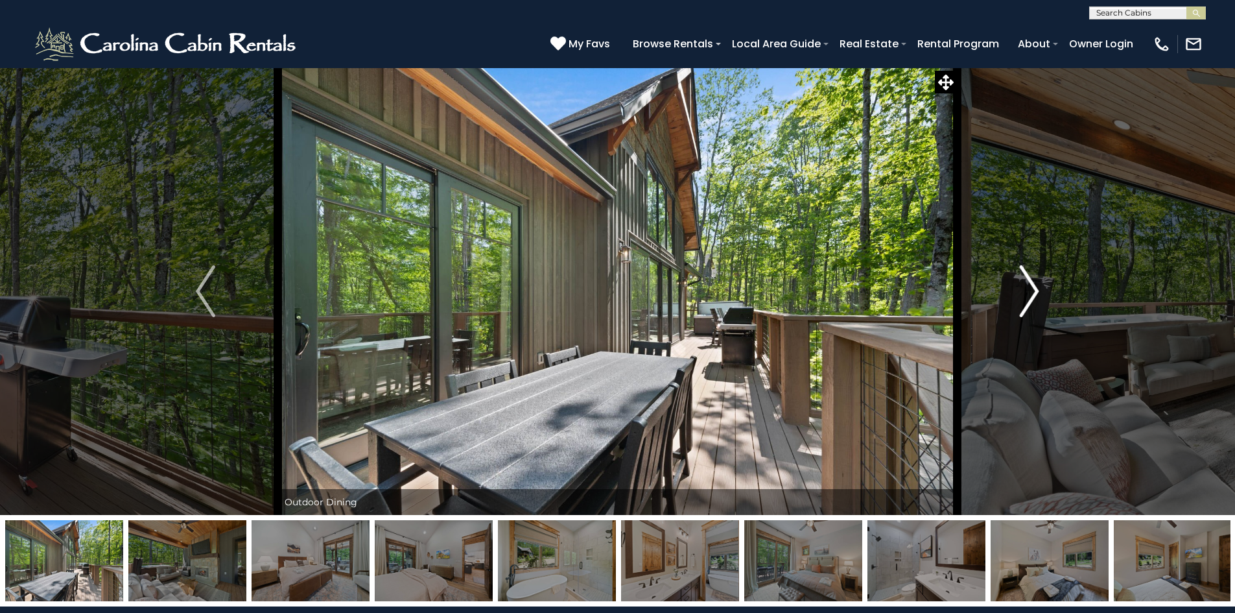
click at [1035, 292] on img "Next" at bounding box center [1029, 291] width 19 height 52
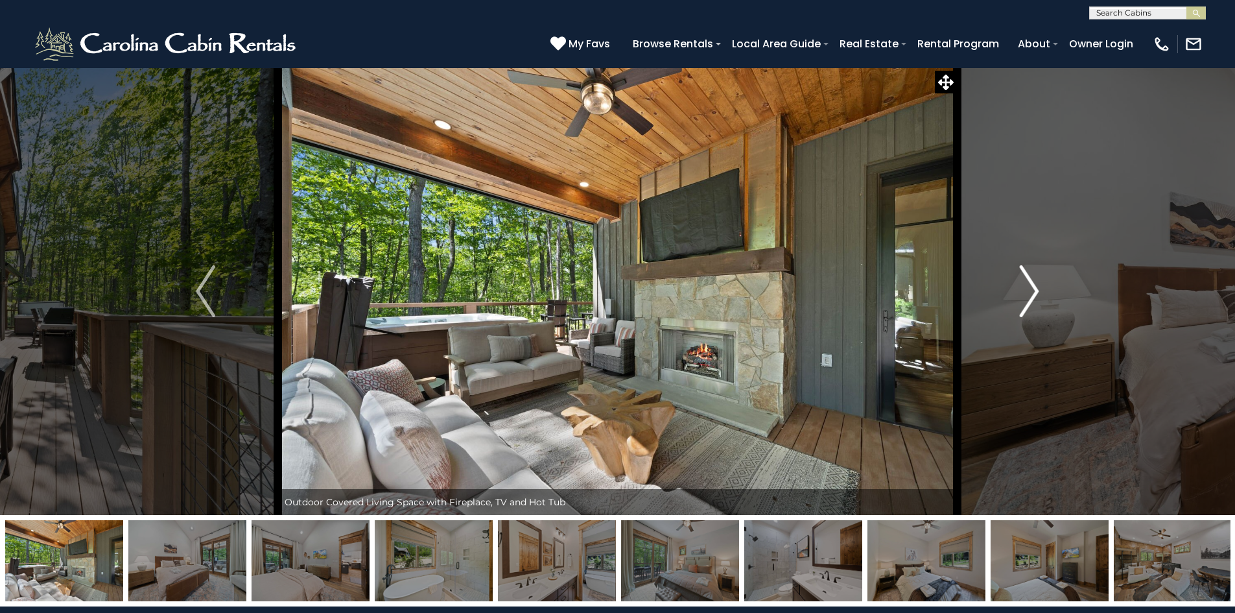
click at [1035, 292] on img "Next" at bounding box center [1029, 291] width 19 height 52
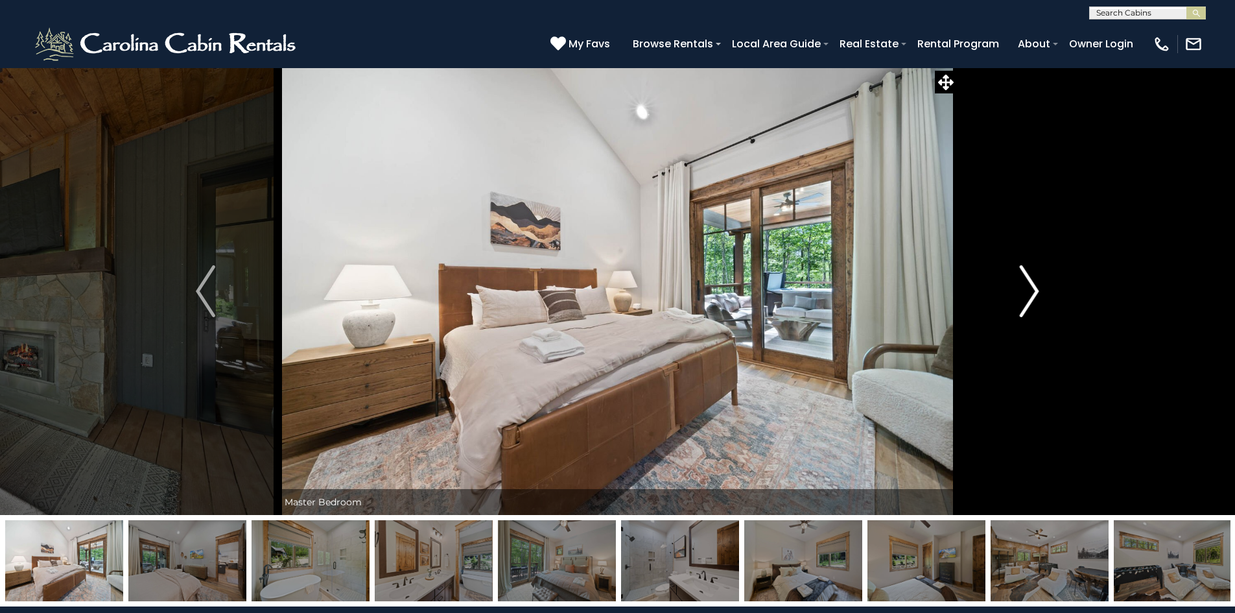
click at [1035, 292] on img "Next" at bounding box center [1029, 291] width 19 height 52
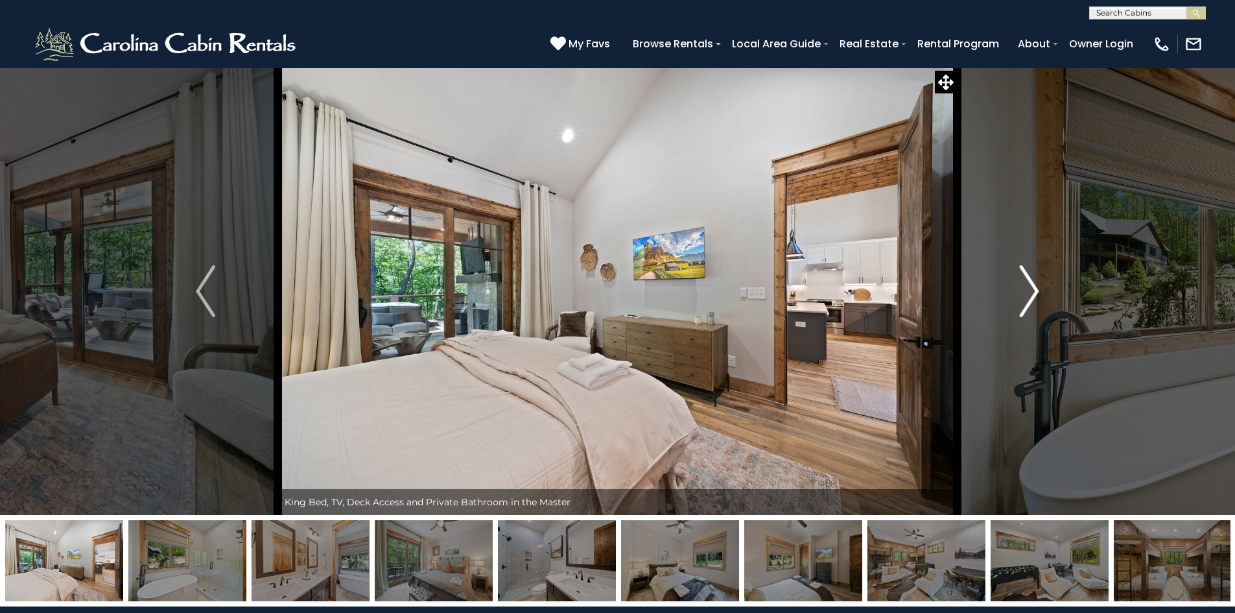
click at [1035, 292] on img "Next" at bounding box center [1029, 291] width 19 height 52
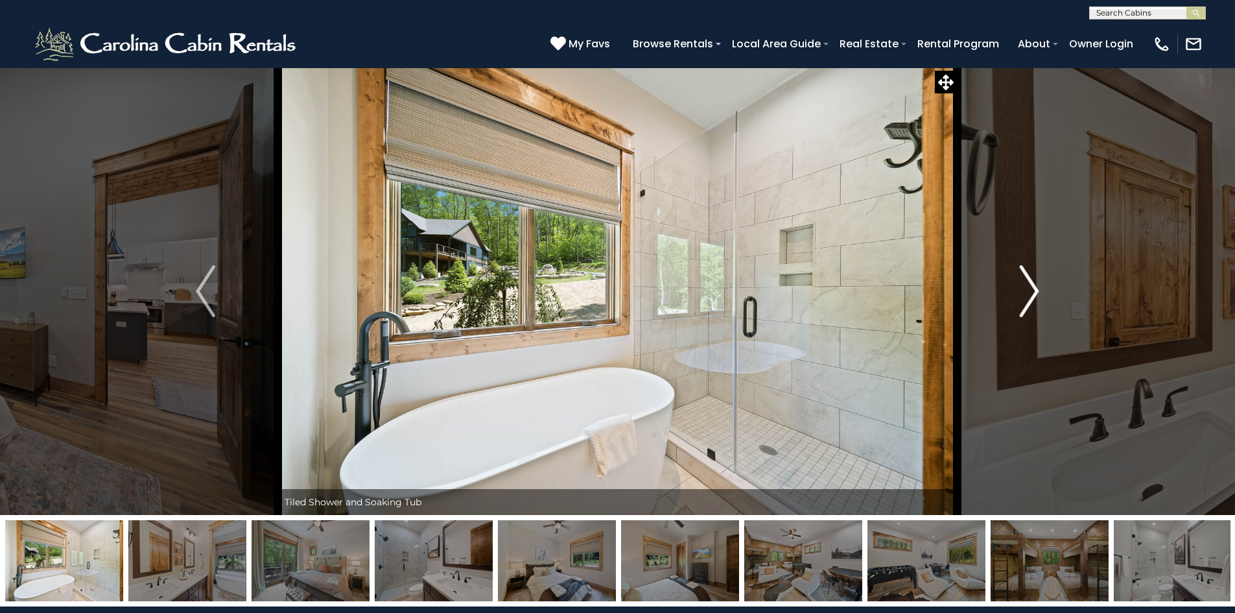
click at [1035, 292] on img "Next" at bounding box center [1029, 291] width 19 height 52
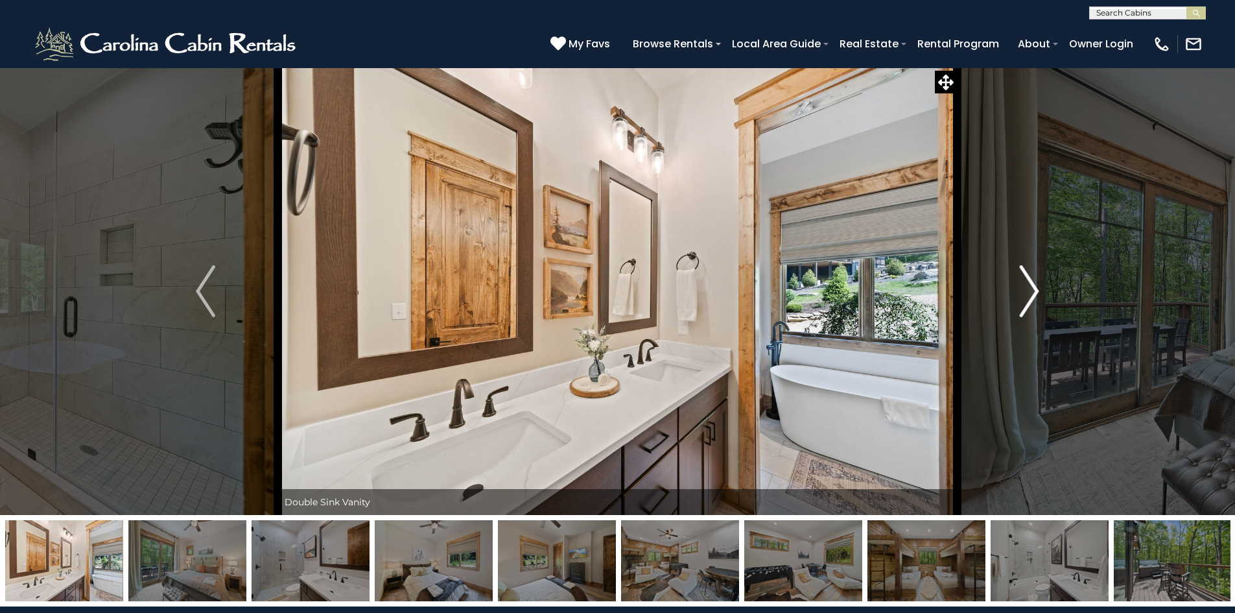
click at [1035, 292] on img "Next" at bounding box center [1029, 291] width 19 height 52
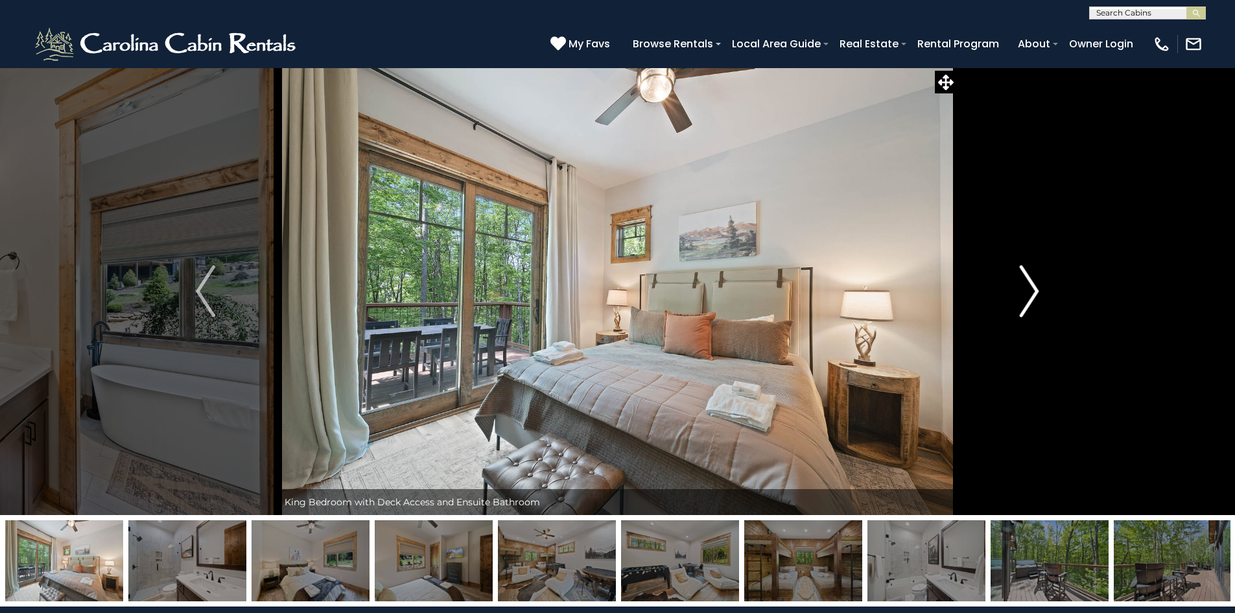
click at [1035, 292] on img "Next" at bounding box center [1029, 291] width 19 height 52
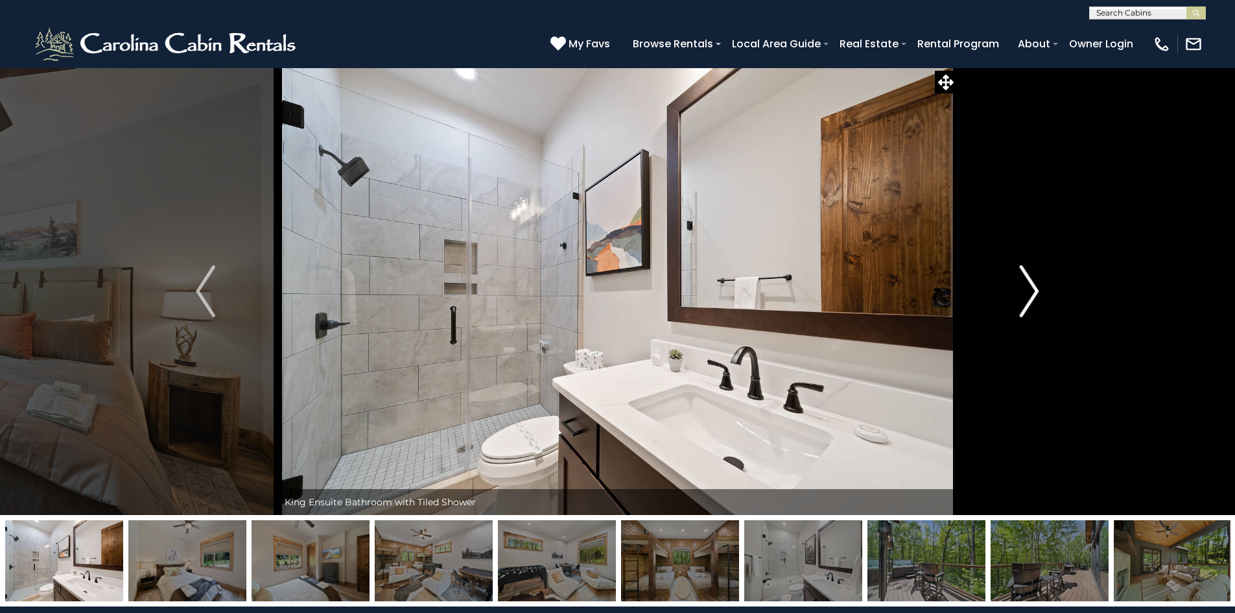
click at [1035, 292] on img "Next" at bounding box center [1029, 291] width 19 height 52
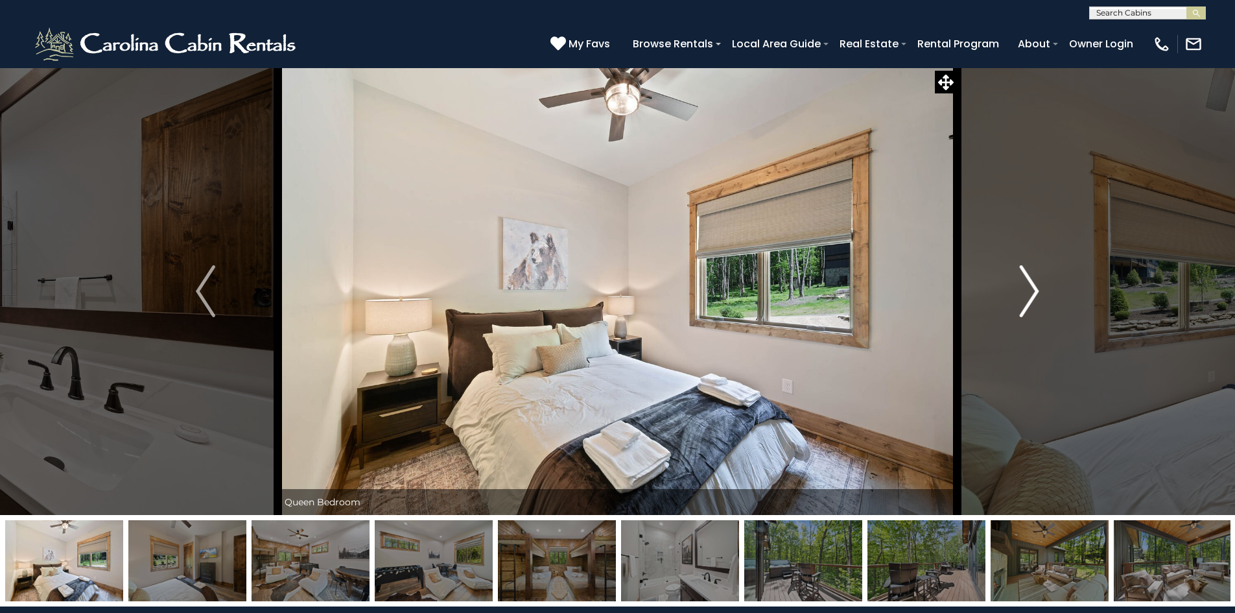
click at [1035, 292] on img "Next" at bounding box center [1029, 291] width 19 height 52
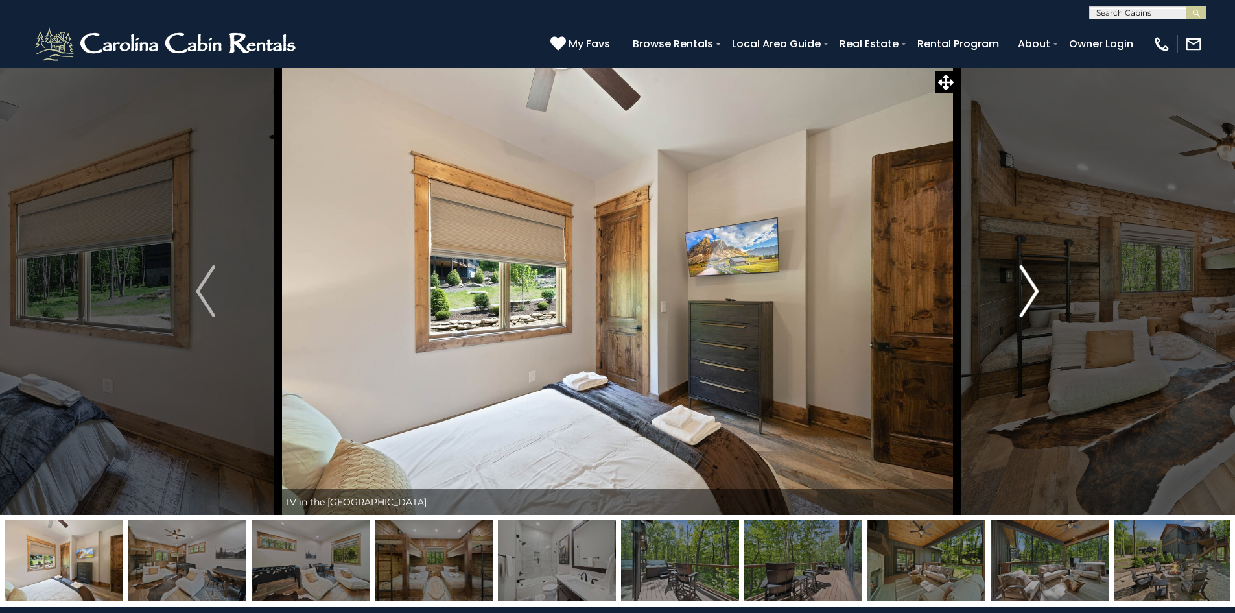
click at [1035, 292] on img "Next" at bounding box center [1029, 291] width 19 height 52
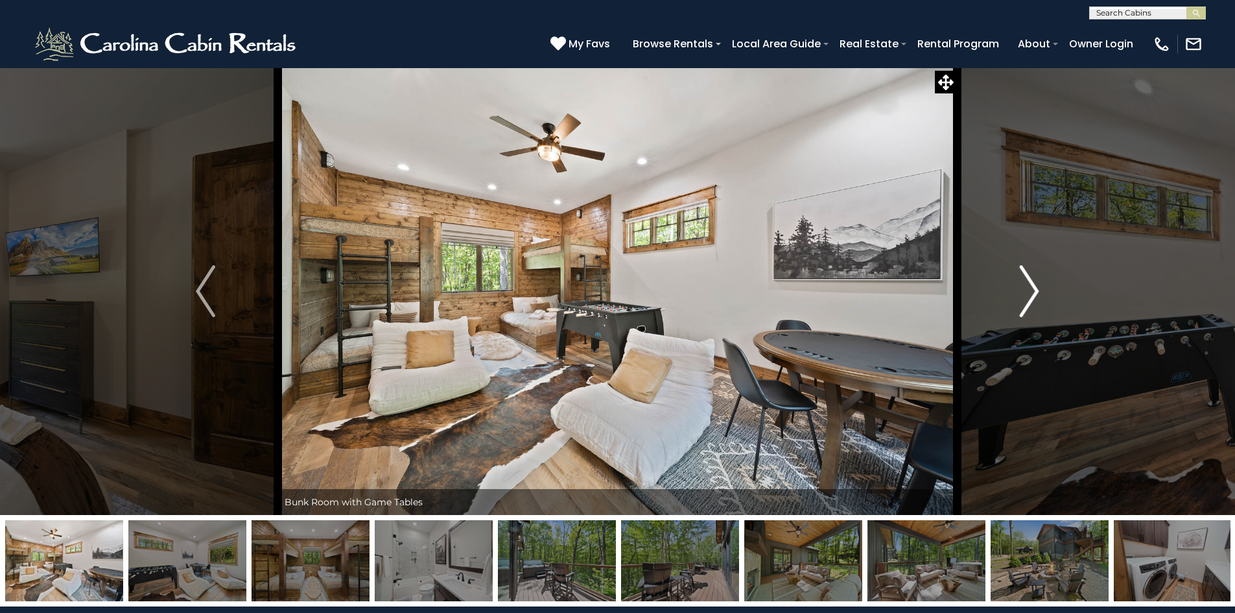
click at [1035, 292] on img "Next" at bounding box center [1029, 291] width 19 height 52
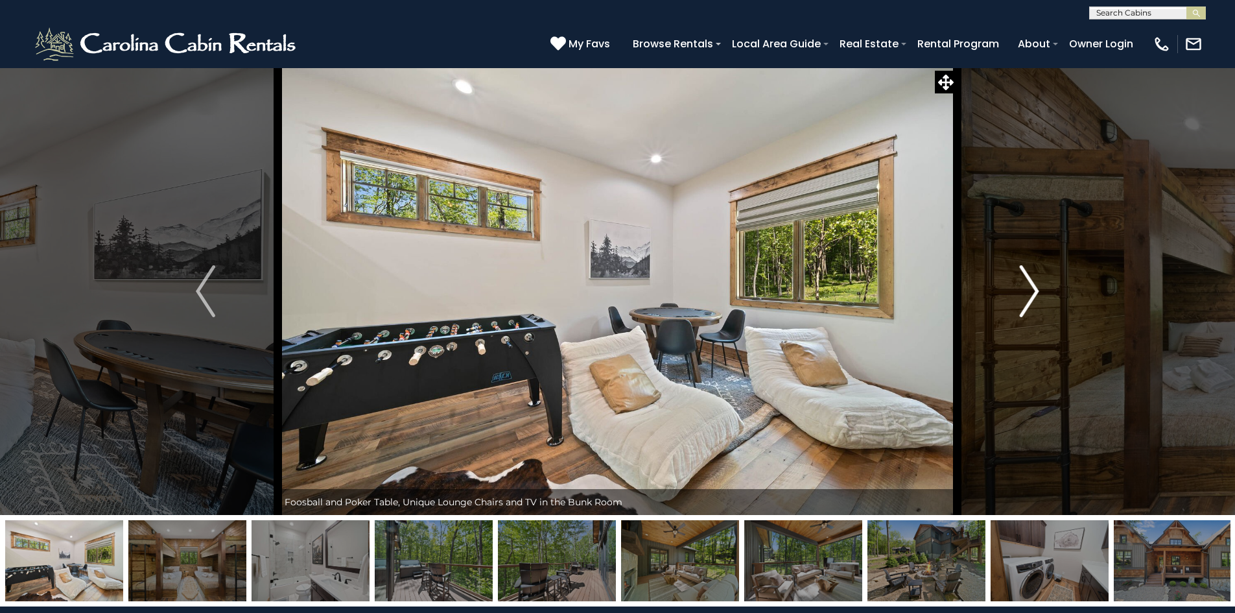
click at [1035, 292] on img "Next" at bounding box center [1029, 291] width 19 height 52
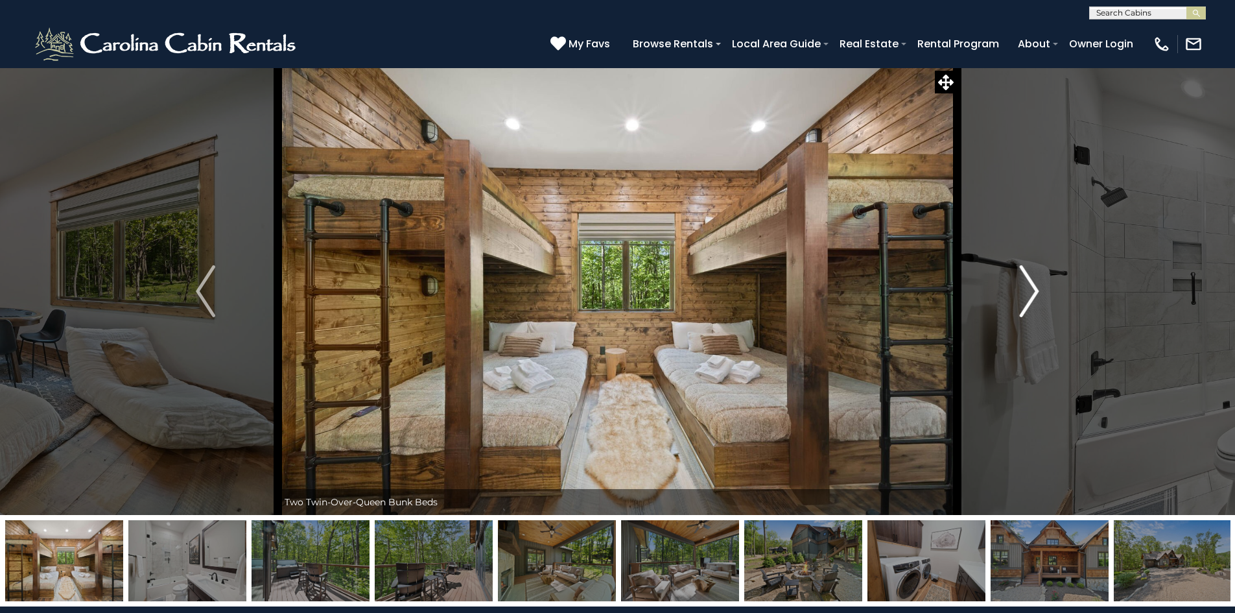
click at [1035, 292] on img "Next" at bounding box center [1029, 291] width 19 height 52
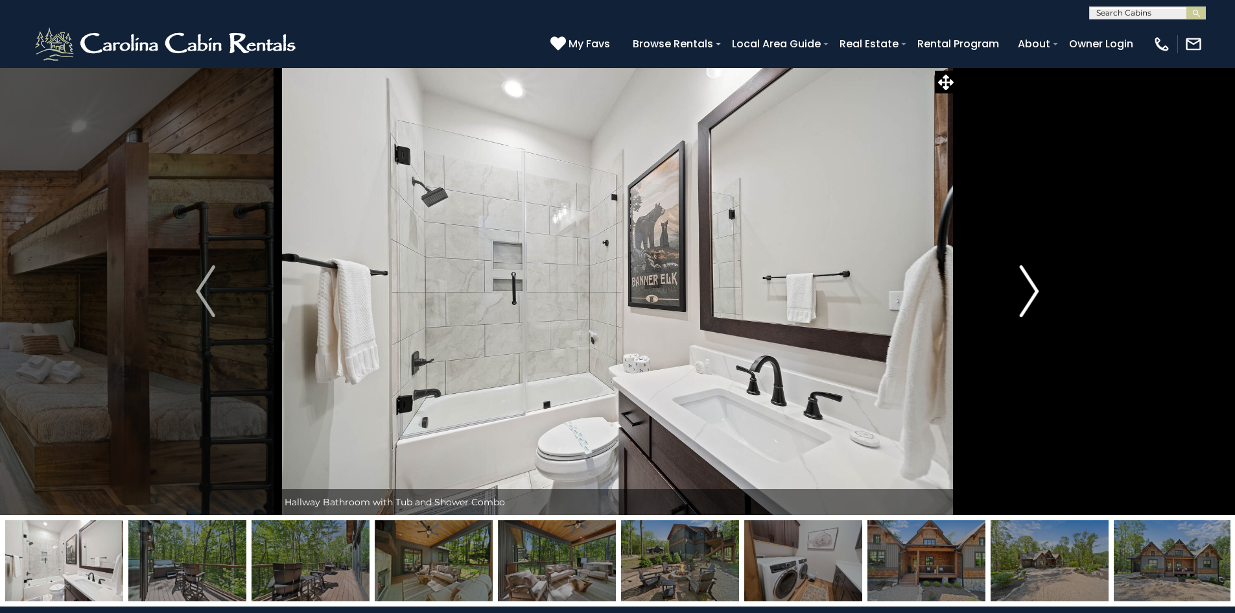
click at [1035, 292] on img "Next" at bounding box center [1029, 291] width 19 height 52
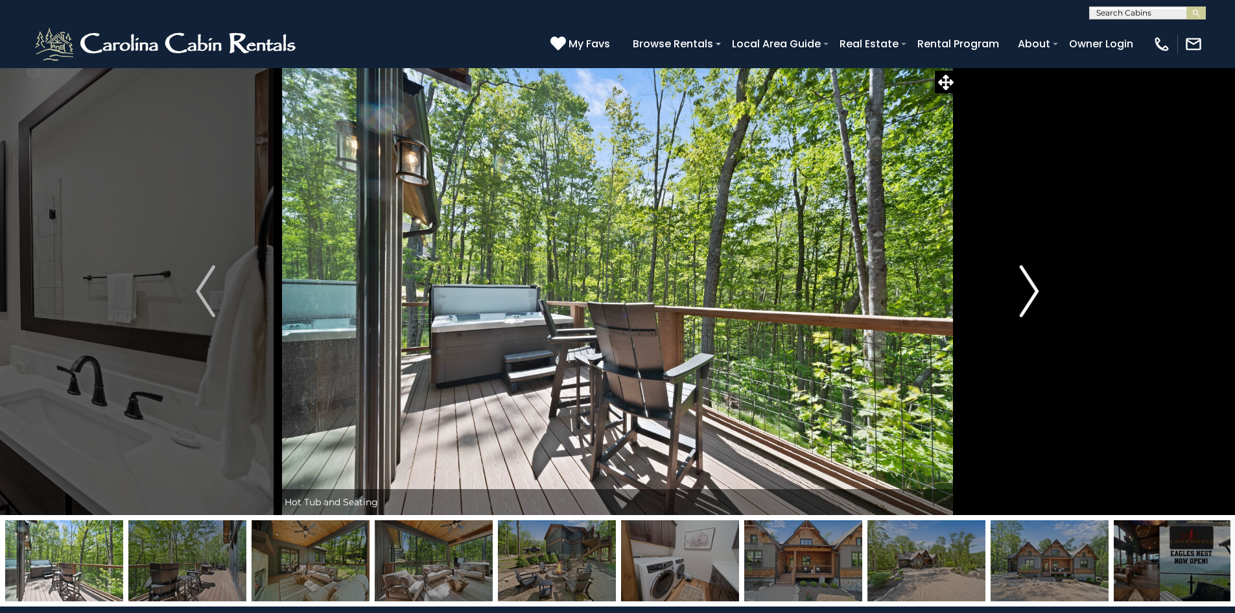
click at [1035, 292] on img "Next" at bounding box center [1029, 291] width 19 height 52
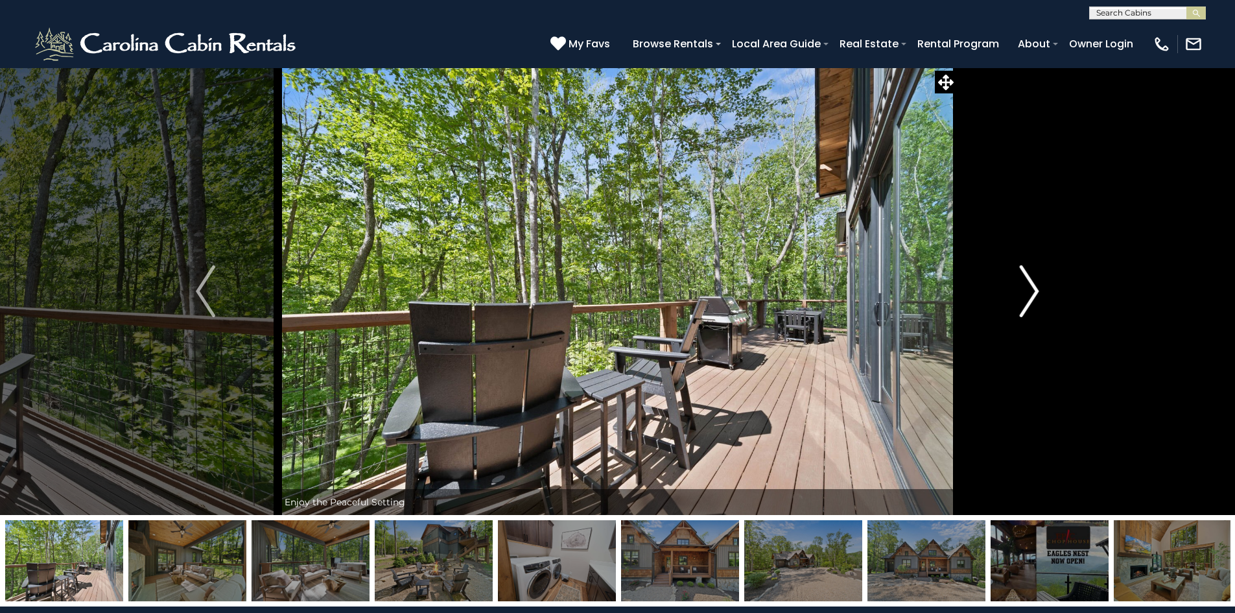
click at [1035, 292] on img "Next" at bounding box center [1029, 291] width 19 height 52
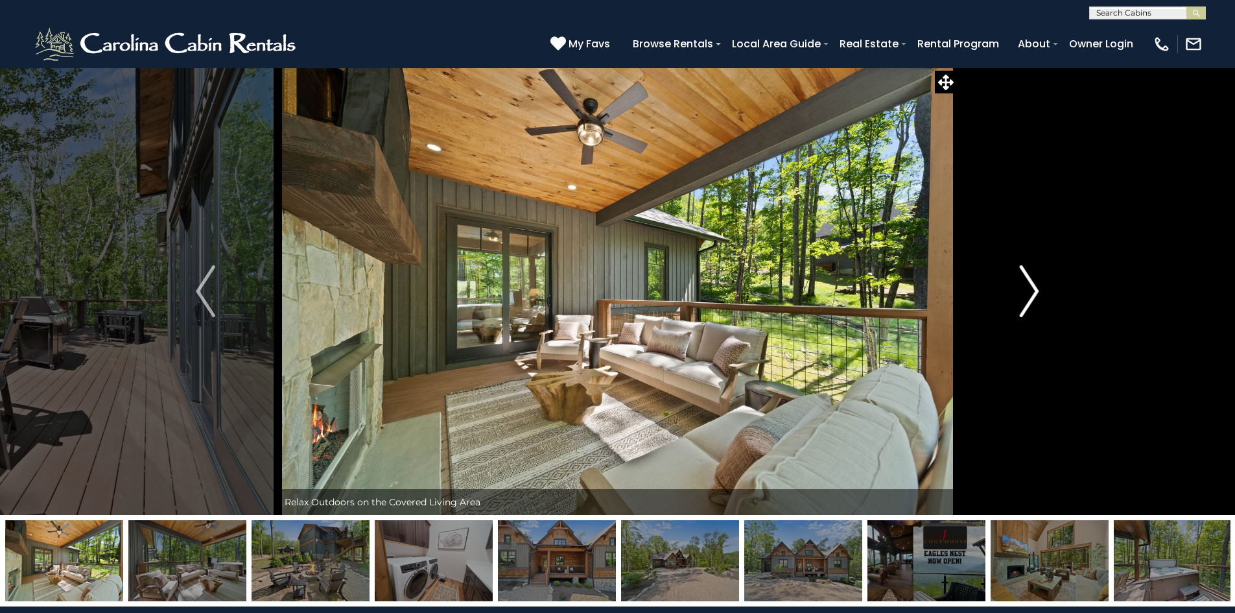
click at [1035, 292] on img "Next" at bounding box center [1029, 291] width 19 height 52
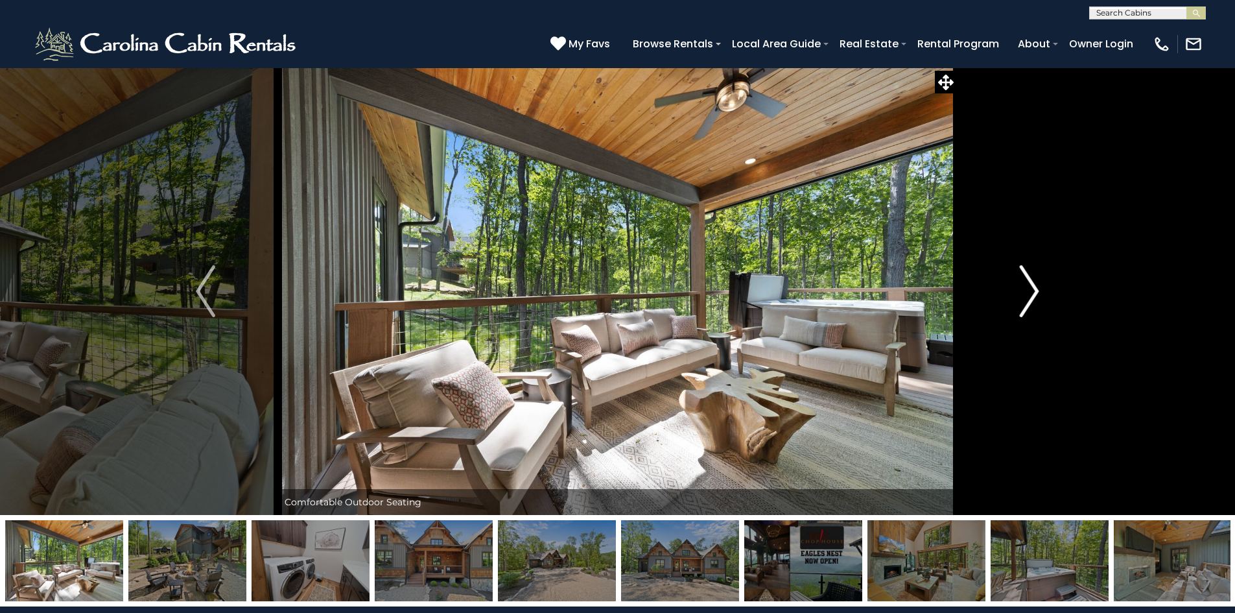
click at [1035, 292] on img "Next" at bounding box center [1029, 291] width 19 height 52
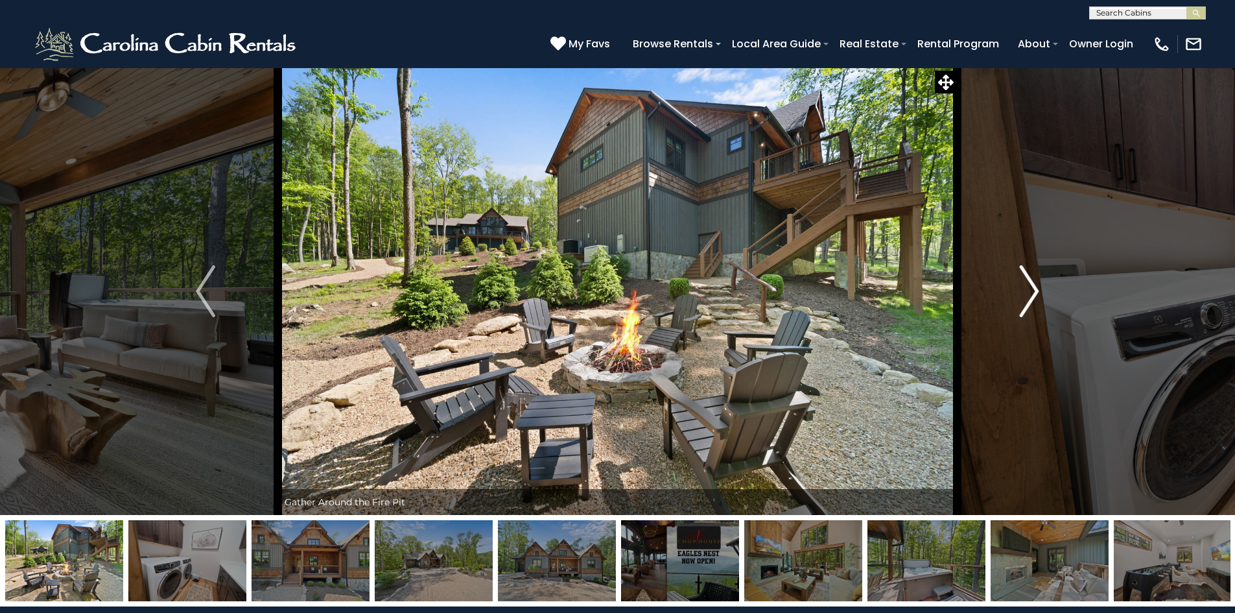
click at [1035, 292] on img "Next" at bounding box center [1029, 291] width 19 height 52
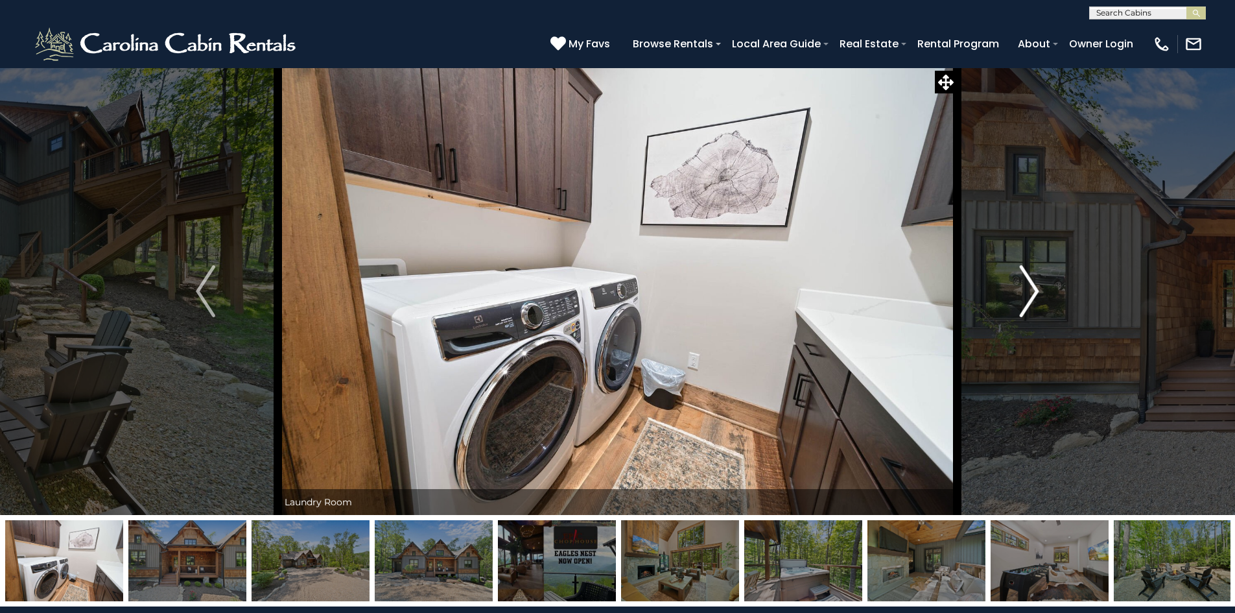
click at [1035, 292] on img "Next" at bounding box center [1029, 291] width 19 height 52
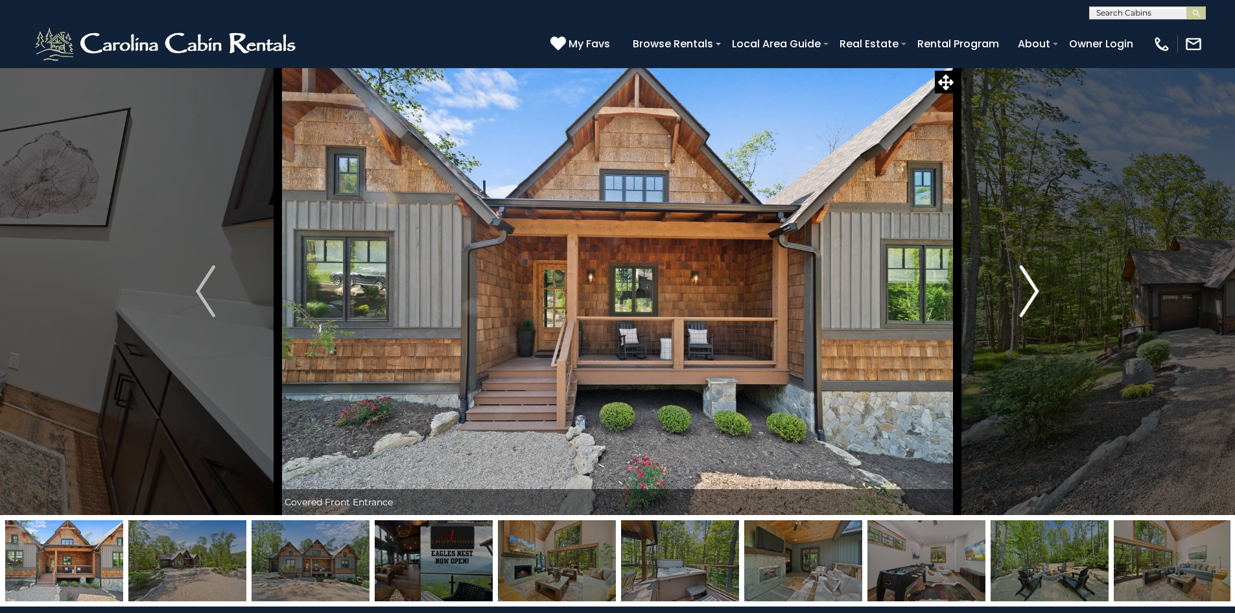
click at [1035, 292] on img "Next" at bounding box center [1029, 291] width 19 height 52
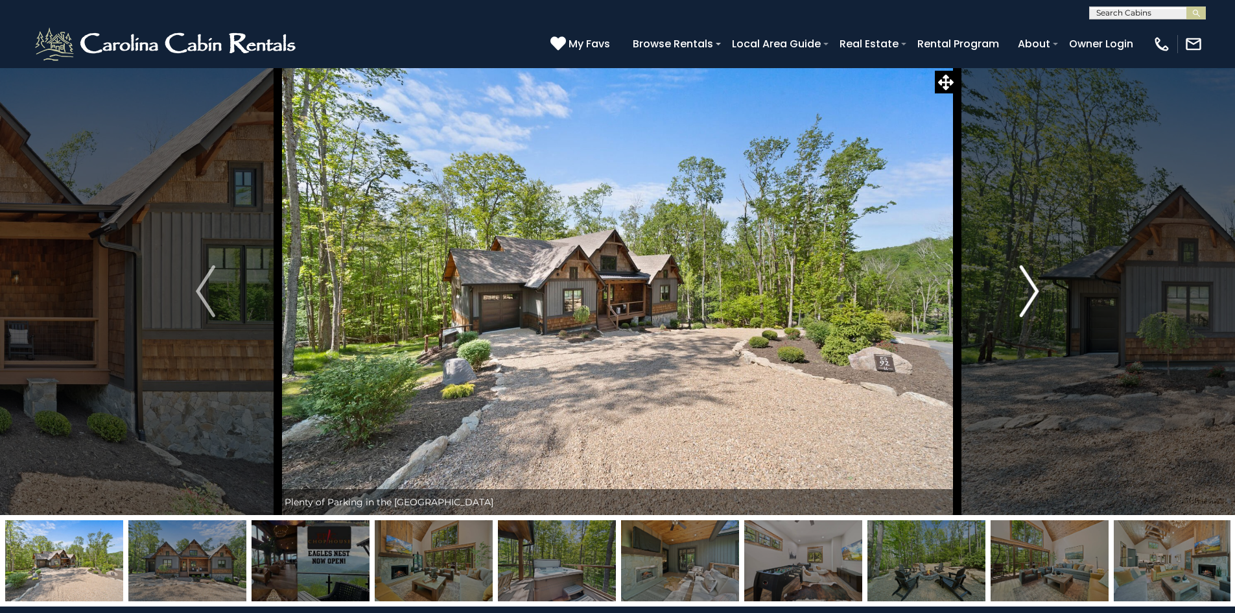
click at [1035, 292] on img "Next" at bounding box center [1029, 291] width 19 height 52
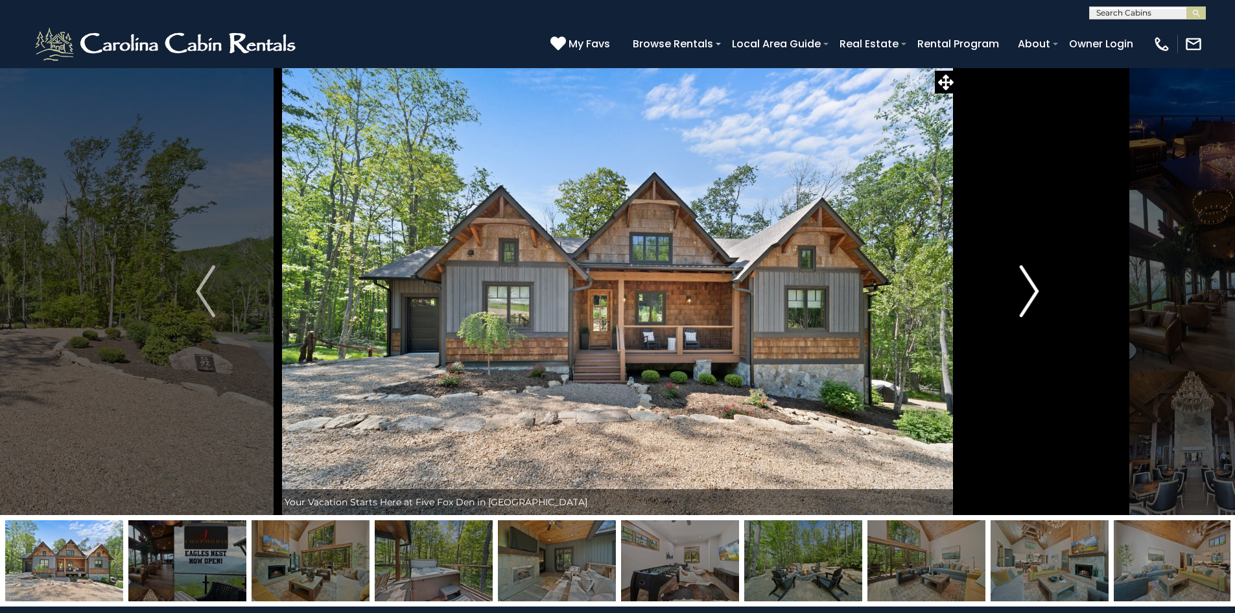
click at [1035, 292] on img "Next" at bounding box center [1029, 291] width 19 height 52
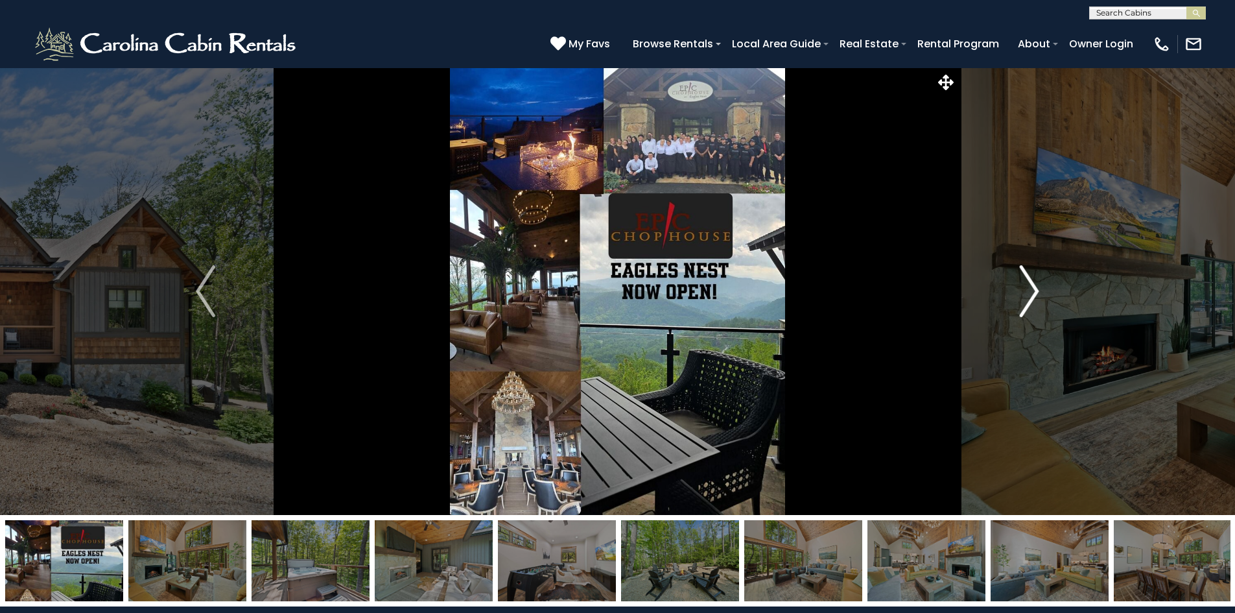
click at [1035, 292] on img "Next" at bounding box center [1029, 291] width 19 height 52
